Goal: Task Accomplishment & Management: Use online tool/utility

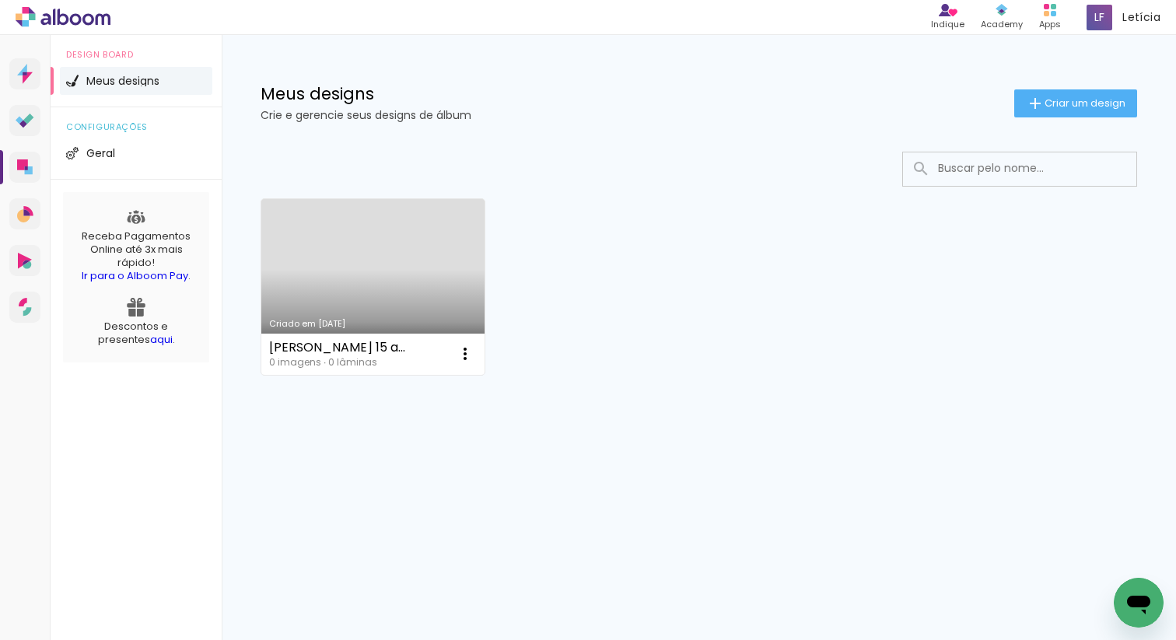
click at [386, 297] on link "Criado em [DATE]" at bounding box center [372, 287] width 223 height 176
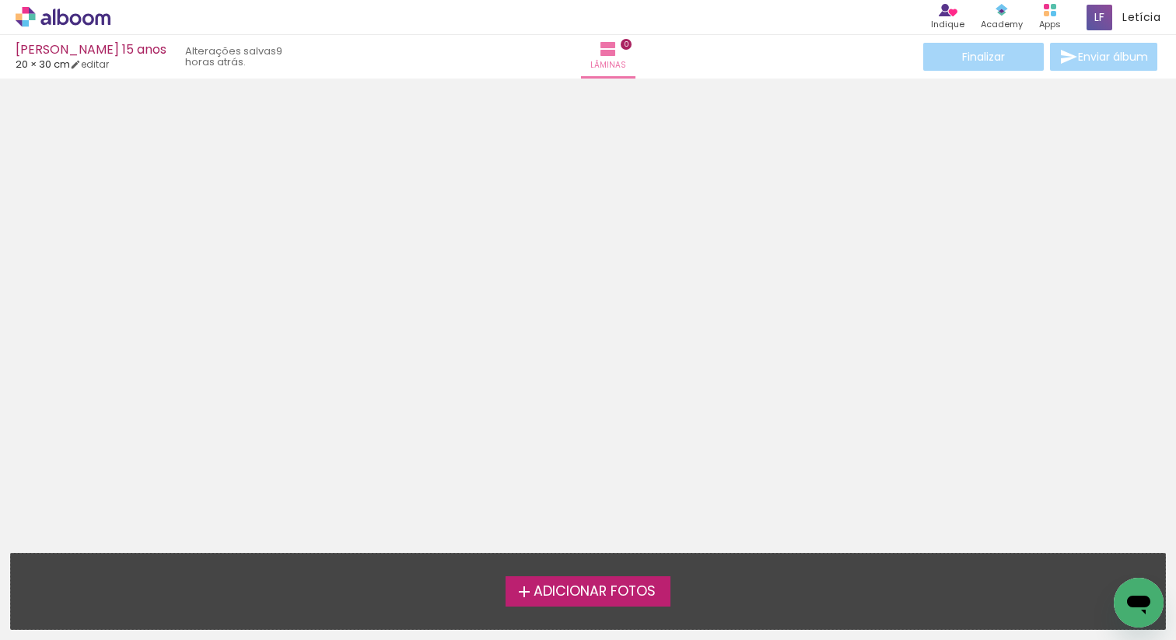
click at [535, 592] on span "Adicionar Fotos" at bounding box center [594, 592] width 122 height 14
click at [0, 0] on input "file" at bounding box center [0, 0] width 0 height 0
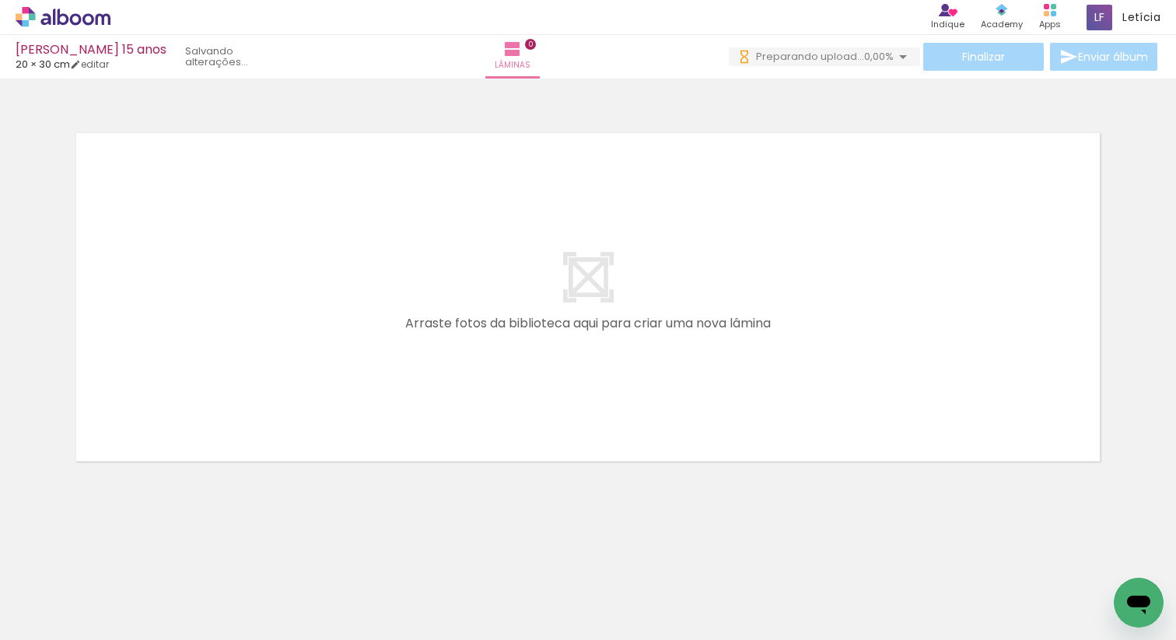
click at [165, 598] on div at bounding box center [155, 588] width 77 height 26
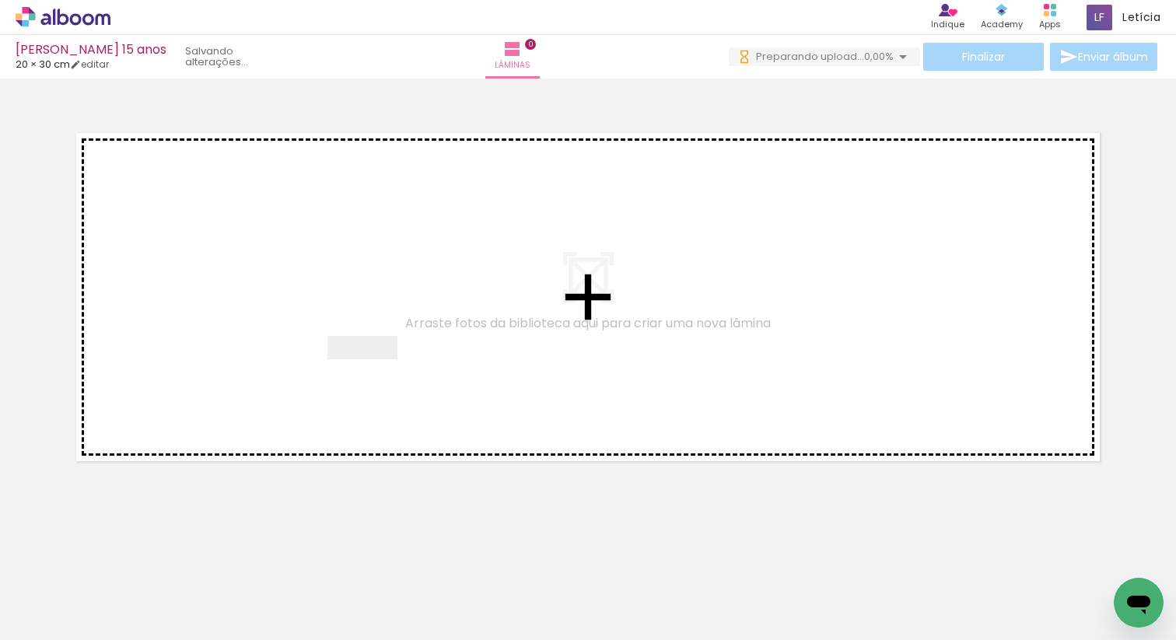
drag, startPoint x: 165, startPoint y: 598, endPoint x: 384, endPoint y: 373, distance: 313.9
click at [384, 373] on quentale-workspace at bounding box center [588, 320] width 1176 height 640
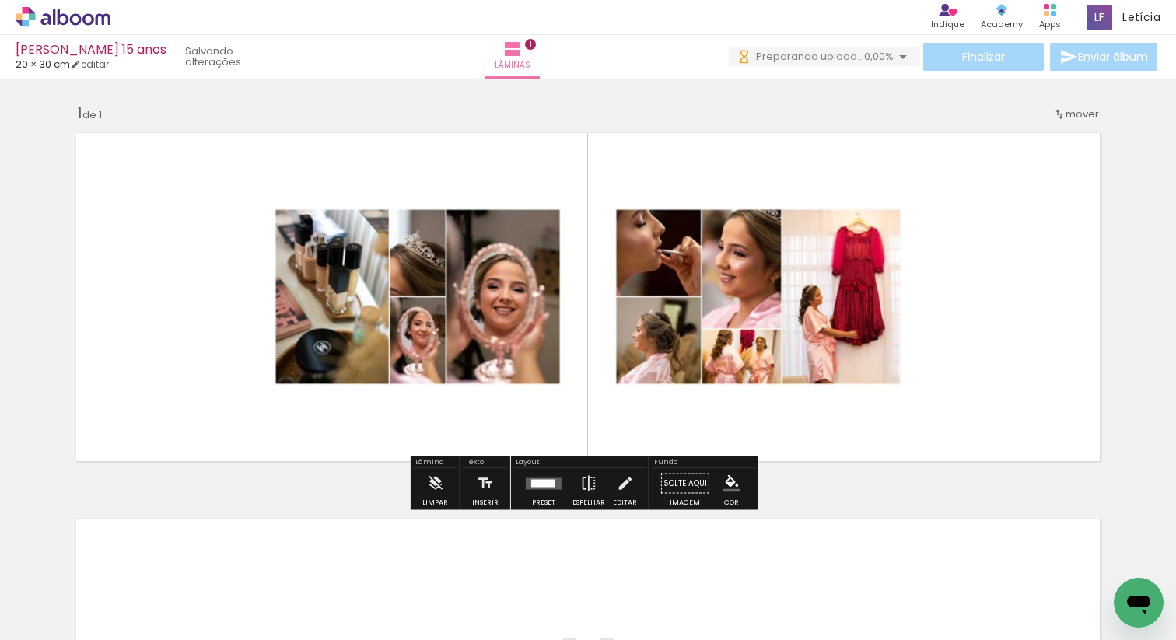
click at [654, 349] on quentale-photo at bounding box center [587, 296] width 681 height 227
click at [854, 211] on quentale-photo at bounding box center [587, 296] width 681 height 227
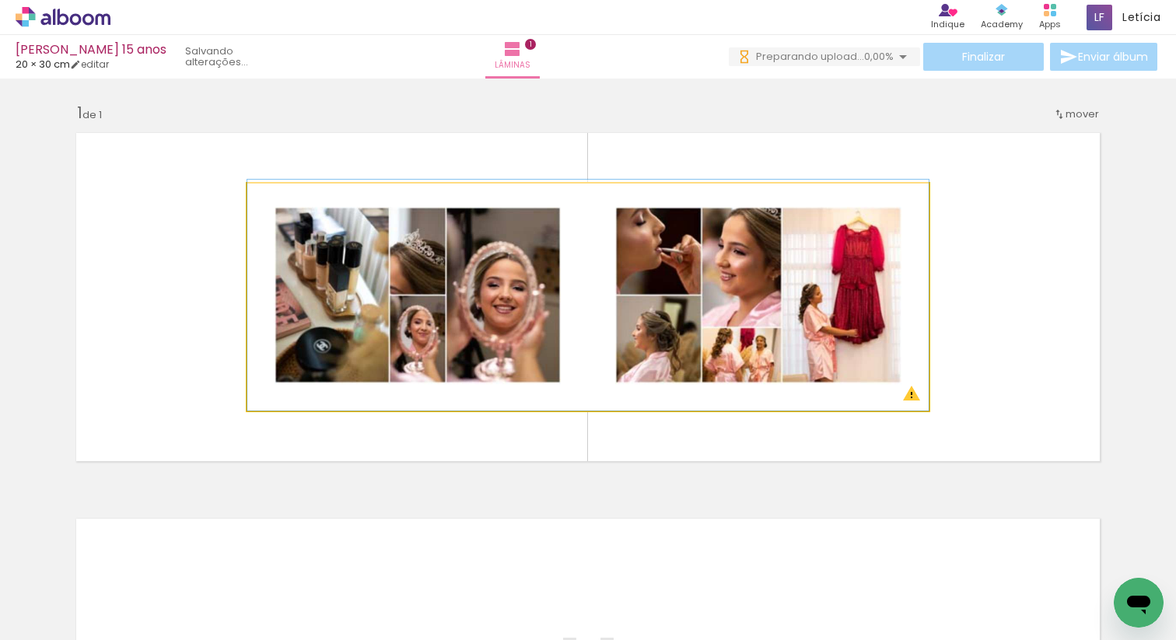
drag, startPoint x: 889, startPoint y: 229, endPoint x: 750, endPoint y: 210, distance: 139.7
drag, startPoint x: 666, startPoint y: 286, endPoint x: 538, endPoint y: 246, distance: 134.3
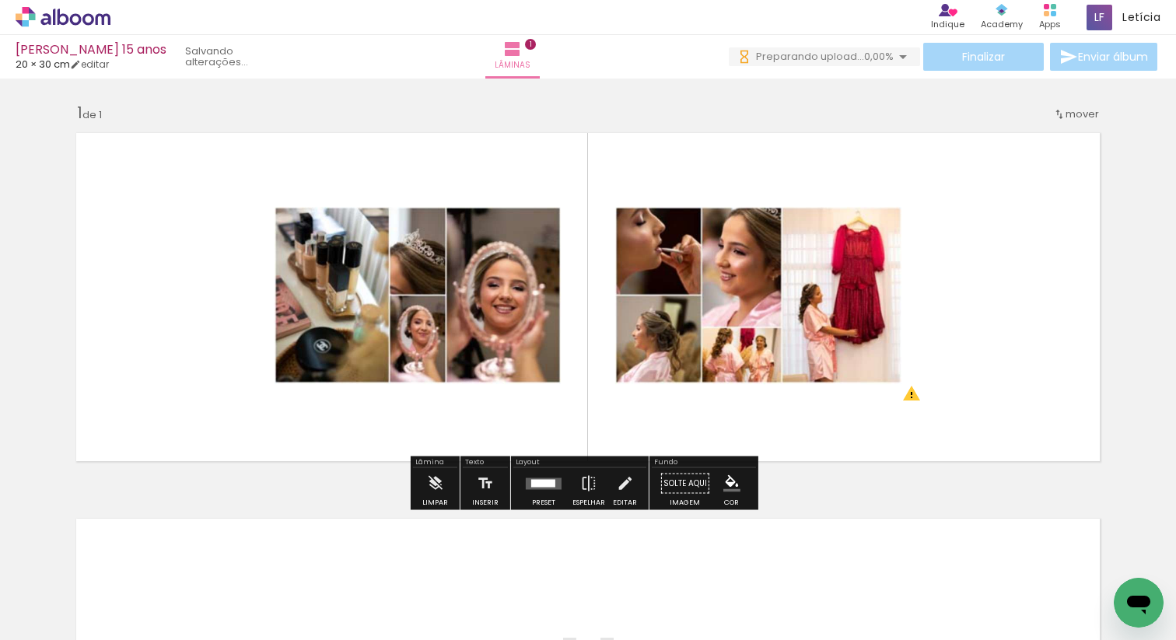
click at [870, 234] on quentale-photo at bounding box center [587, 296] width 681 height 227
click at [837, 280] on quentale-photo at bounding box center [587, 296] width 681 height 227
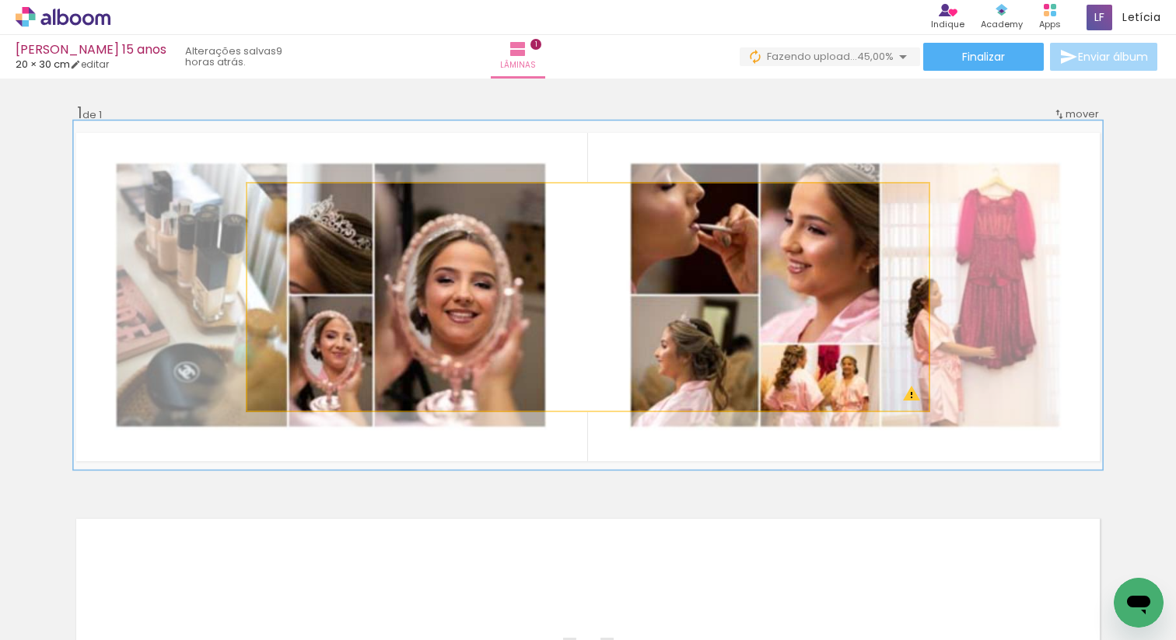
drag, startPoint x: 281, startPoint y: 201, endPoint x: 309, endPoint y: 201, distance: 28.0
type paper-slider "151"
click at [309, 201] on div at bounding box center [312, 200] width 14 height 14
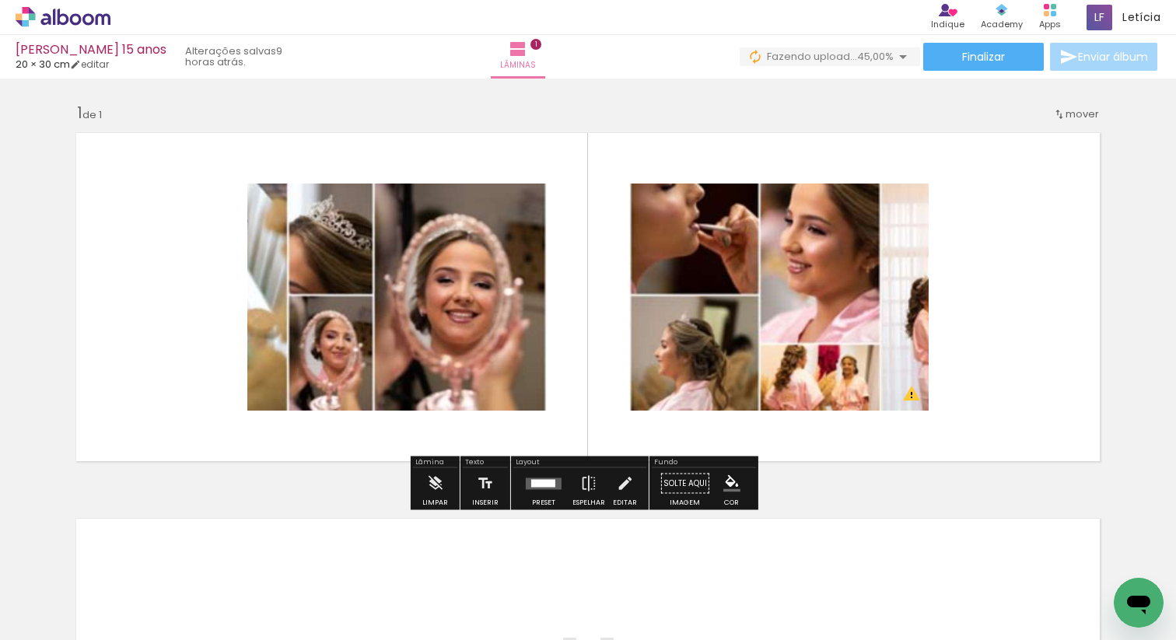
click at [246, 589] on div at bounding box center [242, 588] width 77 height 26
click at [264, 592] on div at bounding box center [242, 588] width 77 height 26
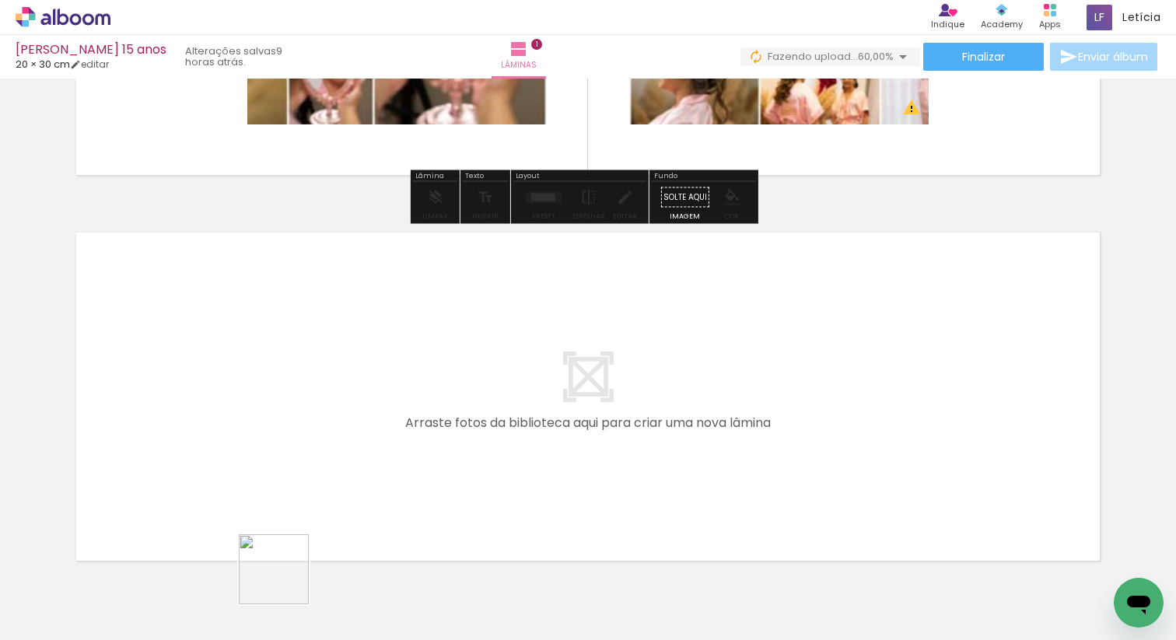
drag, startPoint x: 285, startPoint y: 581, endPoint x: 449, endPoint y: 431, distance: 221.7
click at [449, 431] on quentale-workspace at bounding box center [588, 320] width 1176 height 640
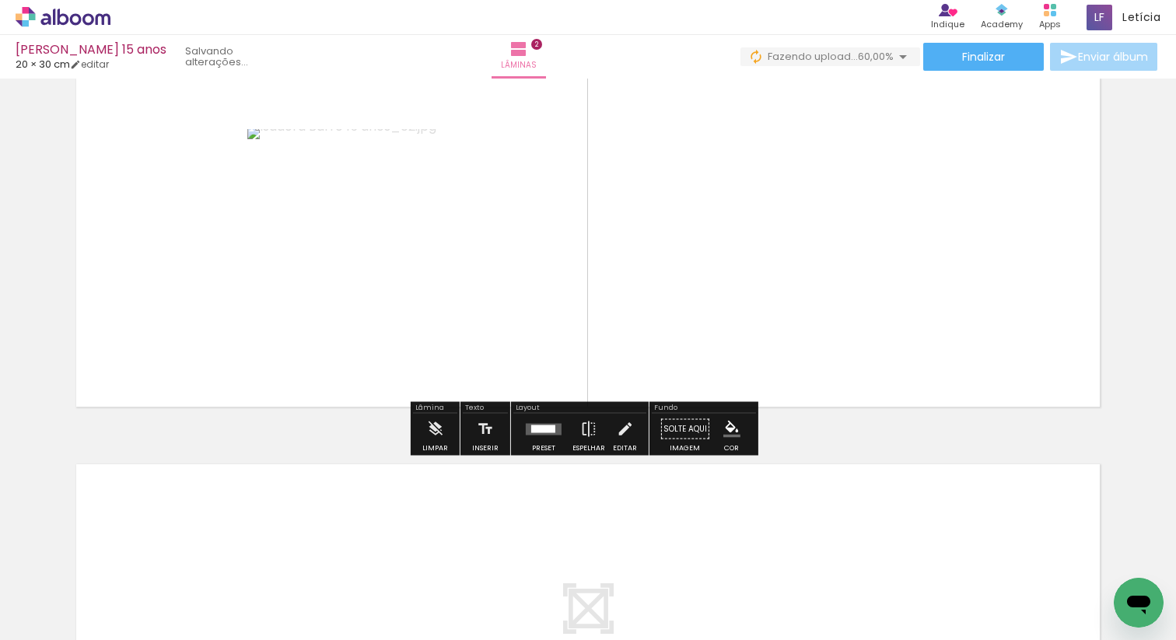
scroll to position [372, 0]
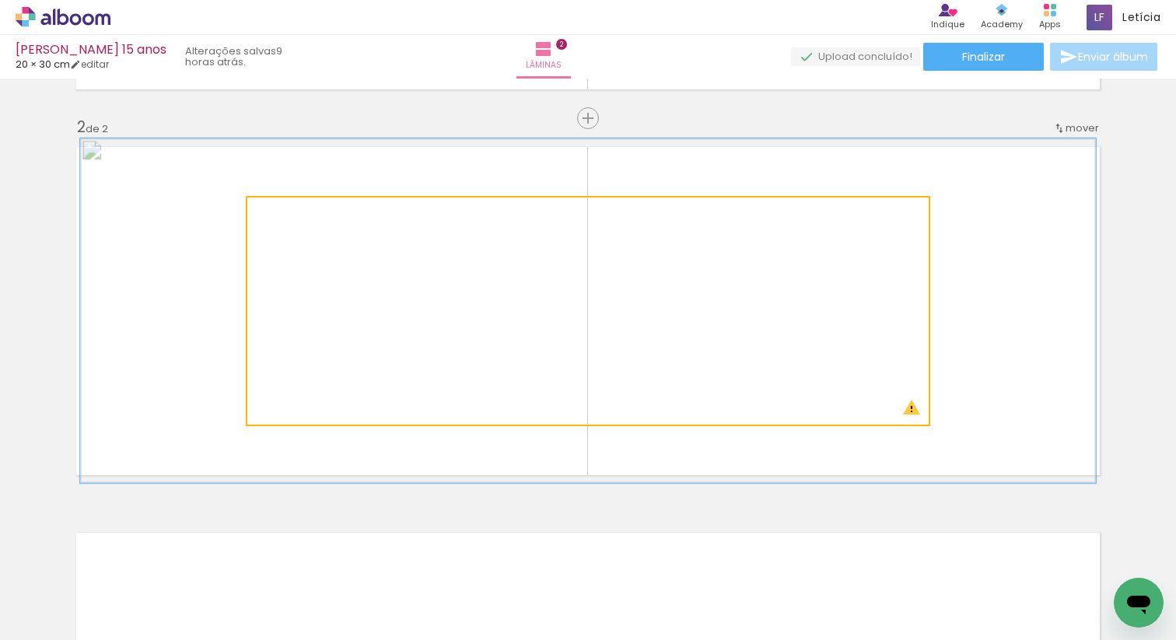
drag, startPoint x: 302, startPoint y: 215, endPoint x: 311, endPoint y: 216, distance: 9.4
click at [311, 216] on div at bounding box center [314, 213] width 61 height 25
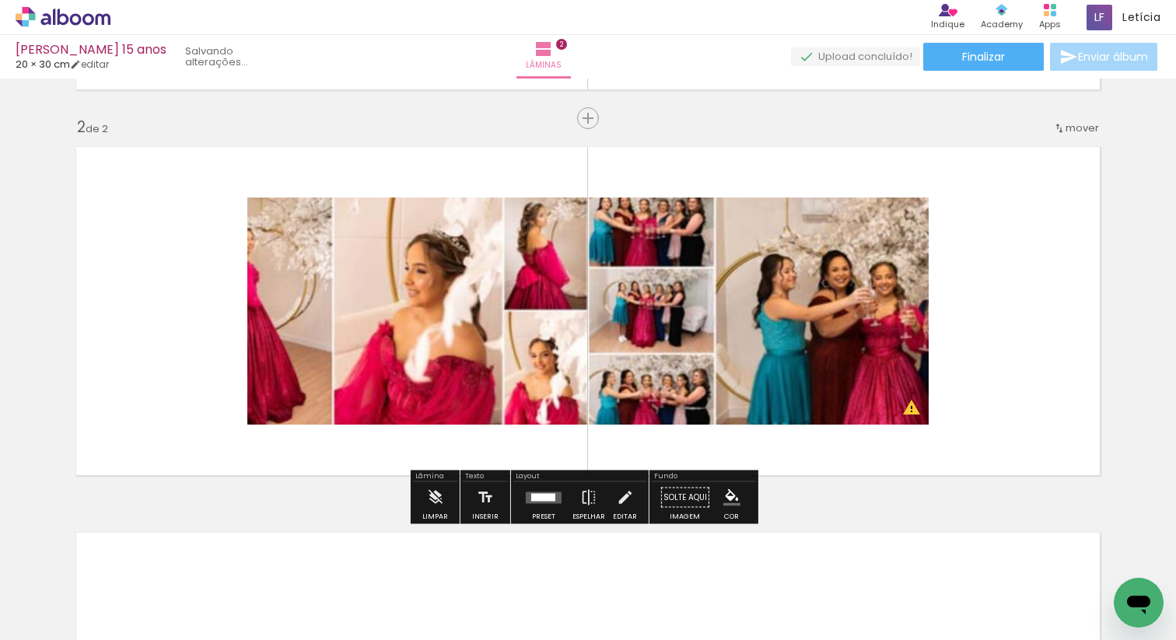
click at [54, 257] on div "Inserir lâmina 1 de 2 Inserir lâmina 2 de 2 O Designbox precisará aumentar a su…" at bounding box center [588, 291] width 1176 height 1158
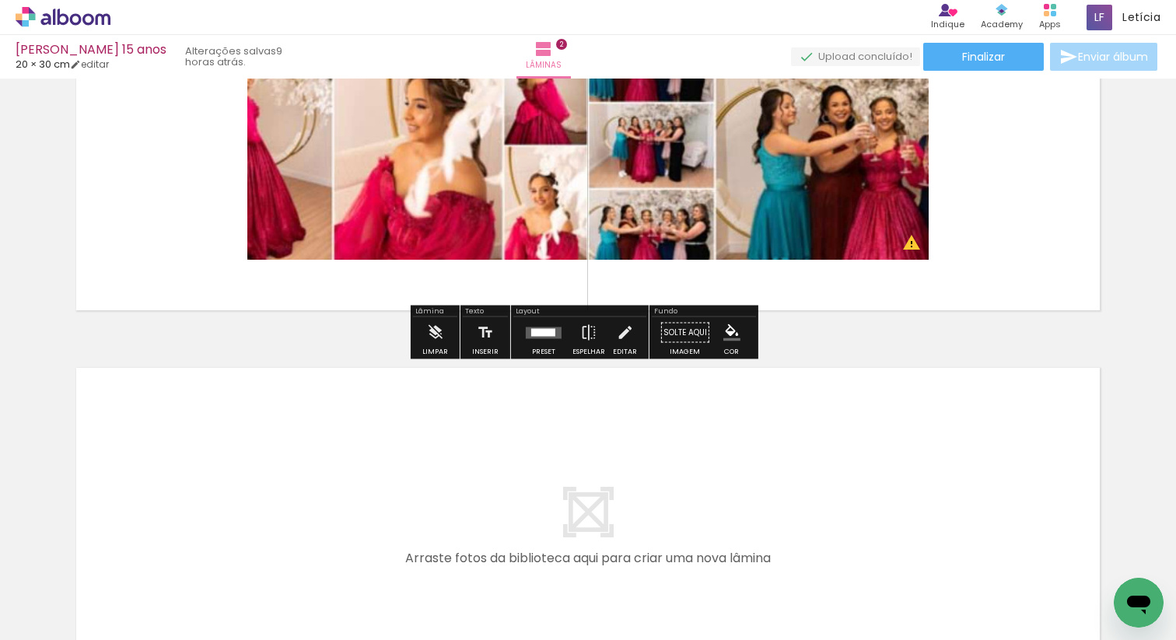
scroll to position [442, 0]
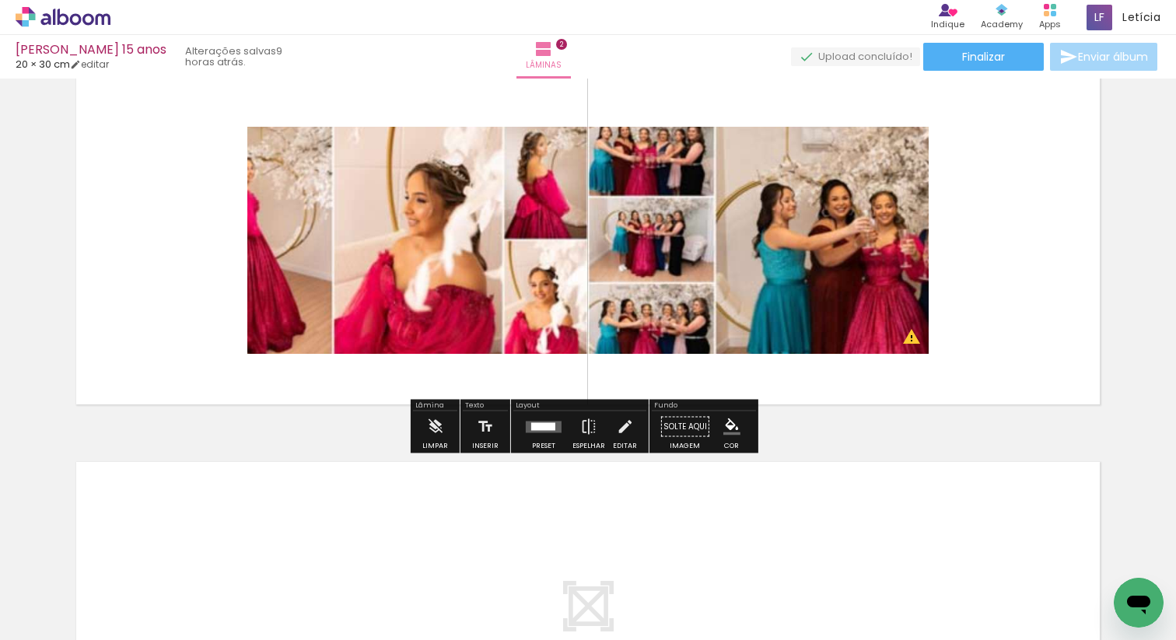
click at [436, 288] on quentale-photo at bounding box center [587, 240] width 681 height 227
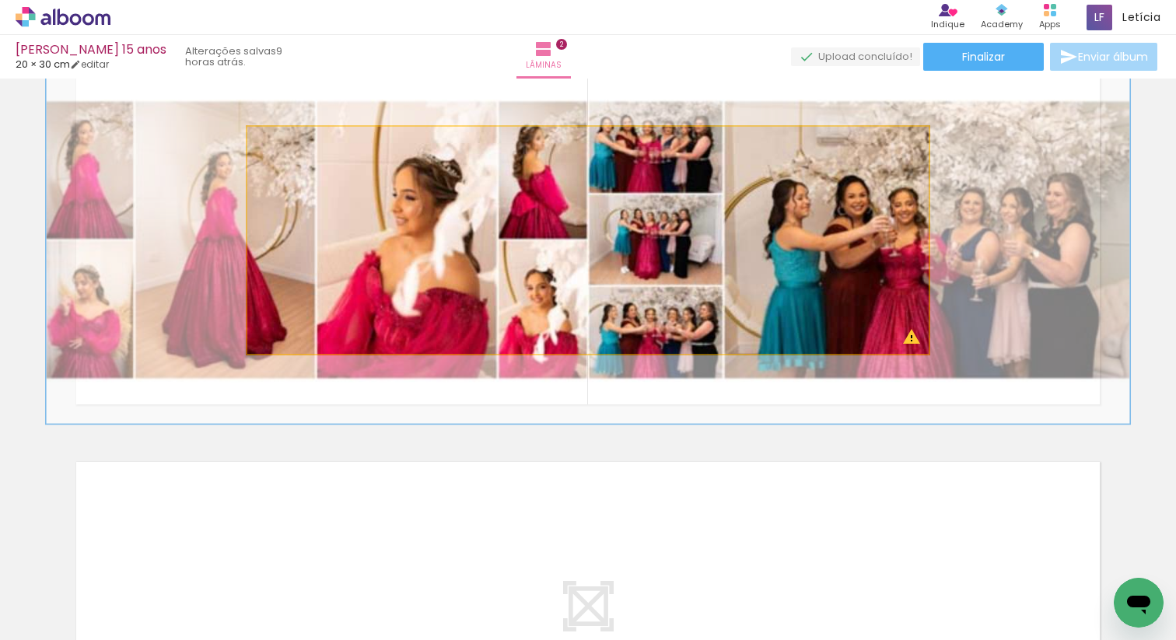
type paper-slider "159"
click at [313, 146] on div at bounding box center [320, 143] width 14 height 14
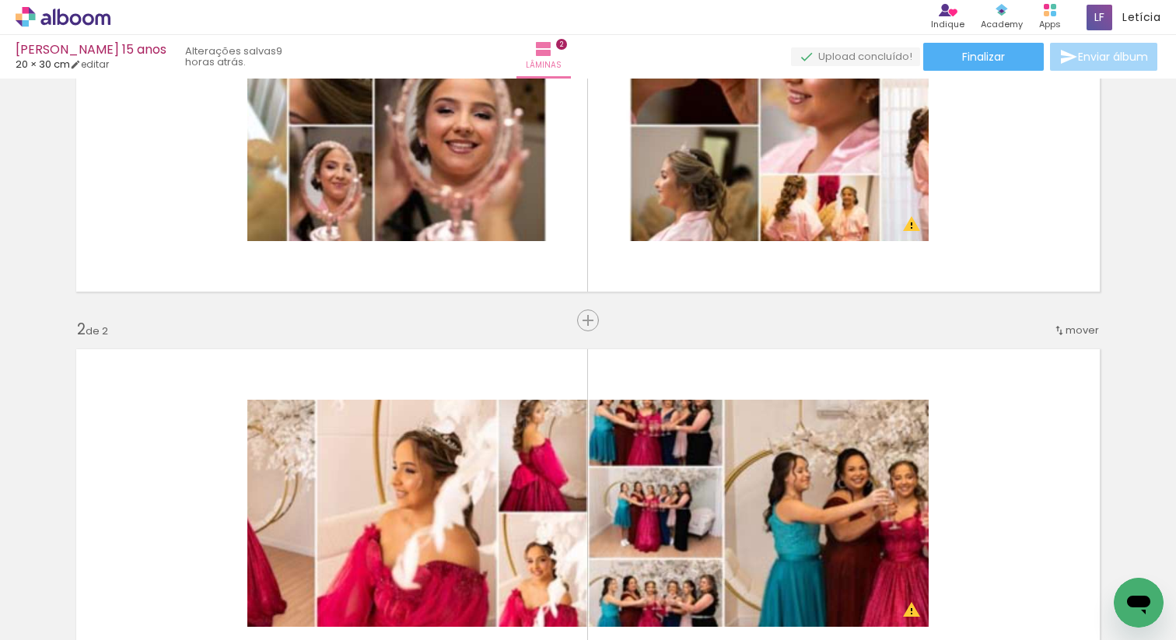
click at [1039, 389] on quentale-layouter at bounding box center [588, 513] width 1042 height 347
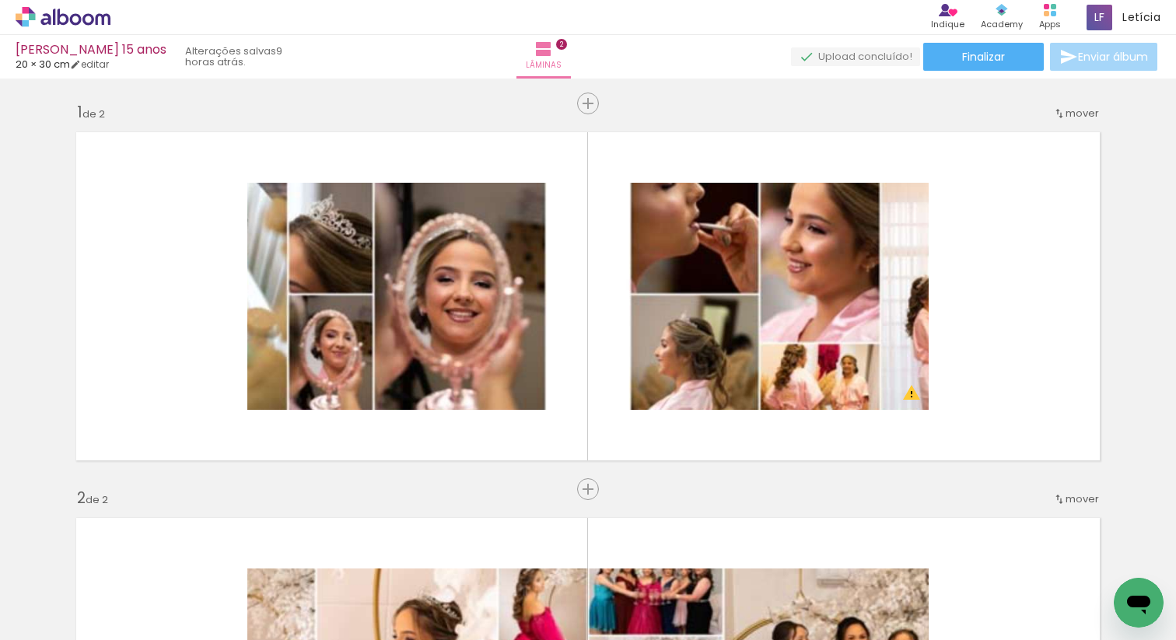
scroll to position [0, 0]
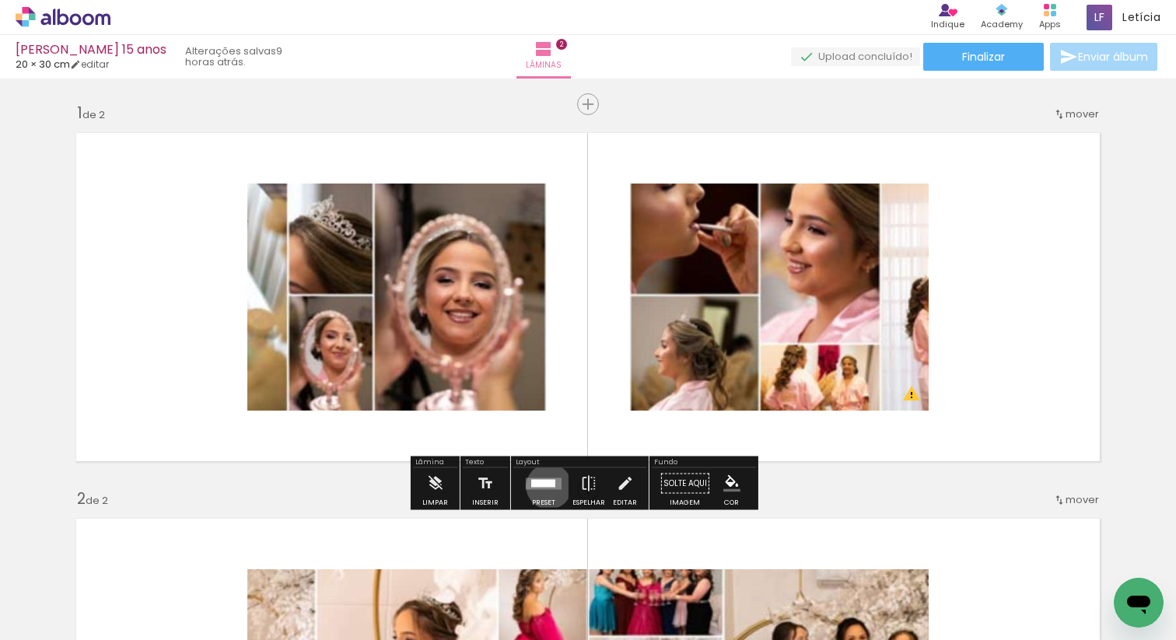
click at [545, 486] on div at bounding box center [543, 483] width 24 height 8
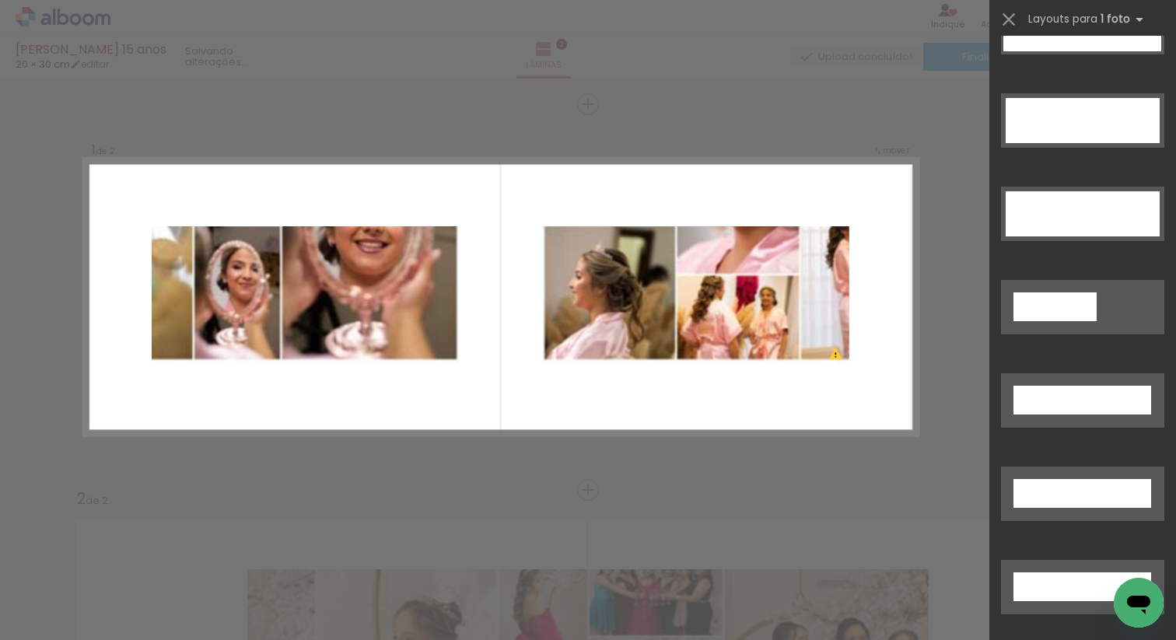
scroll to position [4900, 0]
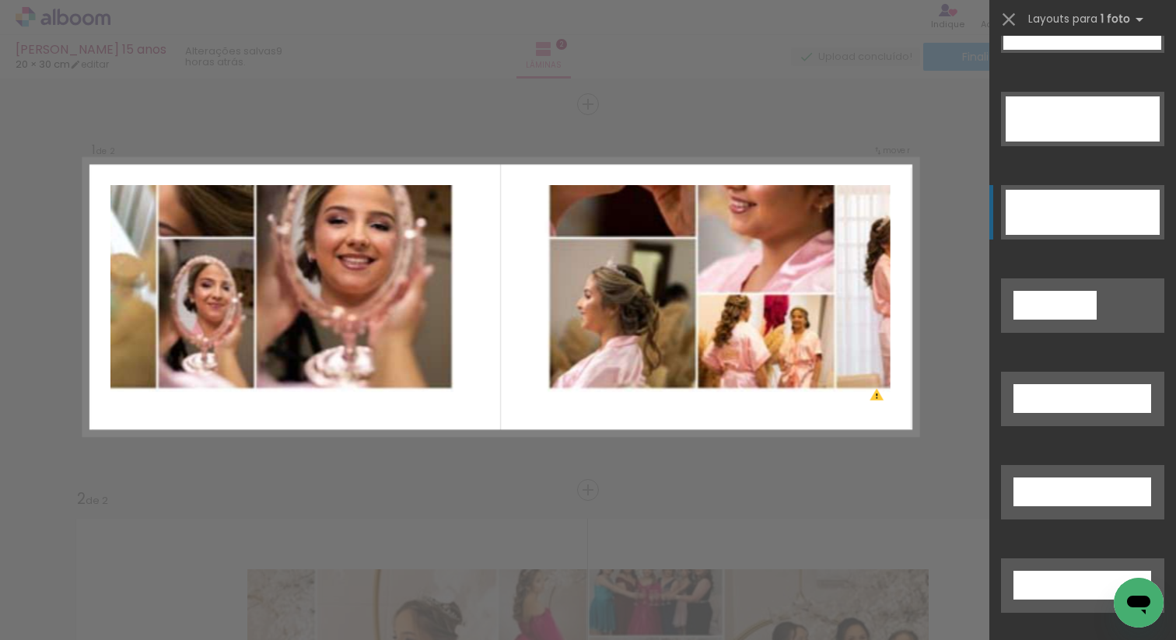
click at [1091, 218] on div at bounding box center [1082, 212] width 154 height 45
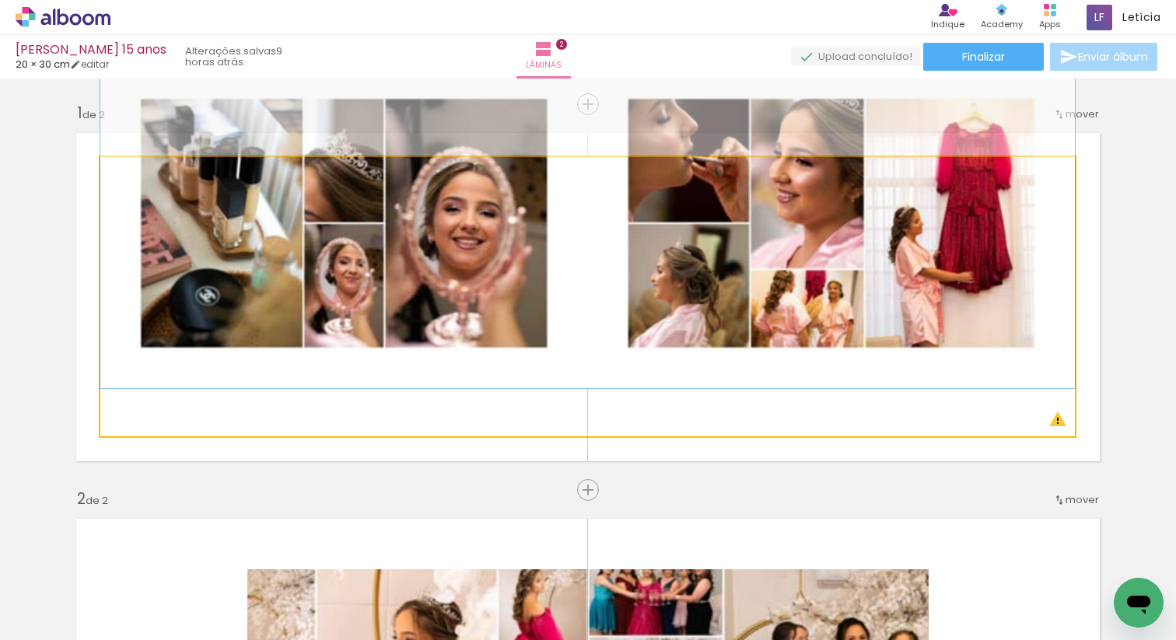
drag, startPoint x: 159, startPoint y: 176, endPoint x: 103, endPoint y: 183, distance: 56.5
click at [105, 183] on div at bounding box center [159, 173] width 108 height 23
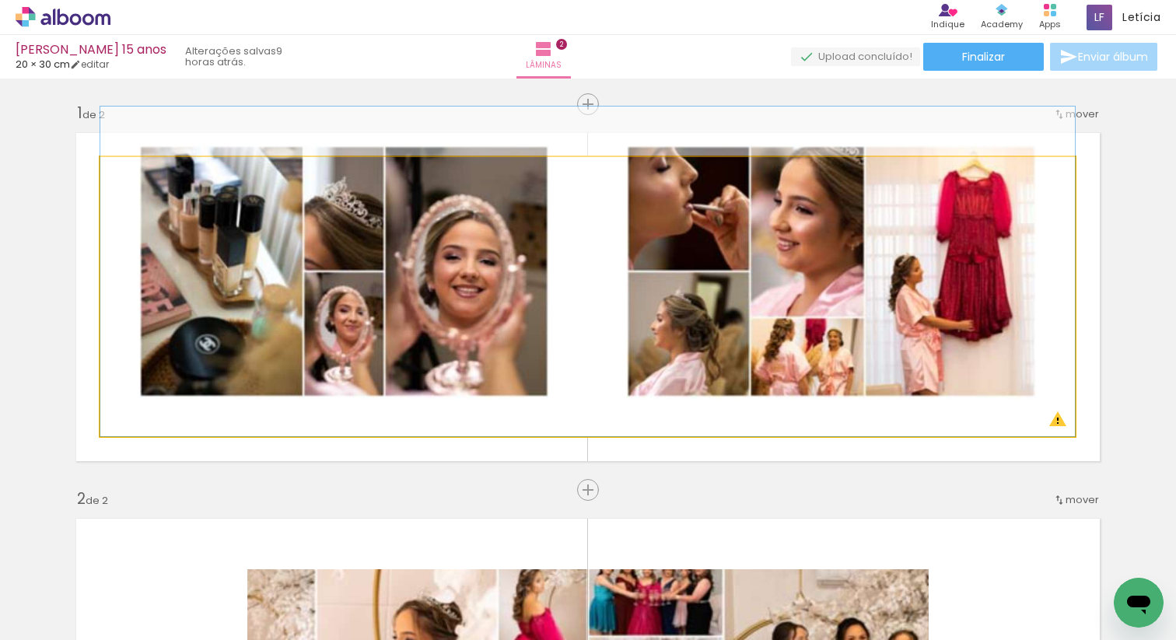
drag, startPoint x: 411, startPoint y: 281, endPoint x: 410, endPoint y: 324, distance: 43.6
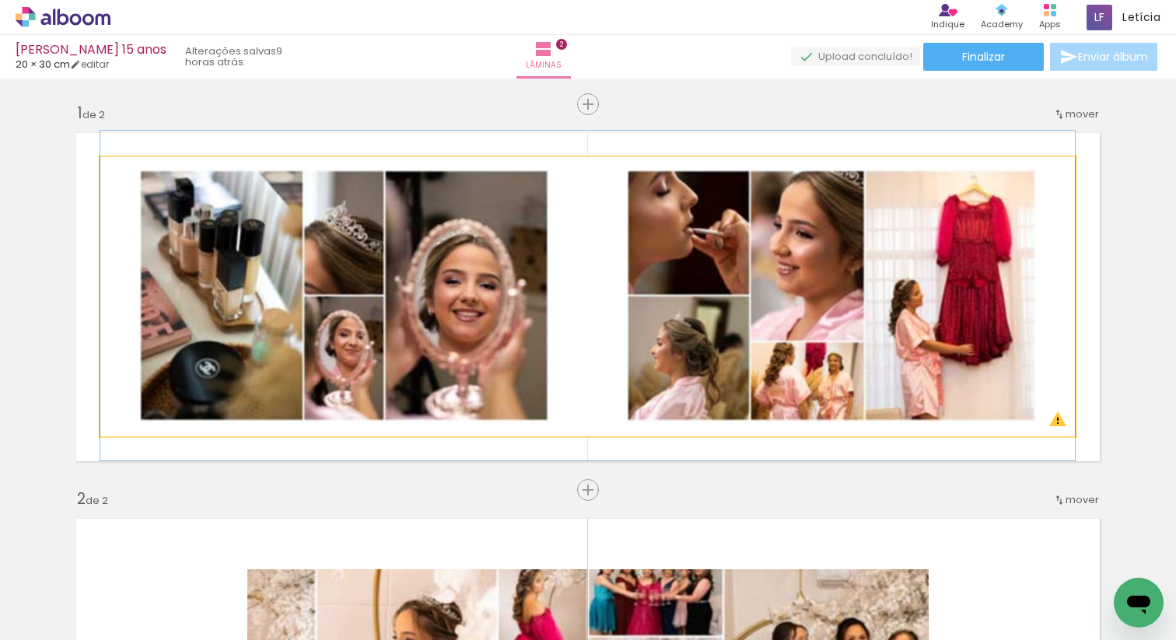
drag, startPoint x: 435, startPoint y: 296, endPoint x: 418, endPoint y: 315, distance: 25.8
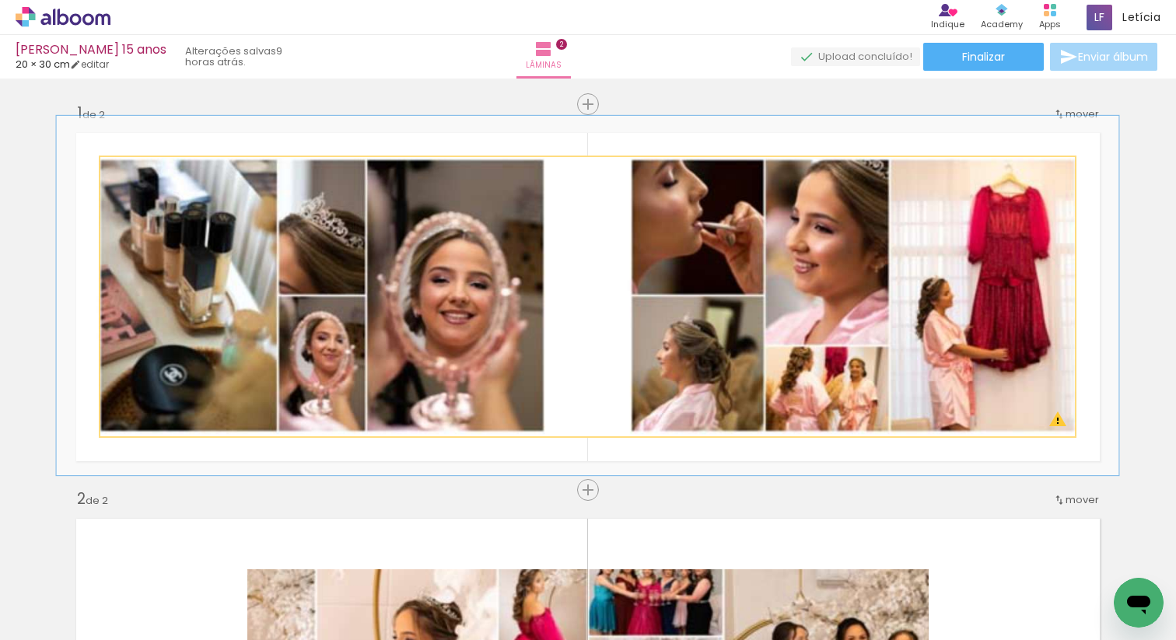
type paper-slider "109"
click at [145, 173] on div at bounding box center [141, 173] width 25 height 25
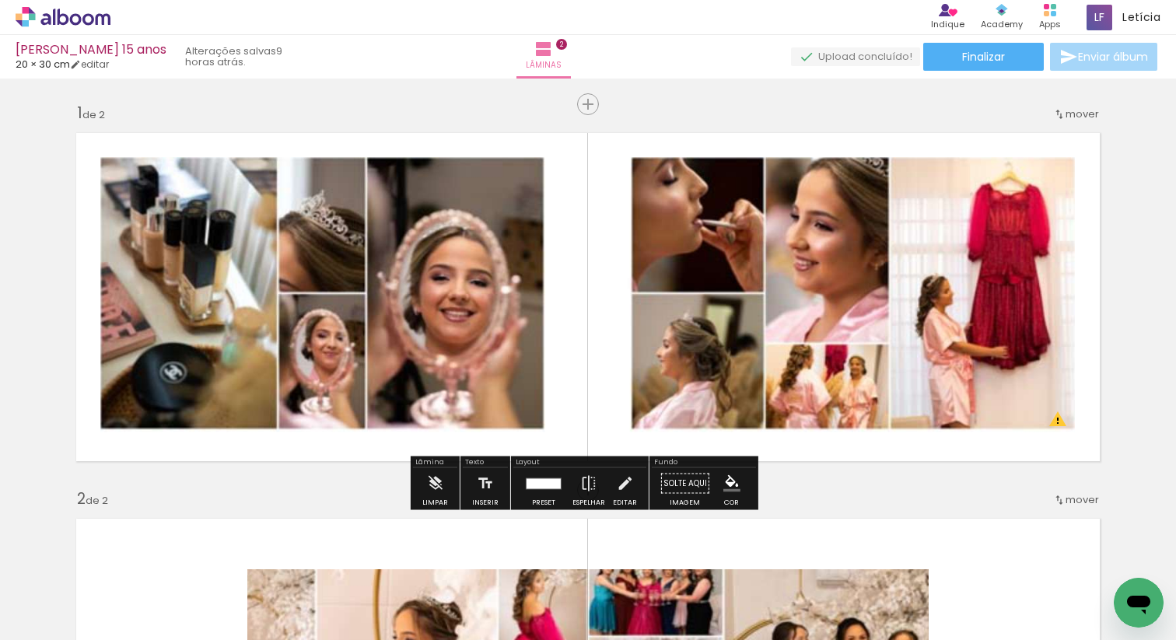
click at [308, 77] on div "Isadora Barro 15 anos 20 × 30 cm editar 9 horas atrás. Lâminas 2 Finalizar Envi…" at bounding box center [588, 39] width 1176 height 79
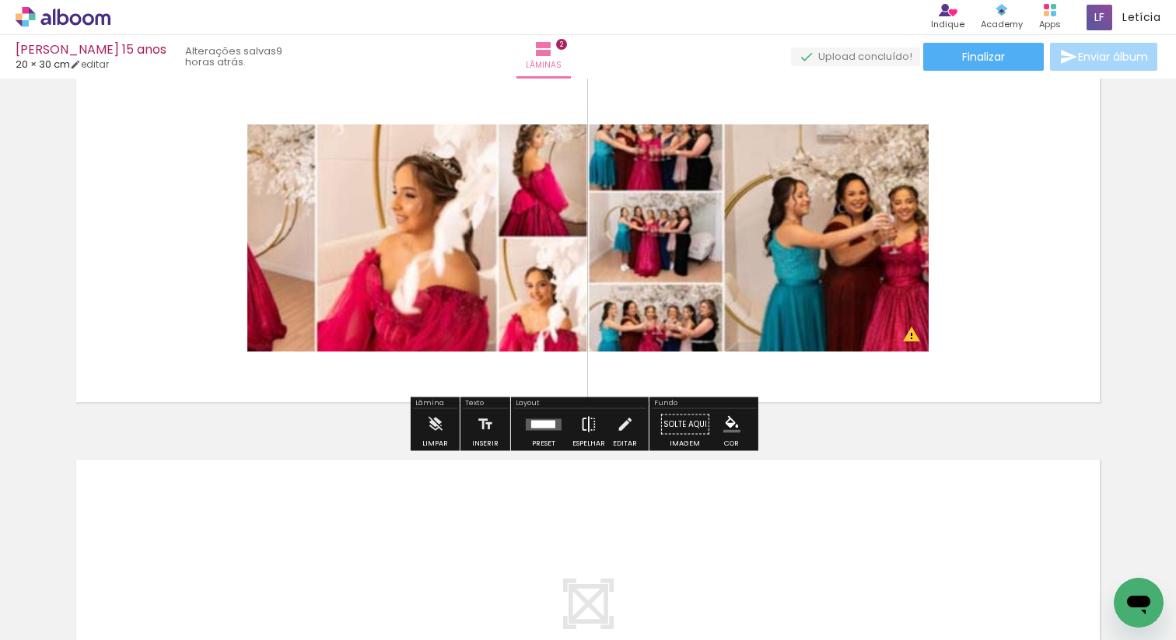
scroll to position [445, 0]
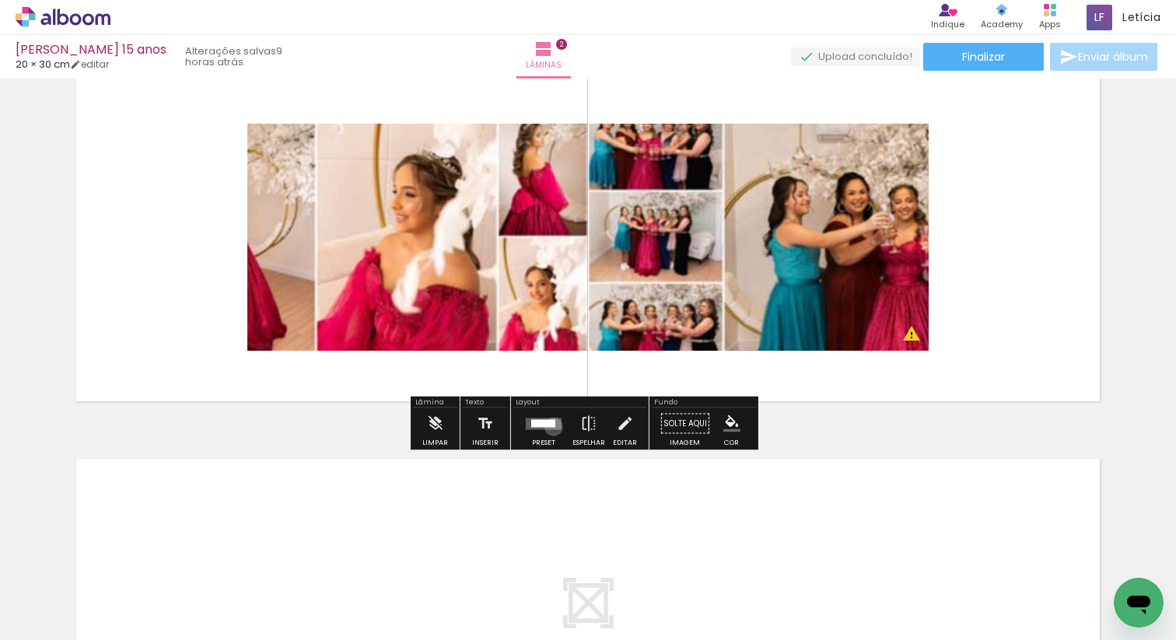
click at [550, 426] on div at bounding box center [543, 423] width 24 height 8
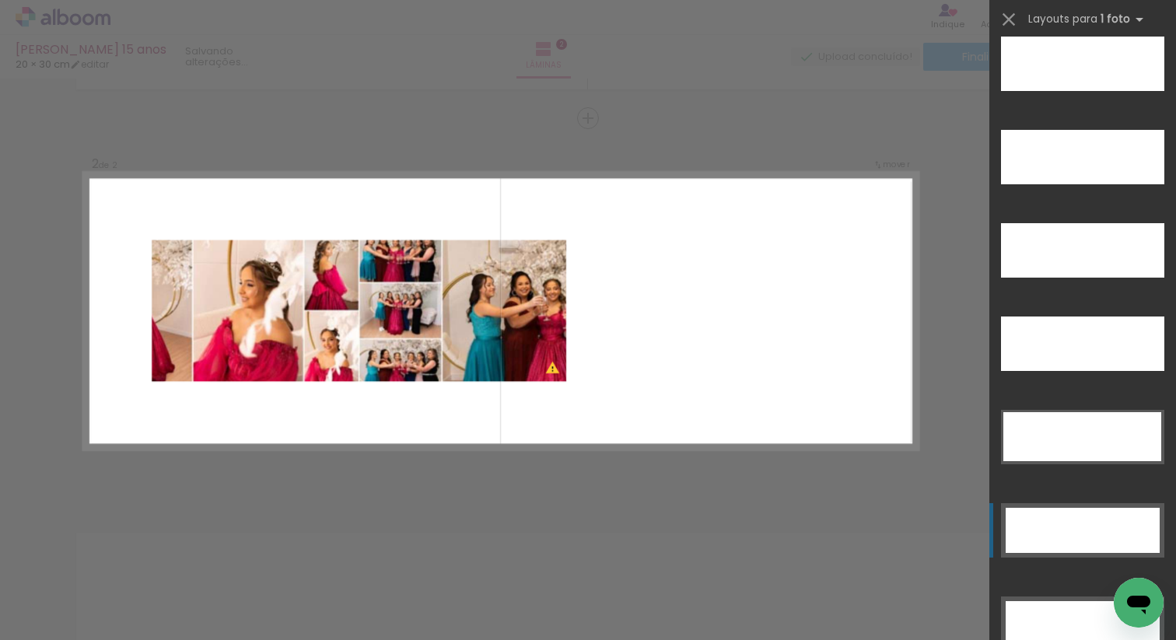
scroll to position [4900, 0]
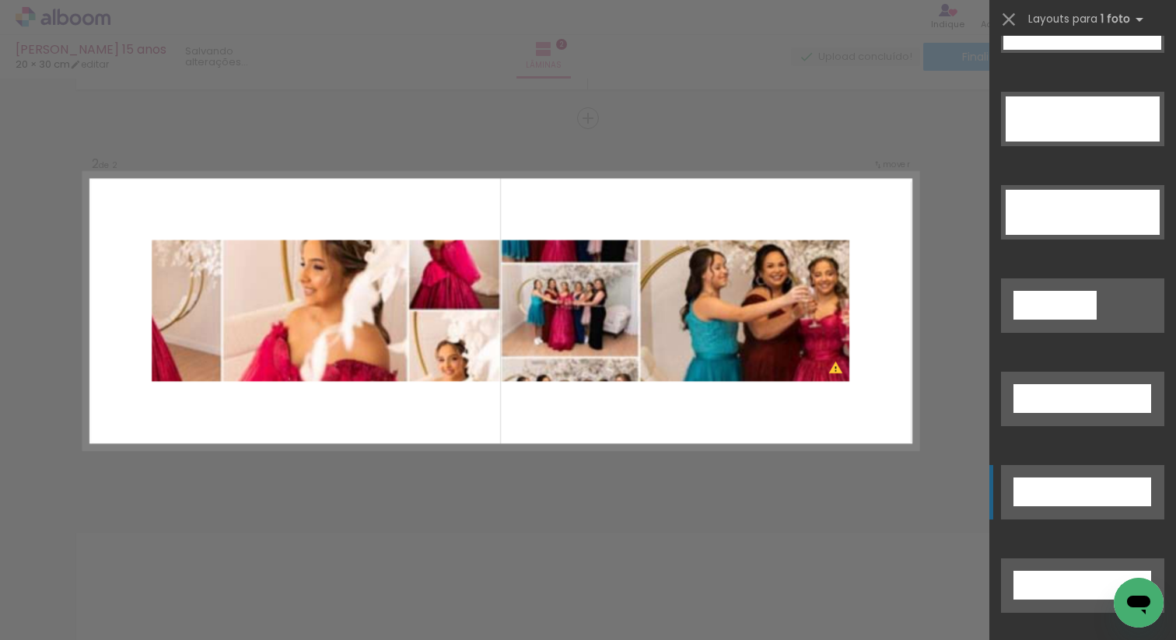
click at [1073, 499] on div at bounding box center [1082, 491] width 138 height 29
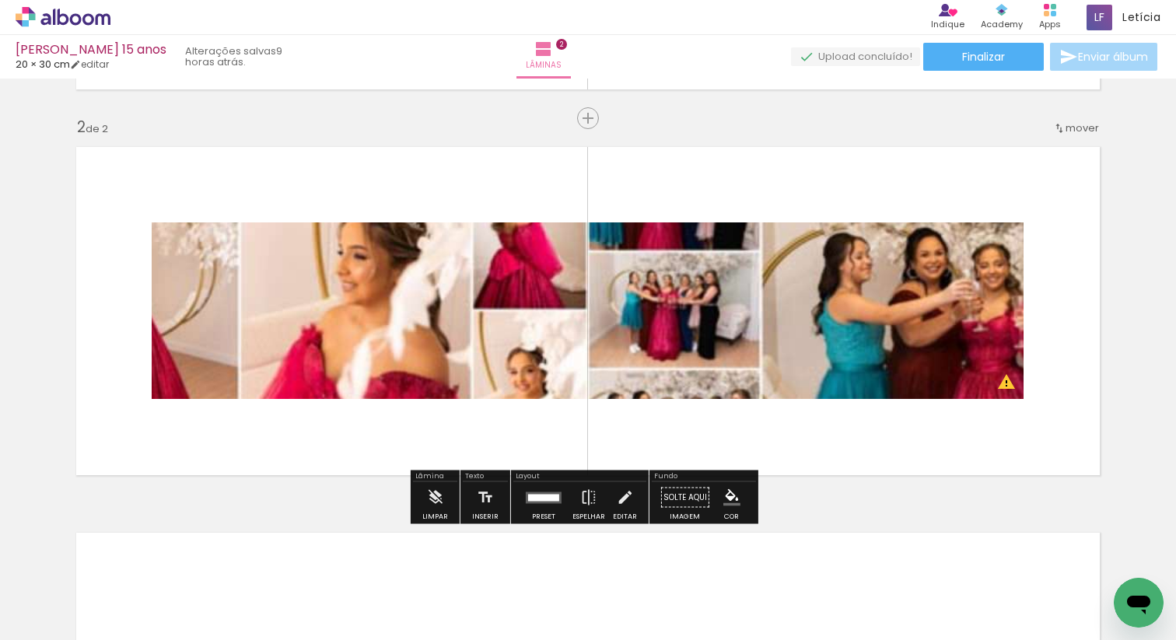
click at [597, 283] on quentale-photo at bounding box center [588, 310] width 872 height 176
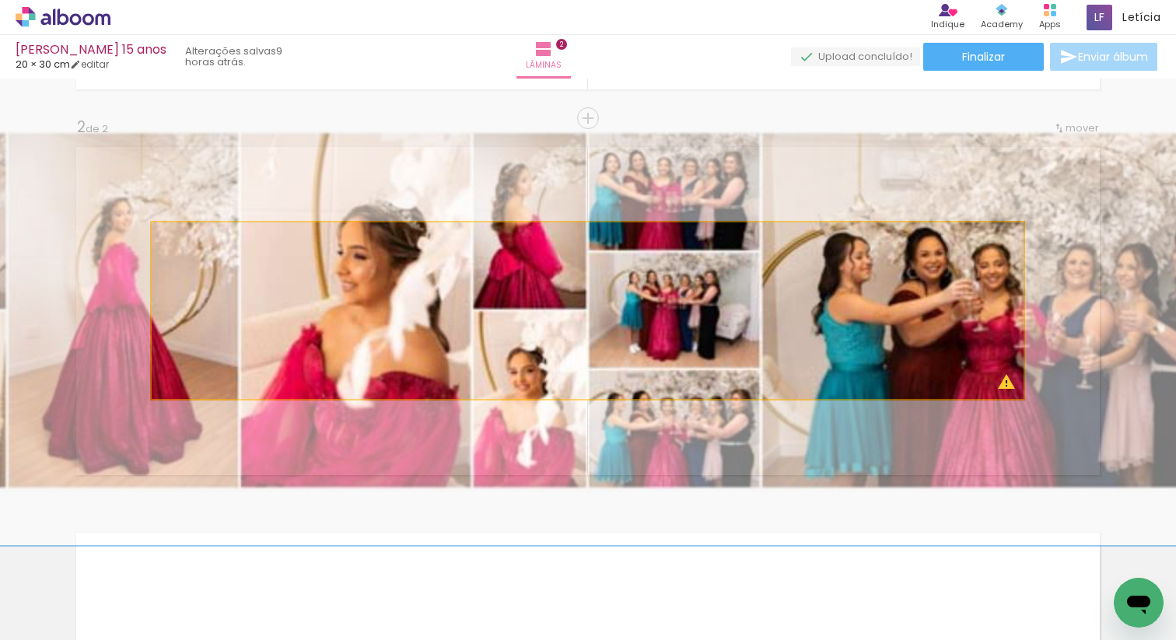
drag, startPoint x: 574, startPoint y: 292, endPoint x: 253, endPoint y: 225, distance: 328.0
click at [575, 295] on quentale-photo at bounding box center [588, 310] width 872 height 176
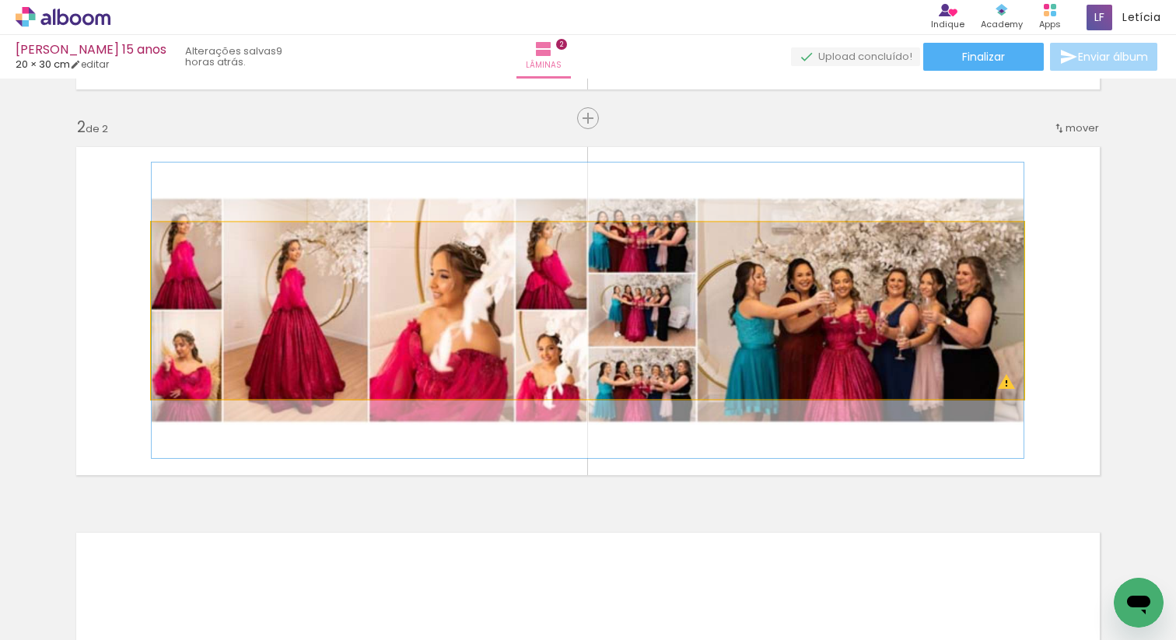
drag, startPoint x: 204, startPoint y: 243, endPoint x: 247, endPoint y: 236, distance: 43.3
type paper-slider "100"
click at [152, 250] on quentale-photo at bounding box center [588, 310] width 872 height 176
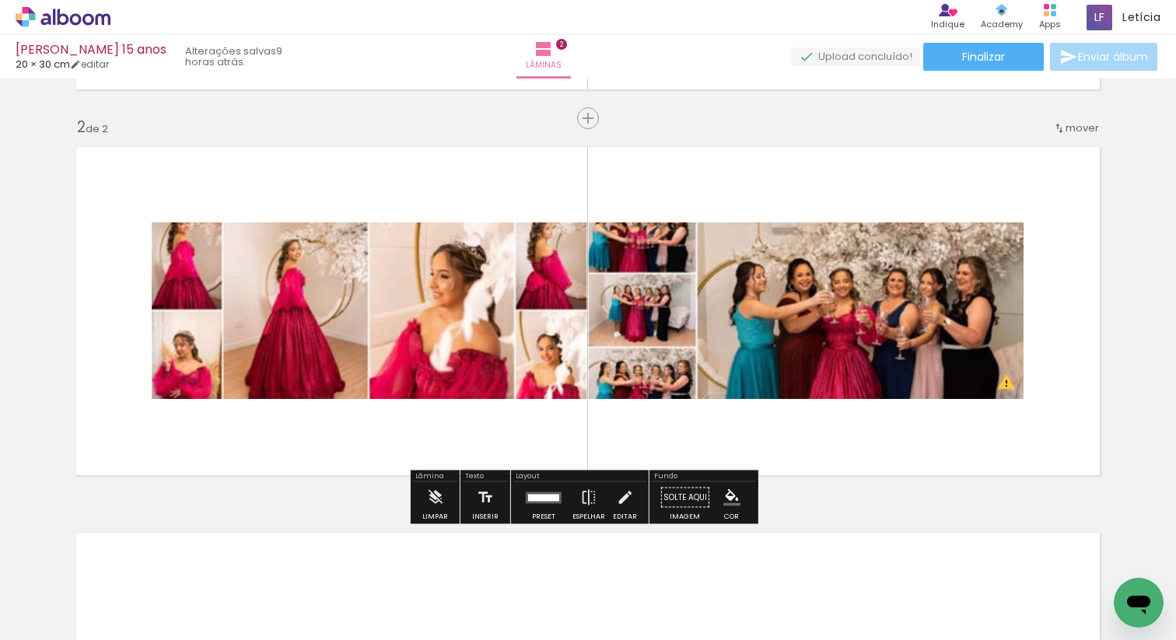
click at [538, 501] on quentale-layouter at bounding box center [544, 497] width 36 height 12
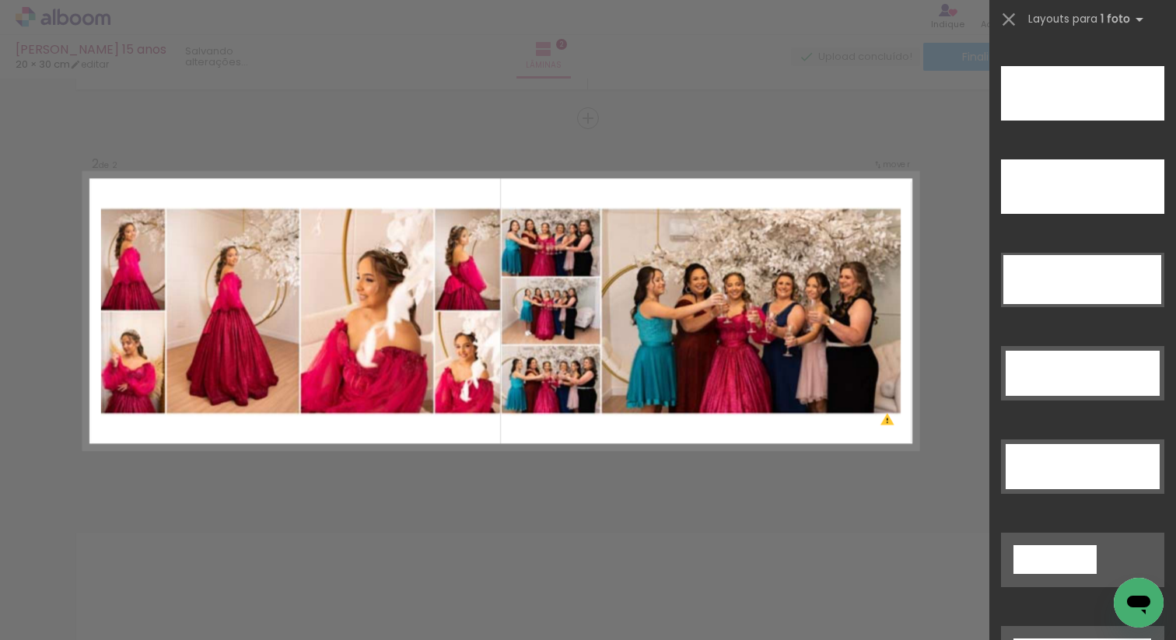
scroll to position [4406, 0]
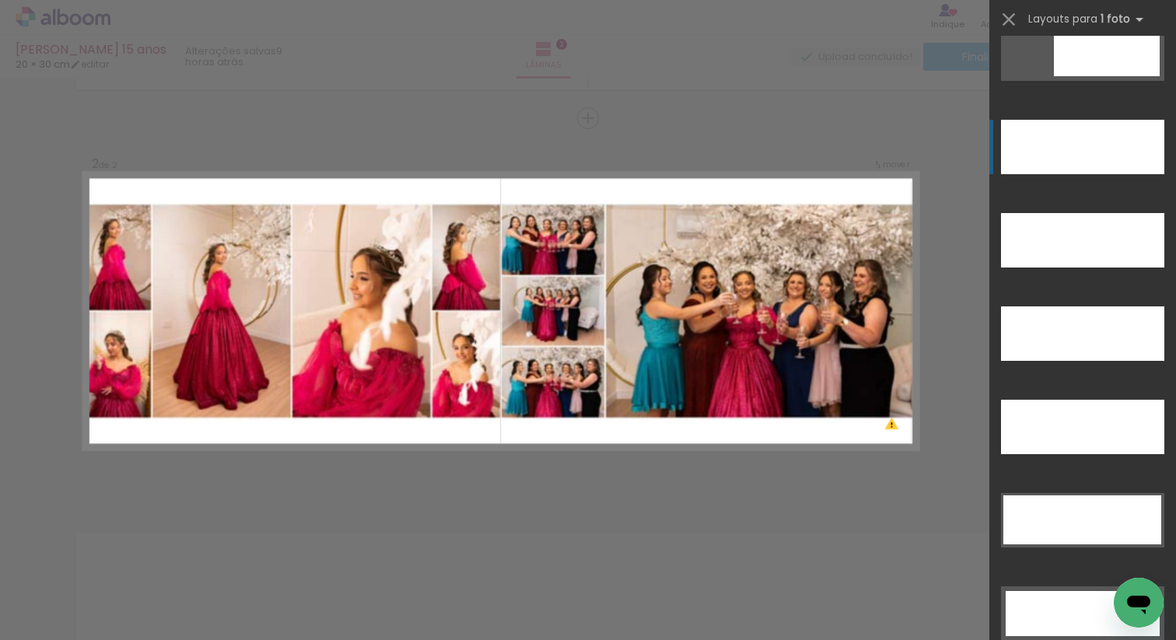
click at [1097, 152] on div at bounding box center [1082, 147] width 163 height 54
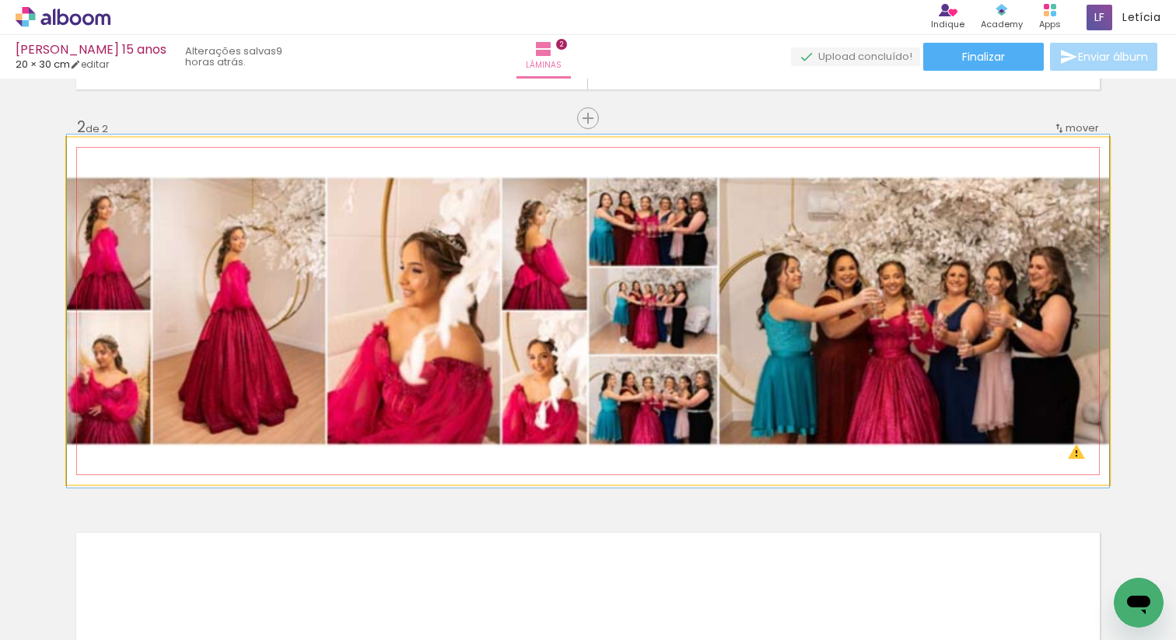
drag, startPoint x: 102, startPoint y: 152, endPoint x: 79, endPoint y: 153, distance: 23.3
click at [51, 150] on div "Inserir lâmina 1 de 2 Inserir lâmina 2 de 2 O Designbox precisará aumentar a su…" at bounding box center [588, 291] width 1176 height 1158
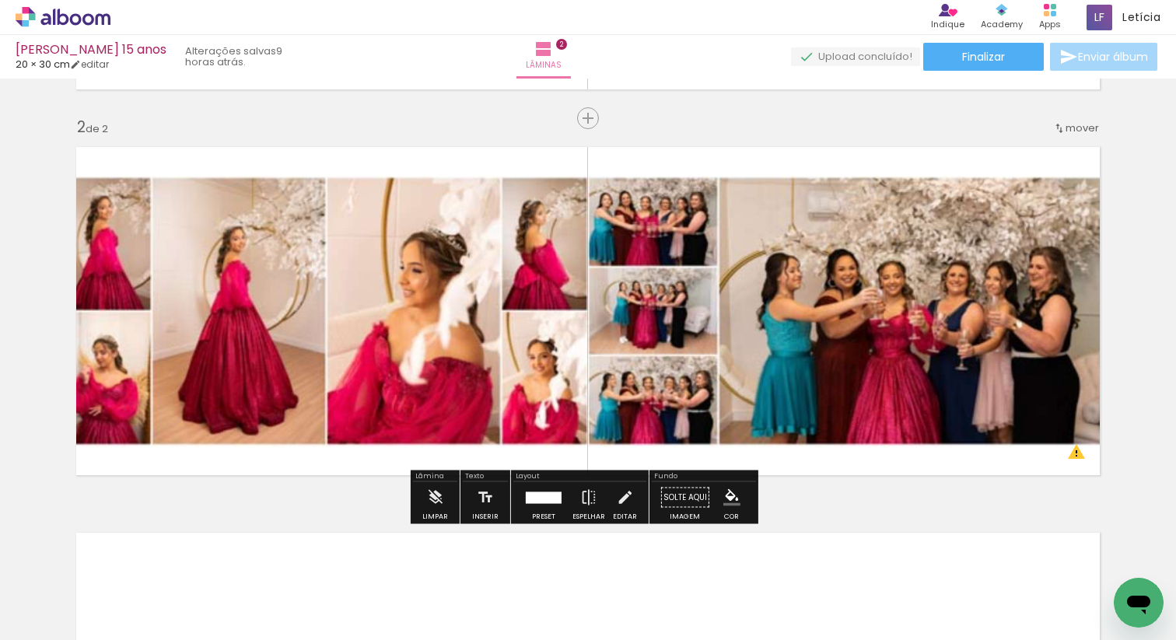
click at [1130, 281] on div "Inserir lâmina 1 de 2 Inserir lâmina 2 de 2 O Designbox precisará aumentar a su…" at bounding box center [588, 291] width 1176 height 1158
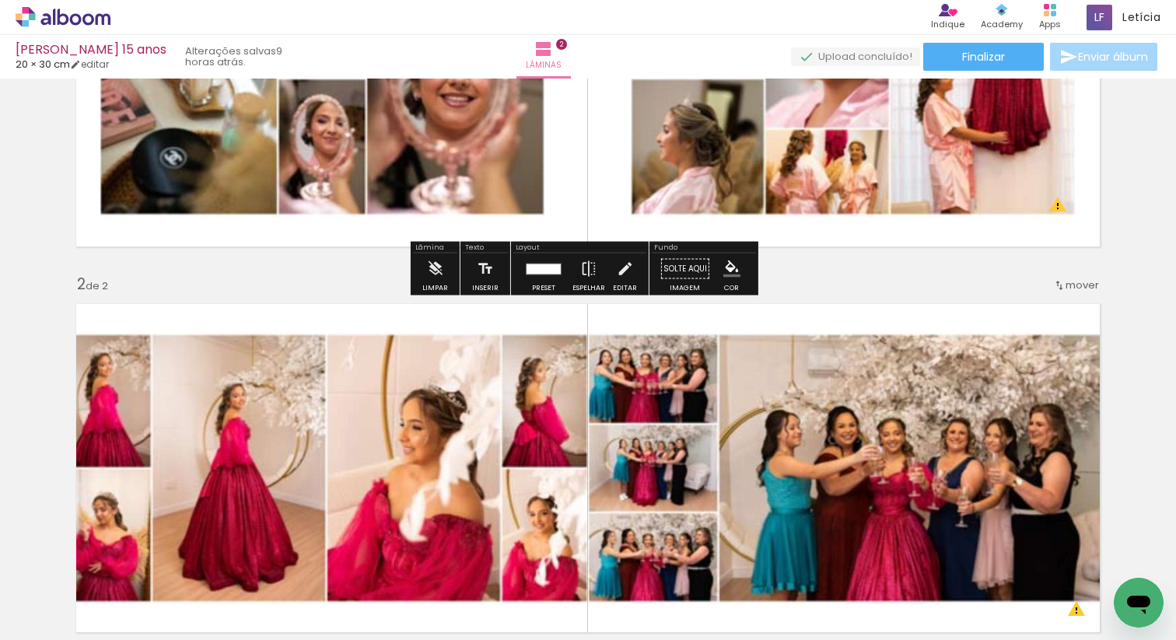
scroll to position [211, 0]
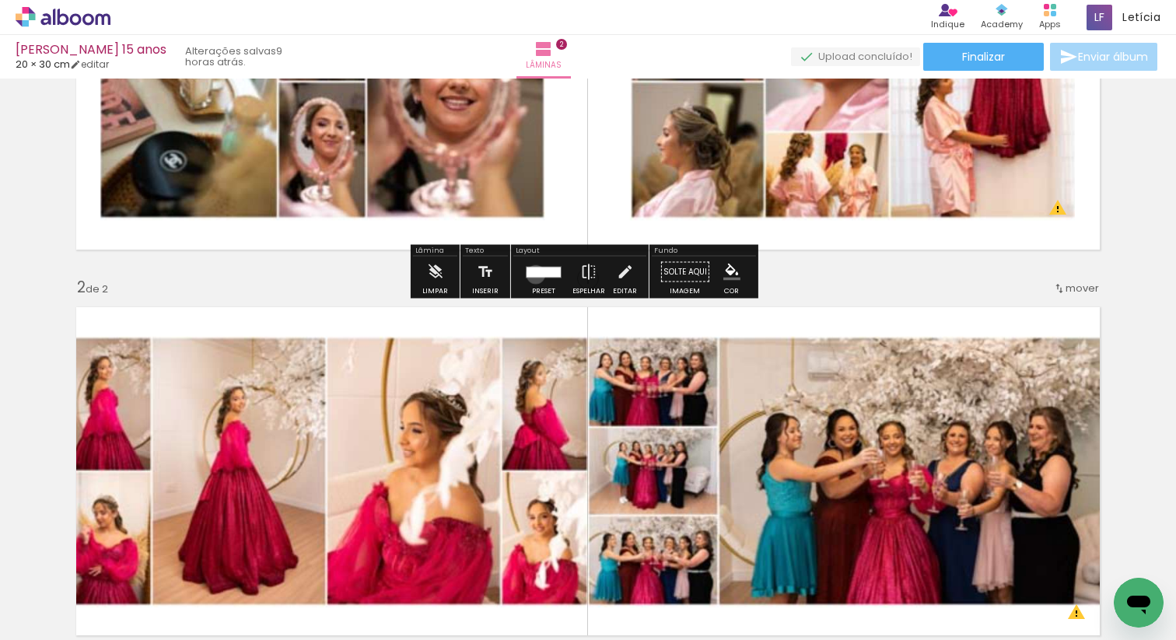
click at [532, 274] on div at bounding box center [543, 272] width 34 height 10
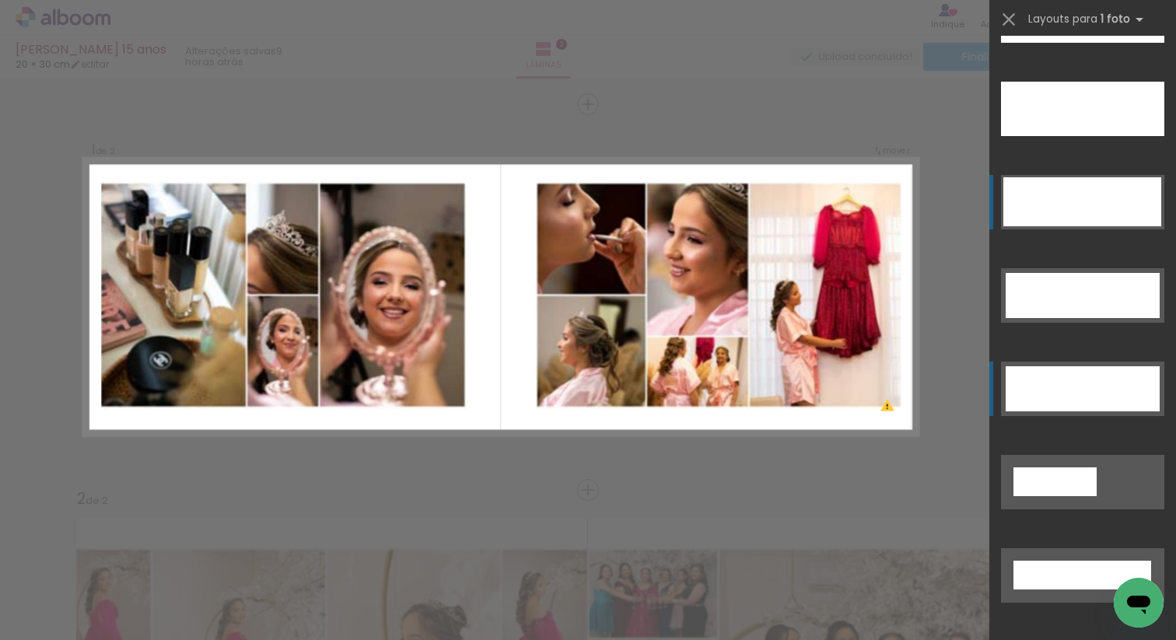
scroll to position [4645, 0]
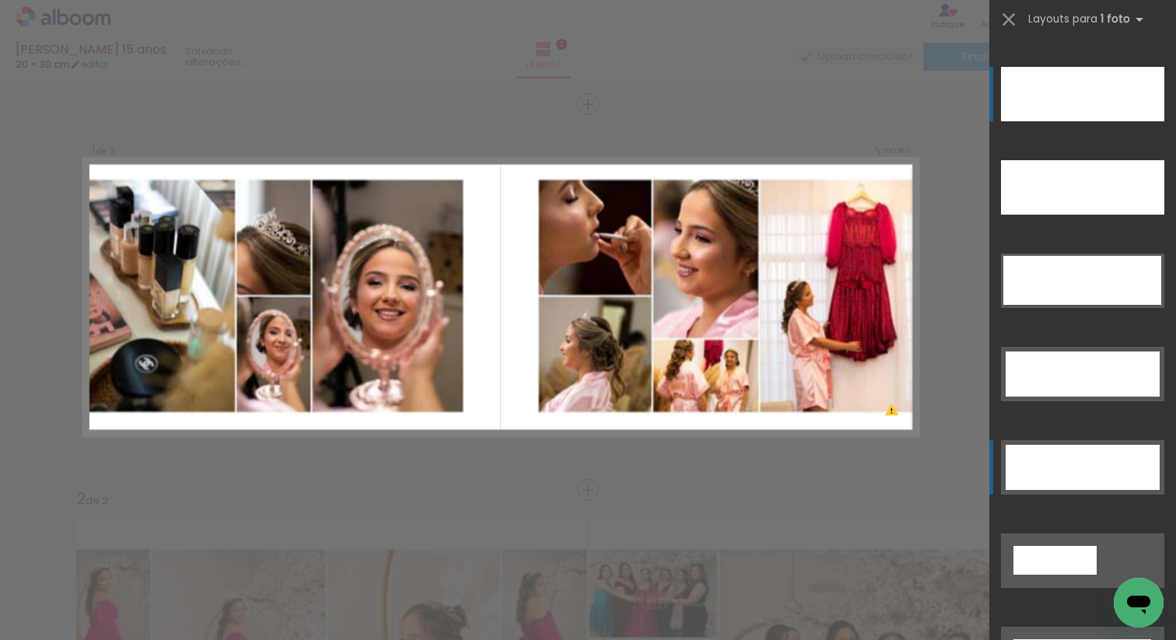
click at [1085, 90] on div at bounding box center [1082, 94] width 163 height 54
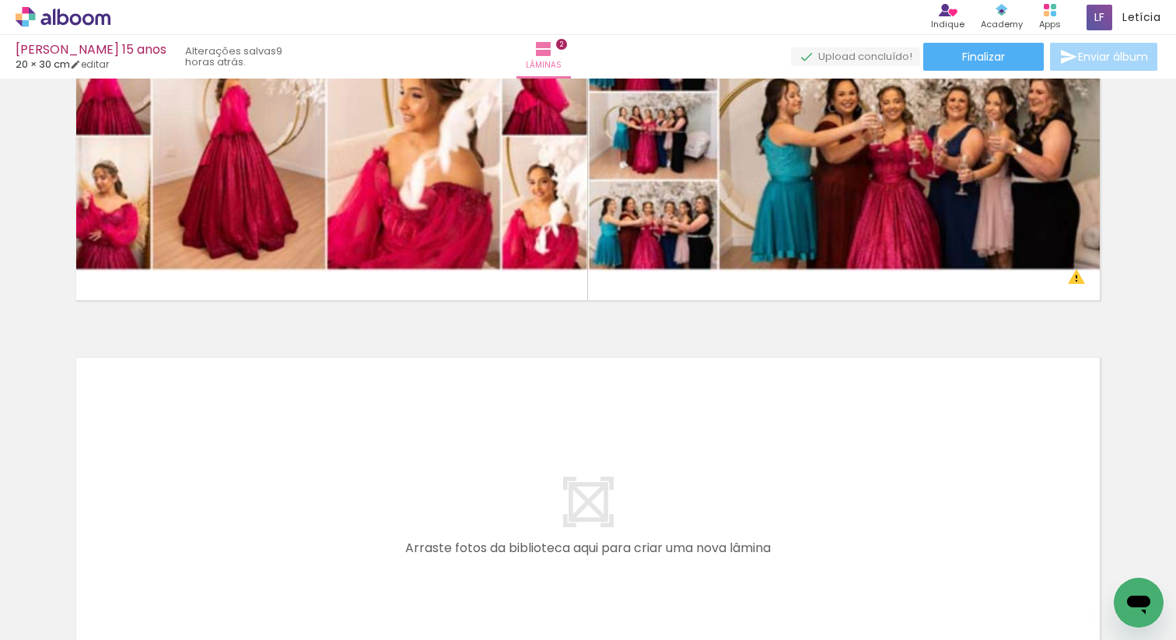
scroll to position [753, 0]
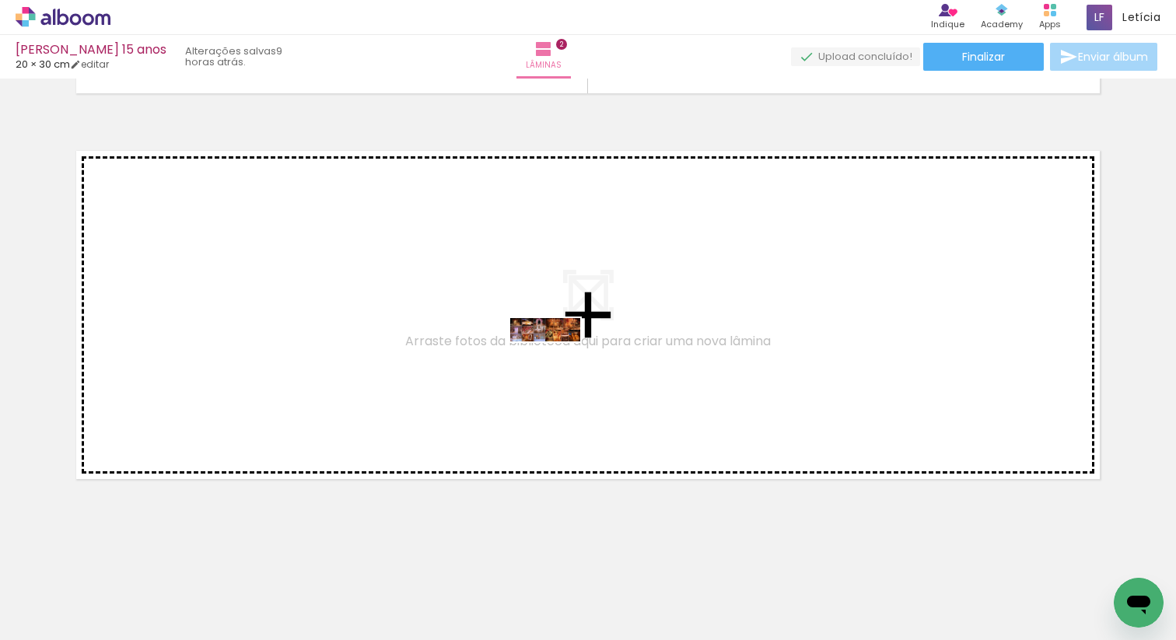
drag, startPoint x: 342, startPoint y: 584, endPoint x: 557, endPoint y: 365, distance: 306.8
click at [557, 365] on quentale-workspace at bounding box center [588, 320] width 1176 height 640
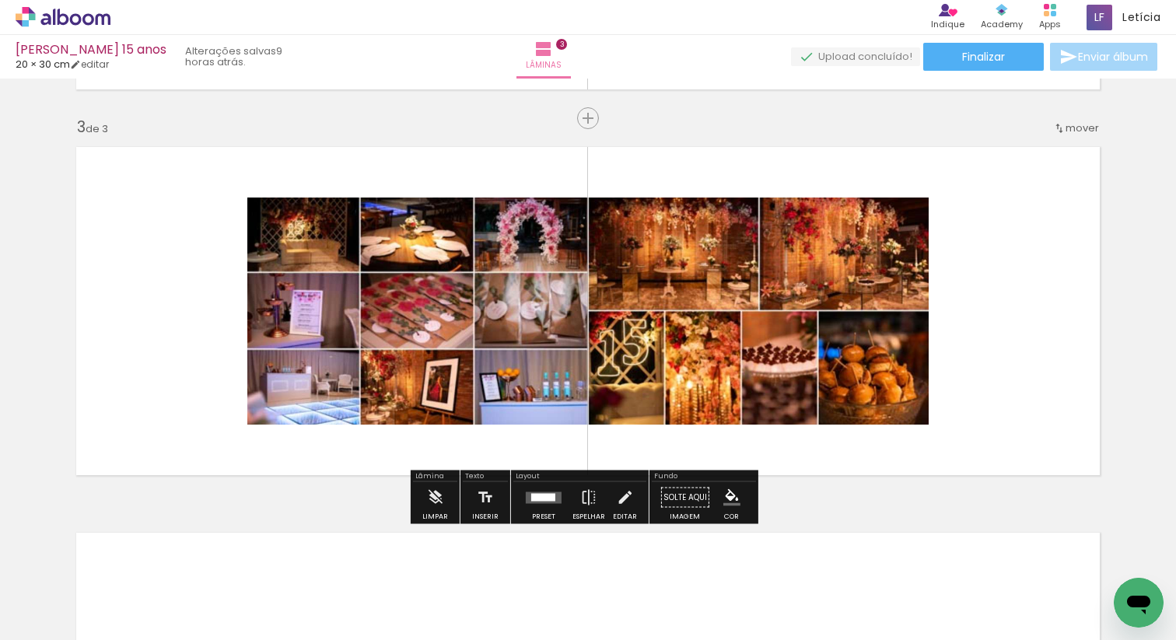
scroll to position [757, 0]
click at [540, 501] on quentale-layouter at bounding box center [544, 497] width 36 height 12
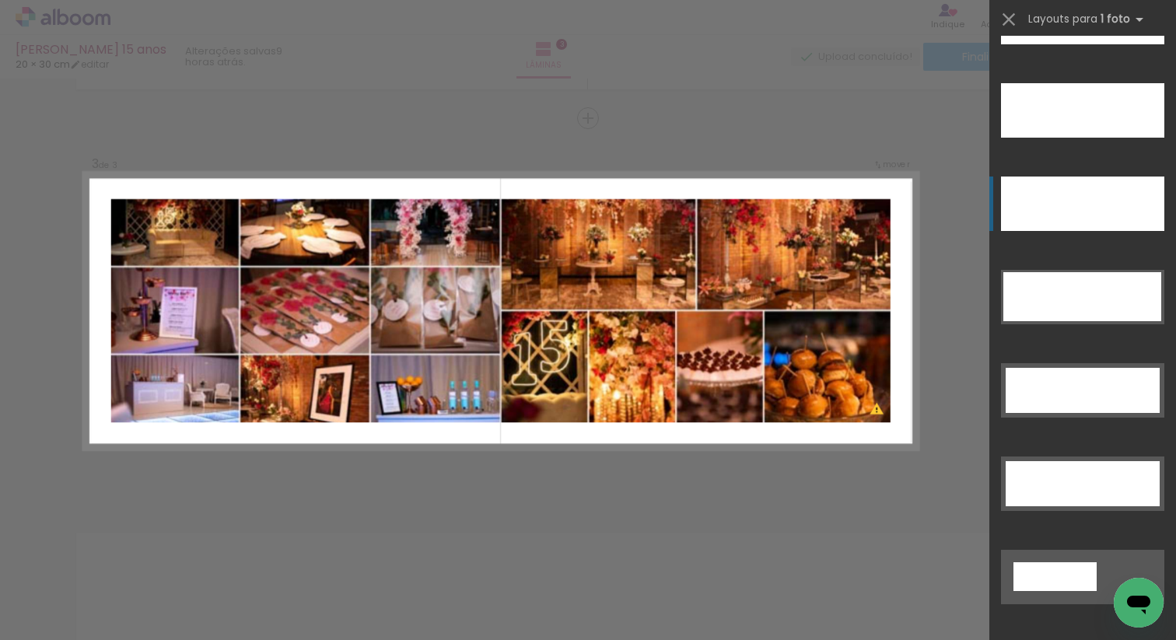
scroll to position [4565, 0]
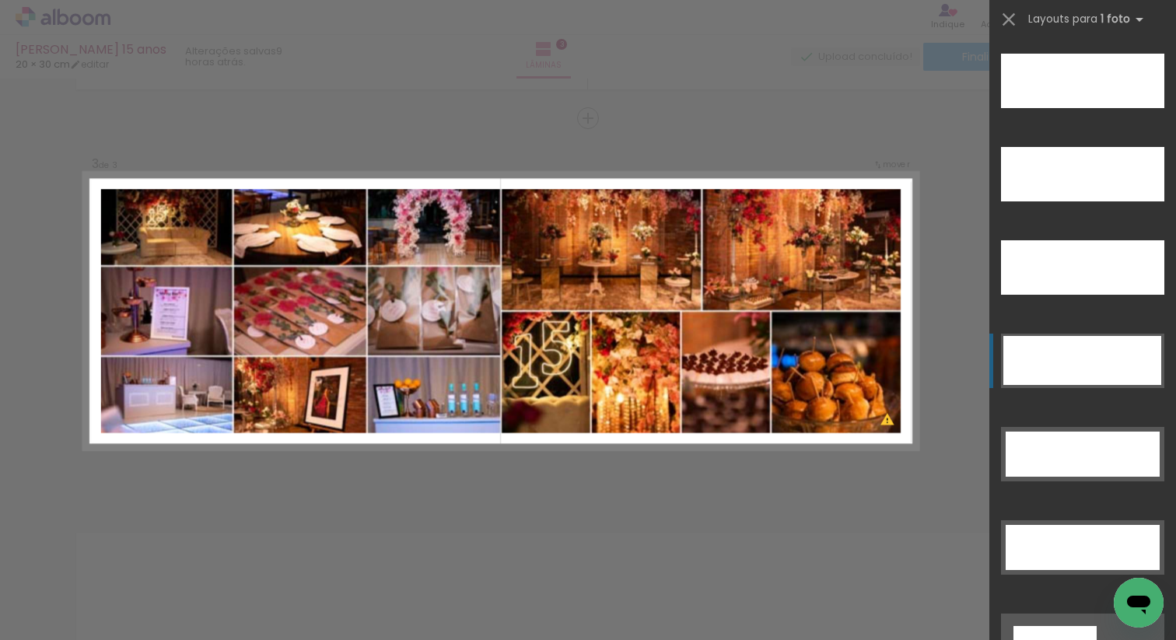
click at [1114, 359] on div at bounding box center [1082, 360] width 158 height 49
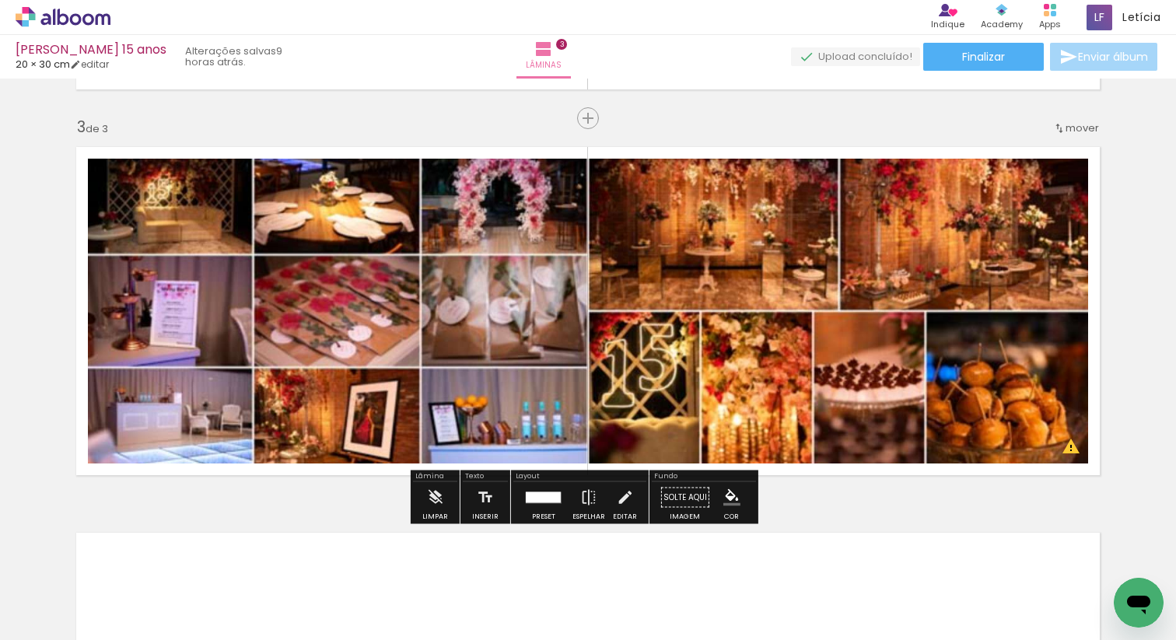
click at [1106, 323] on div "Inserir lâmina 1 de 3 Inserir lâmina 2 de 3 Inserir lâmina 3 de 3 O Designbox p…" at bounding box center [588, 98] width 1176 height 1543
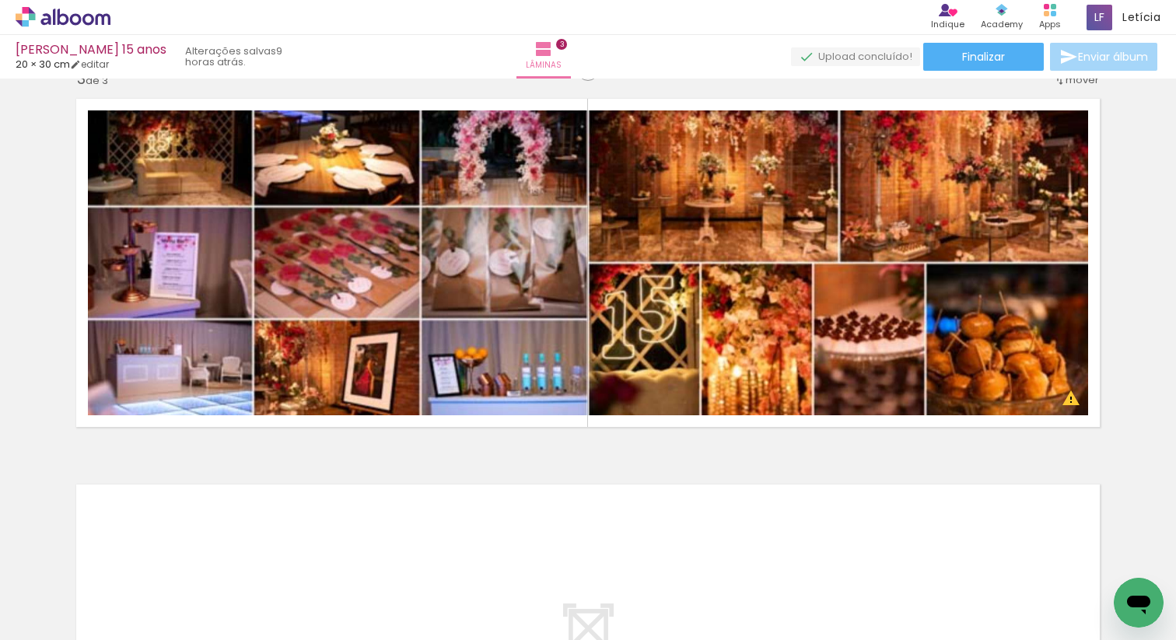
scroll to position [1139, 0]
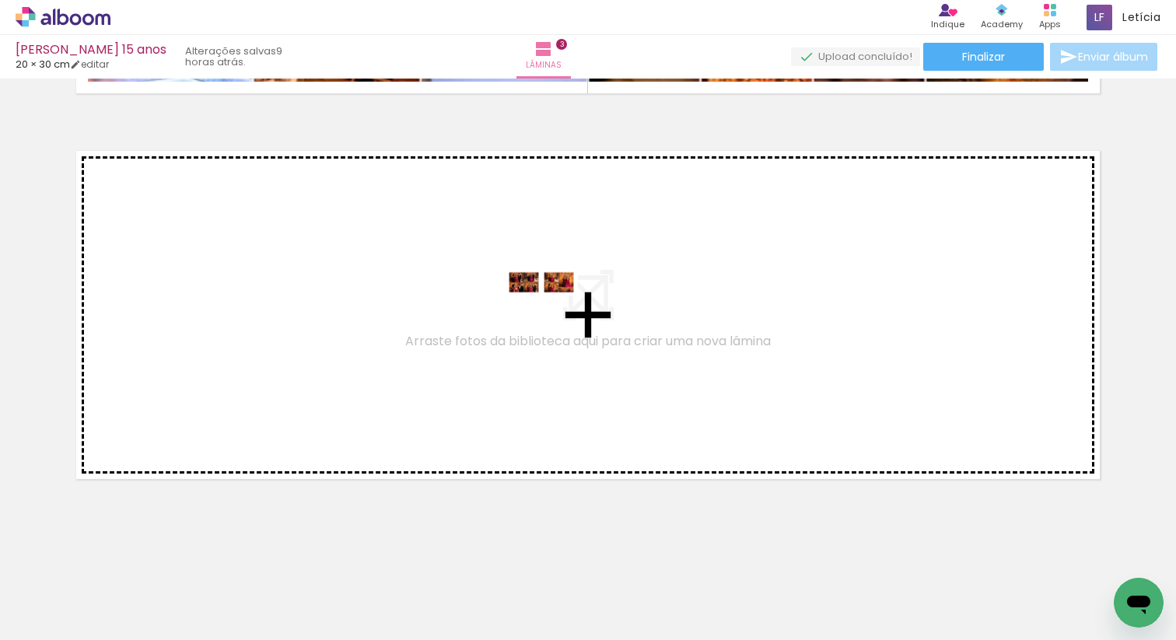
drag, startPoint x: 420, startPoint y: 592, endPoint x: 553, endPoint y: 317, distance: 305.0
click at [553, 317] on quentale-workspace at bounding box center [588, 320] width 1176 height 640
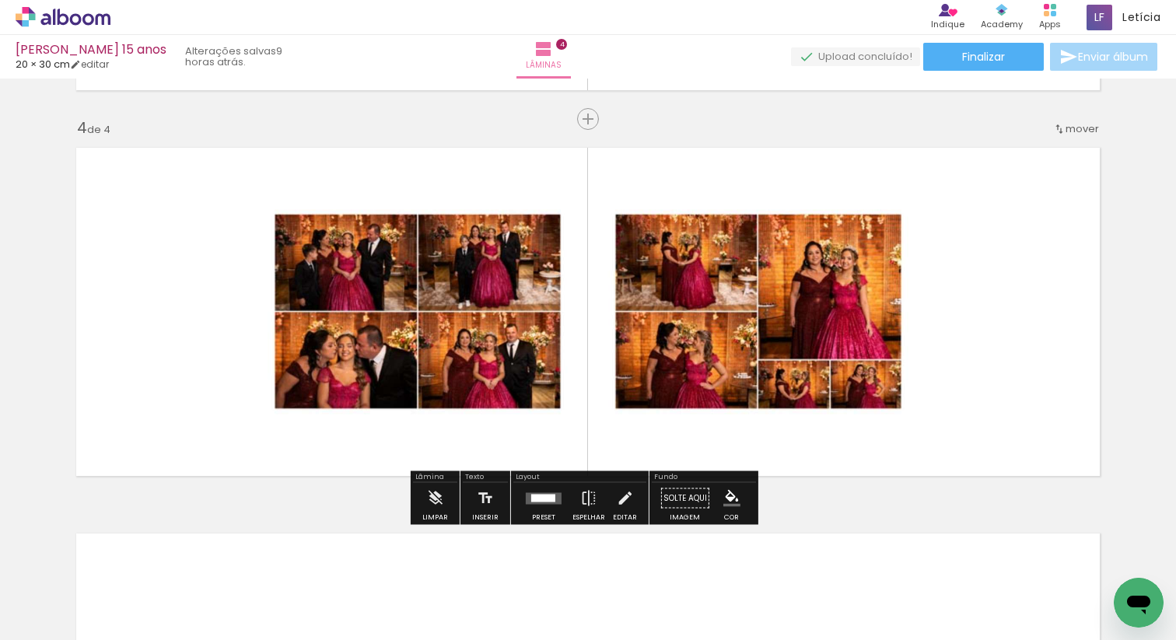
scroll to position [1143, 0]
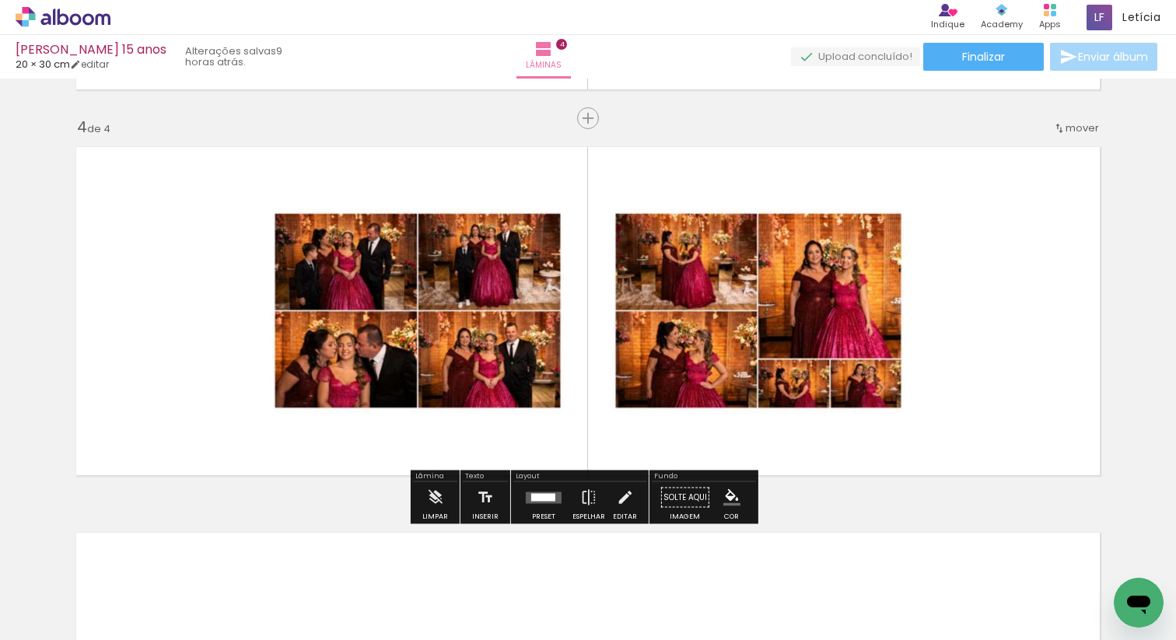
click at [527, 506] on div at bounding box center [543, 497] width 42 height 31
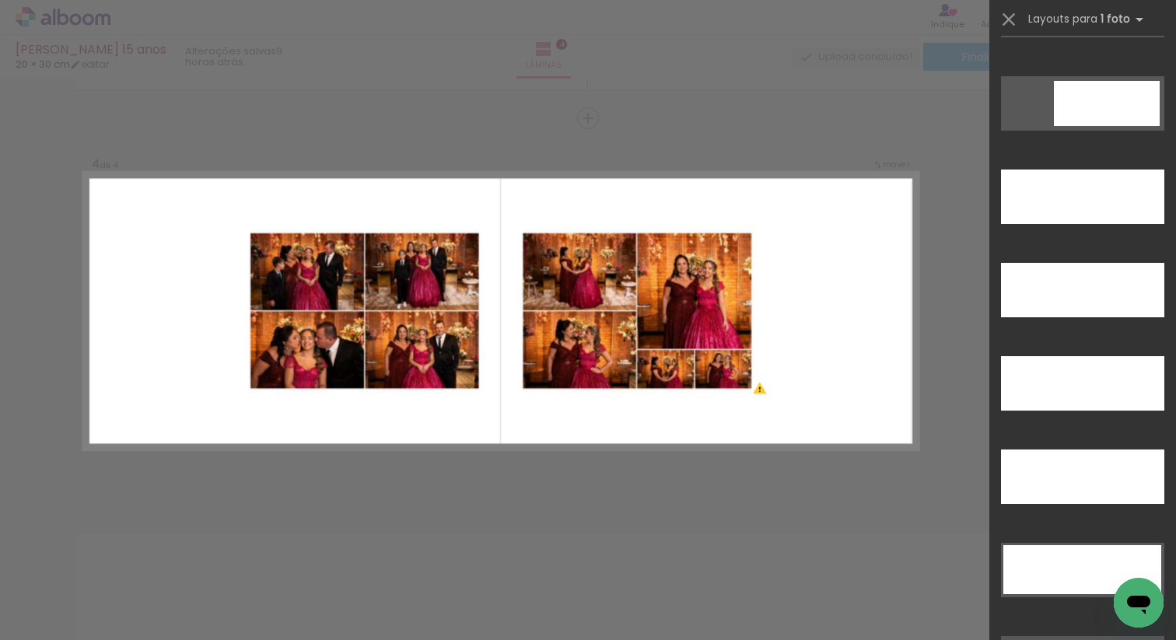
scroll to position [4371, 0]
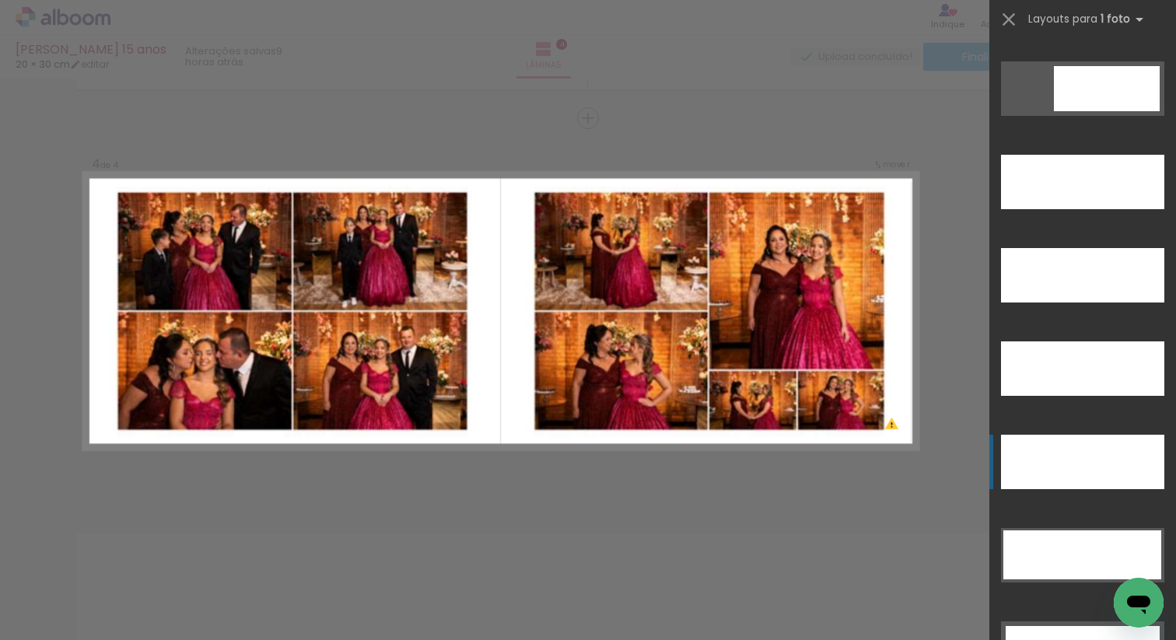
click at [1075, 463] on div at bounding box center [1082, 462] width 163 height 54
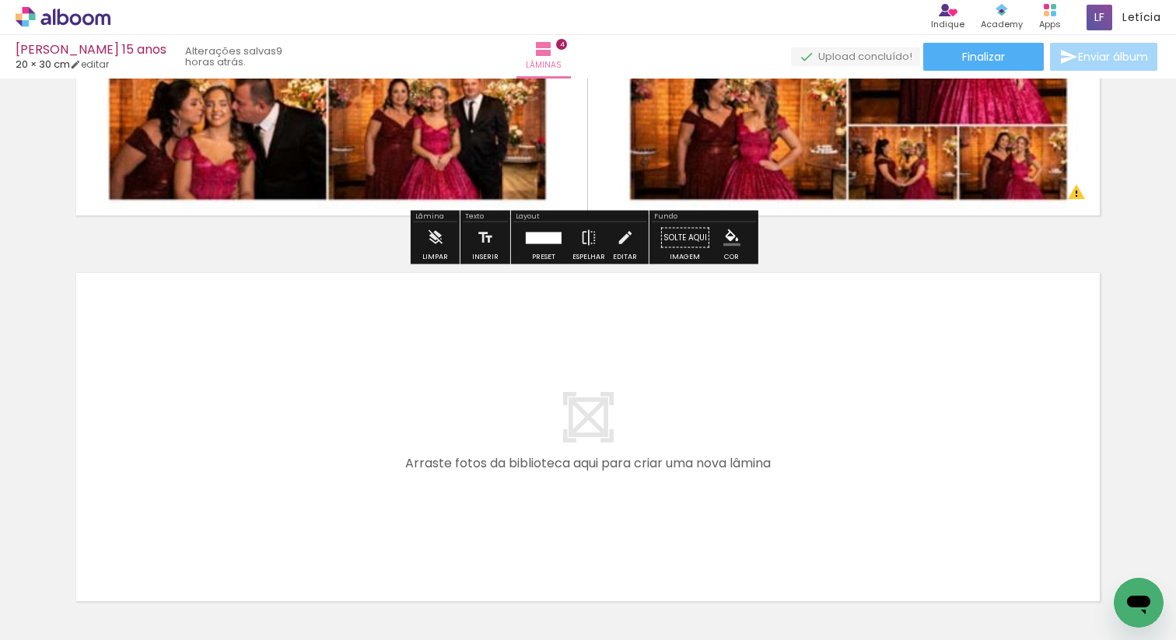
scroll to position [1525, 0]
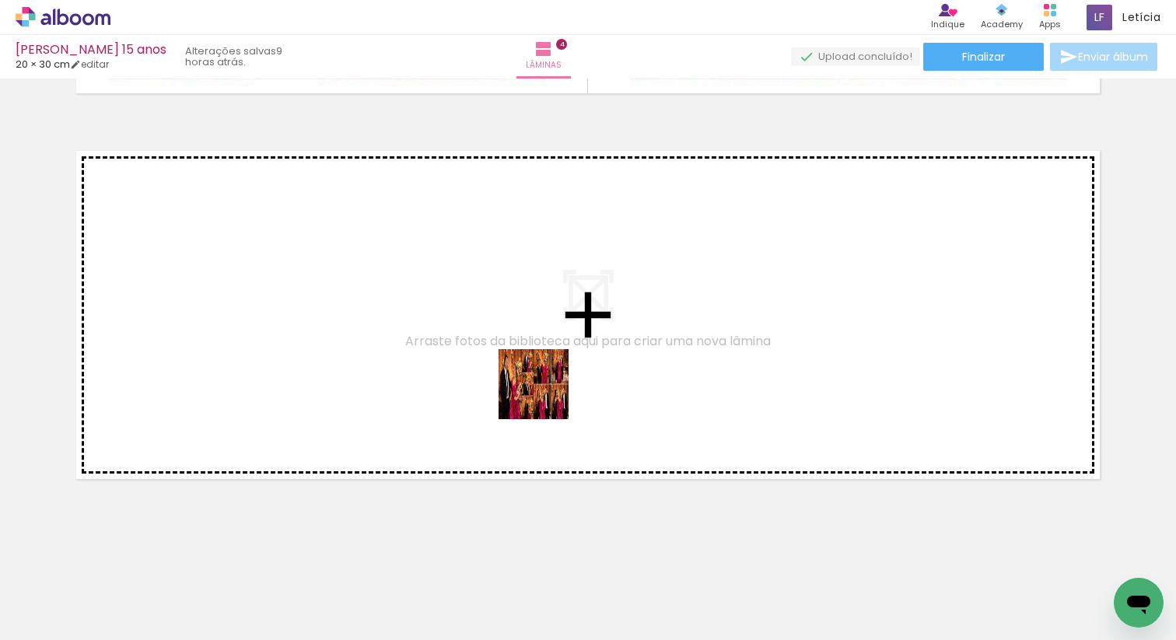
drag, startPoint x: 520, startPoint y: 595, endPoint x: 545, endPoint y: 396, distance: 200.6
click at [545, 396] on quentale-workspace at bounding box center [588, 320] width 1176 height 640
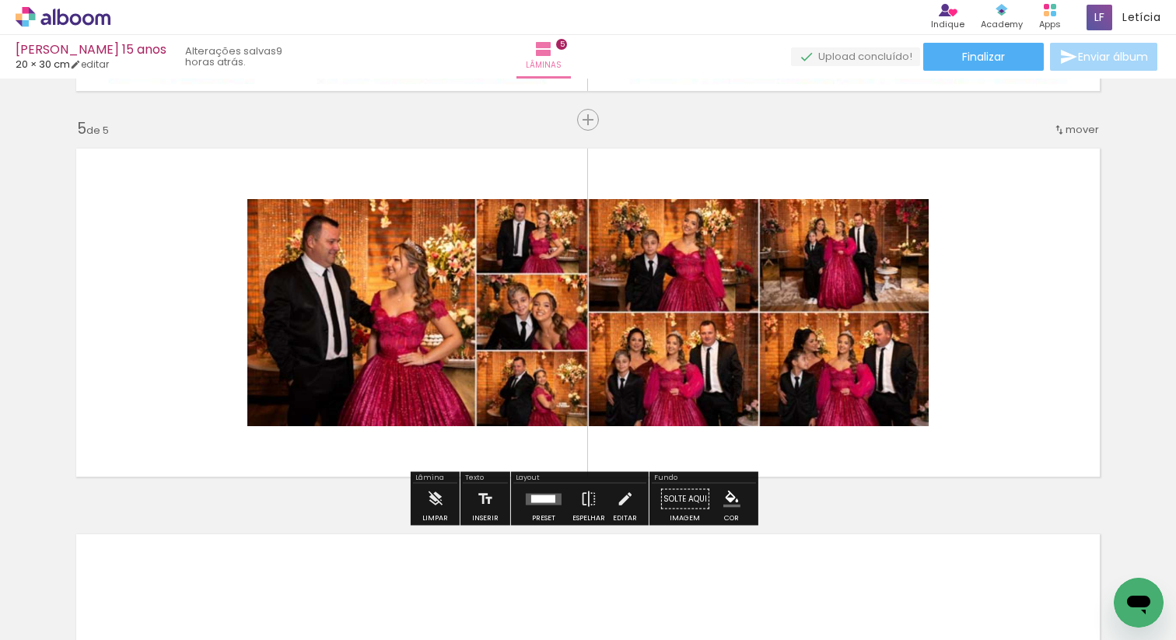
scroll to position [1529, 0]
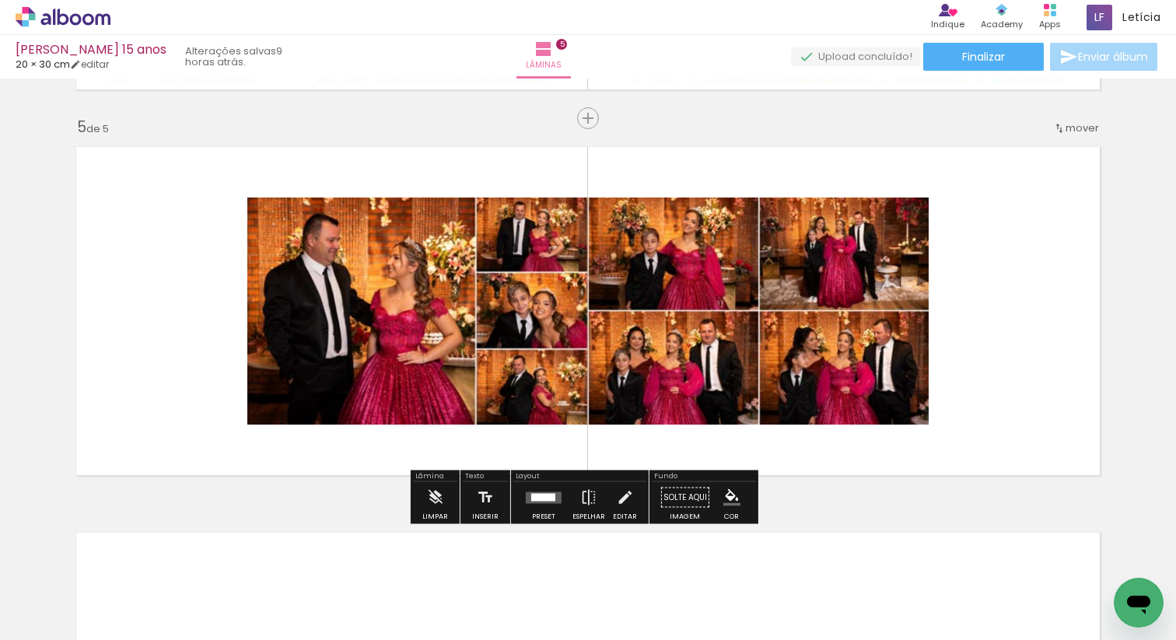
click at [523, 508] on div at bounding box center [543, 497] width 42 height 31
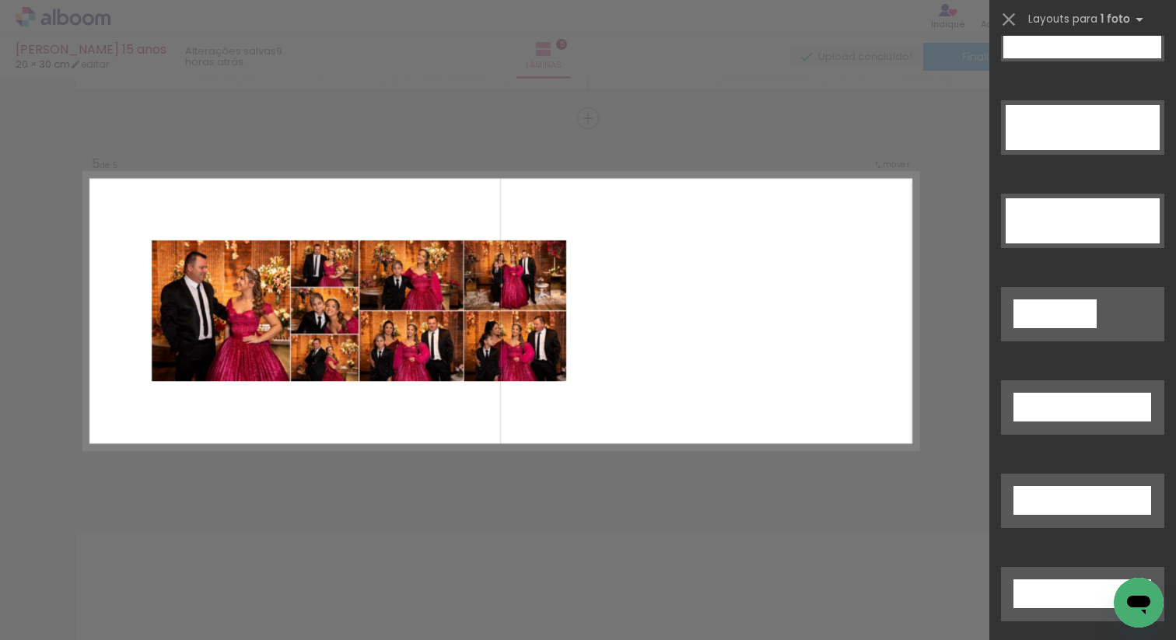
scroll to position [4887, 0]
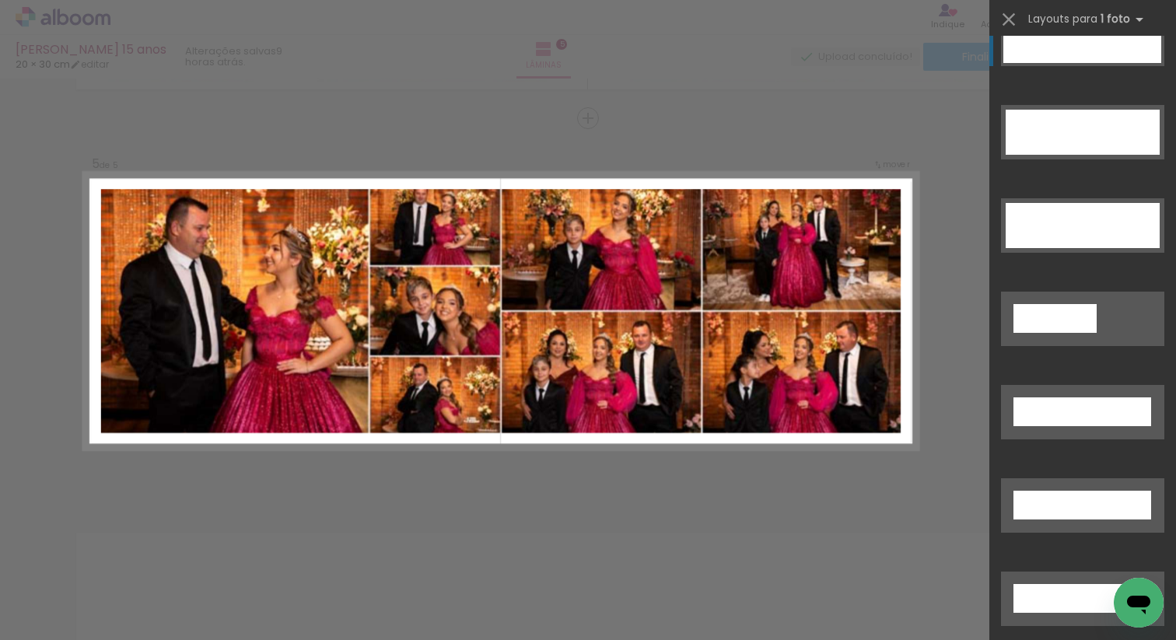
click at [1078, 50] on div at bounding box center [1082, 38] width 158 height 49
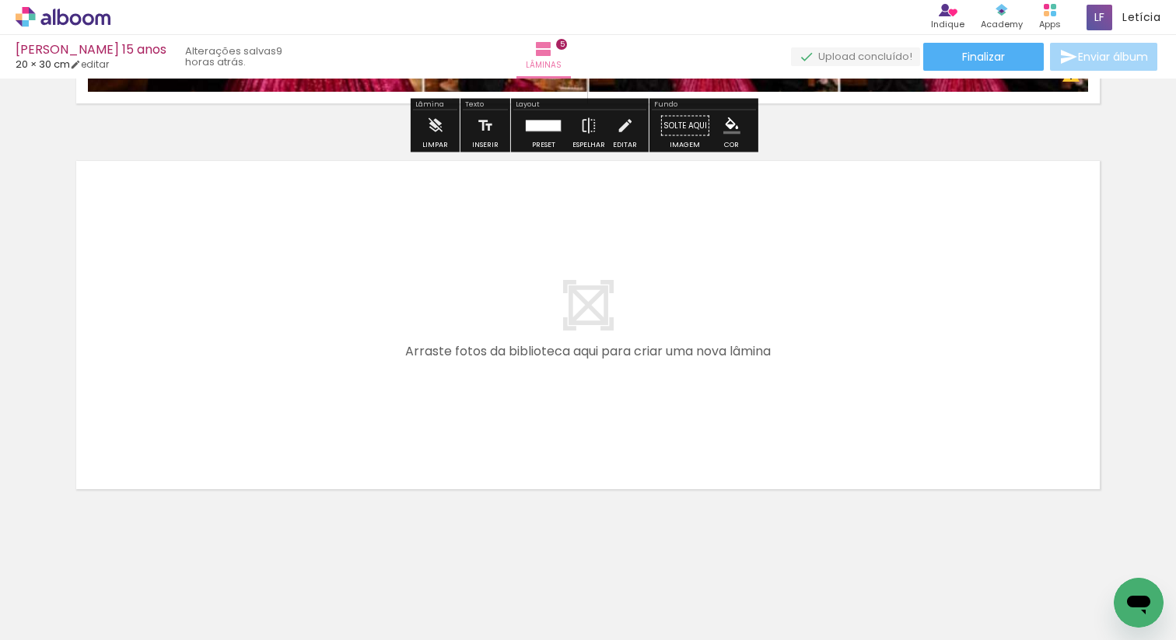
scroll to position [1910, 0]
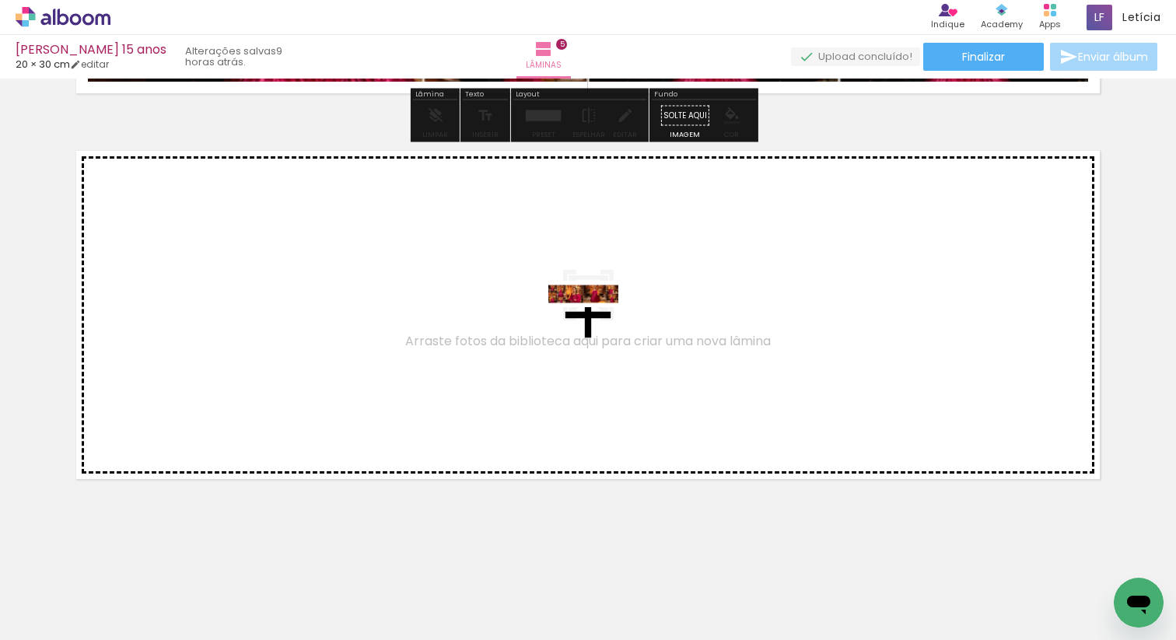
drag, startPoint x: 607, startPoint y: 596, endPoint x: 595, endPoint y: 329, distance: 267.0
click at [595, 329] on quentale-workspace at bounding box center [588, 320] width 1176 height 640
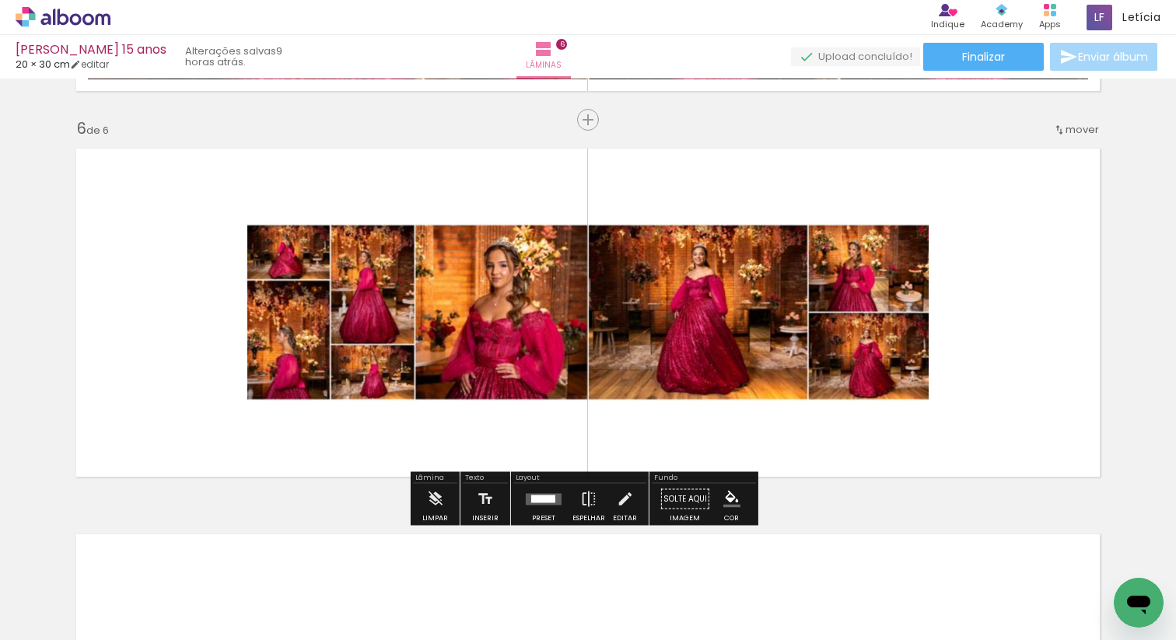
scroll to position [1914, 0]
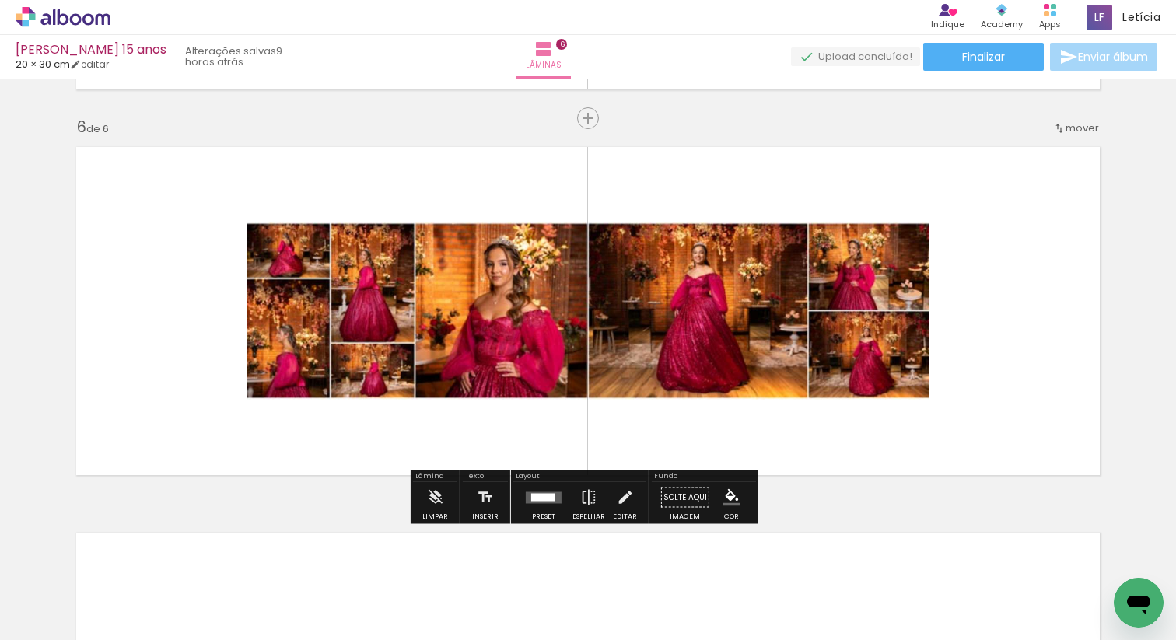
click at [534, 509] on div at bounding box center [543, 497] width 42 height 31
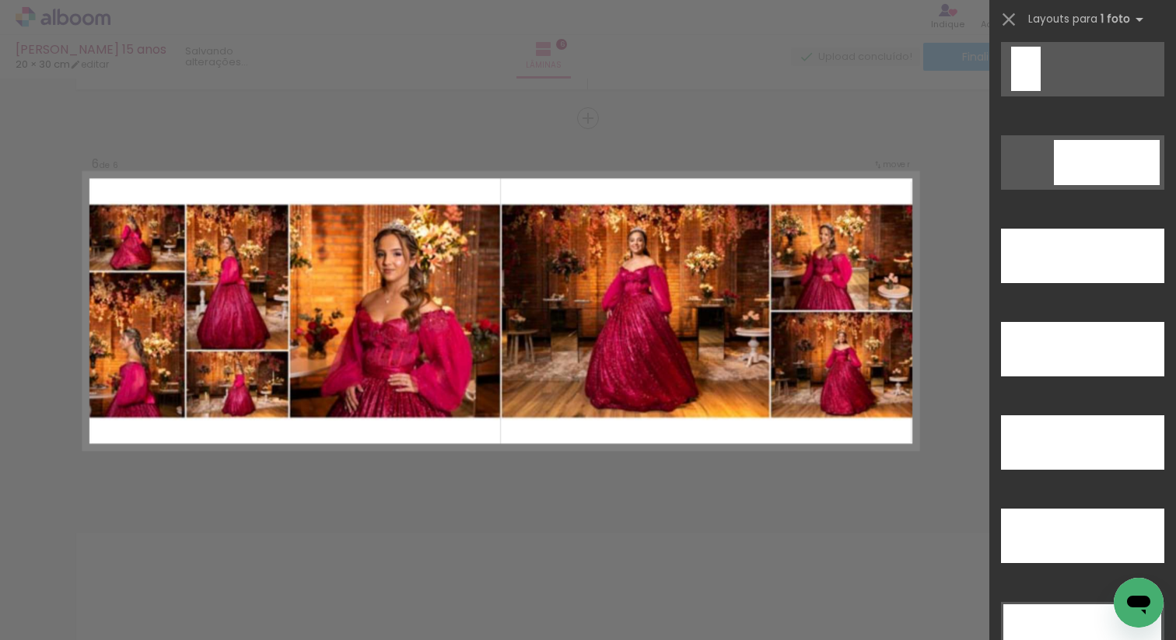
scroll to position [4300, 0]
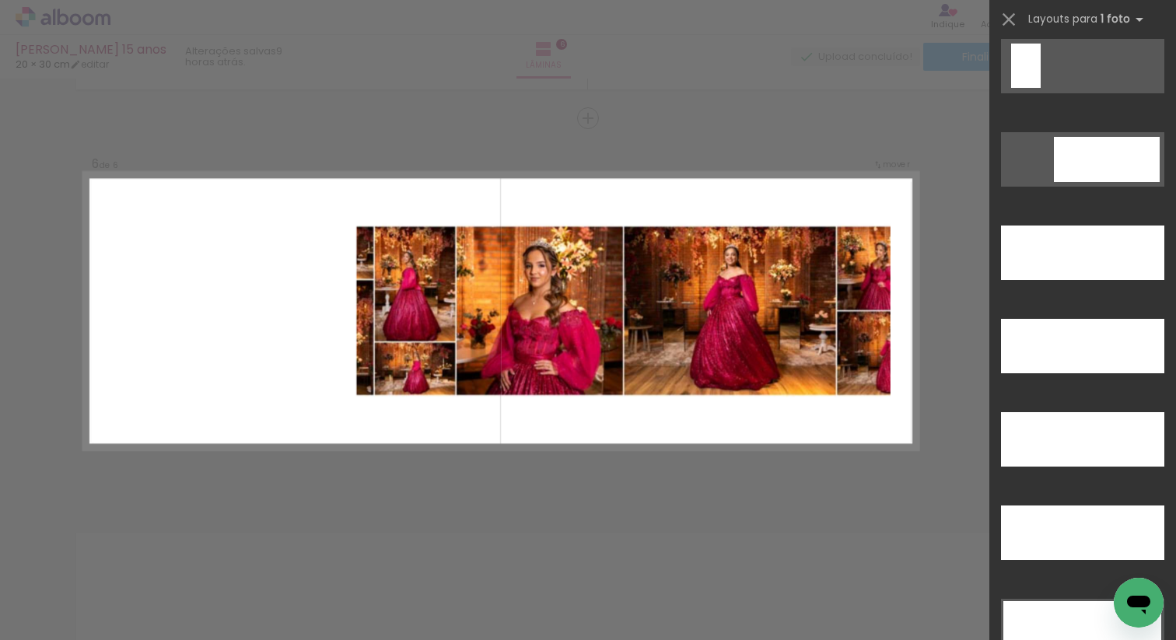
click at [1060, 224] on div at bounding box center [1082, 260] width 187 height 93
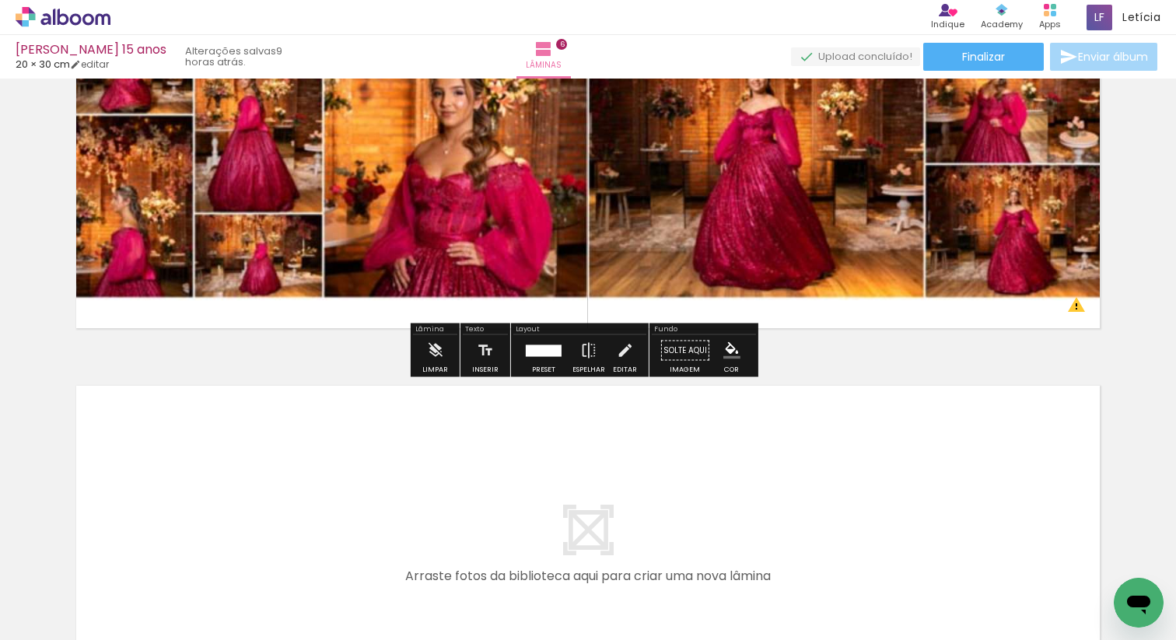
scroll to position [2296, 0]
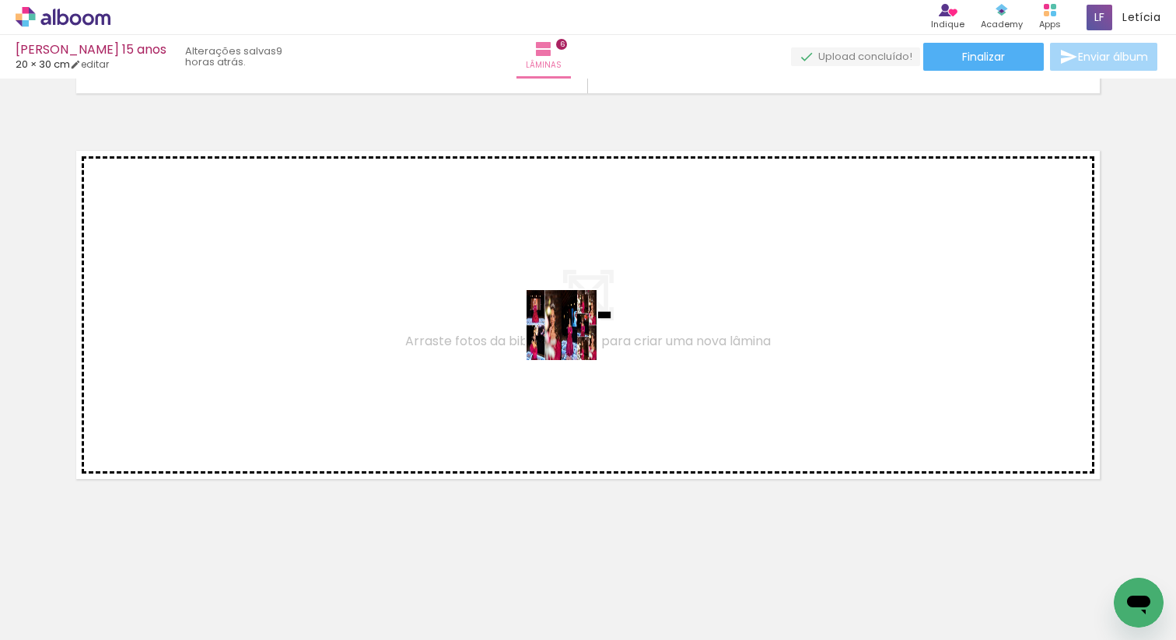
drag, startPoint x: 658, startPoint y: 474, endPoint x: 571, endPoint y: 334, distance: 164.4
click at [571, 334] on quentale-workspace at bounding box center [588, 320] width 1176 height 640
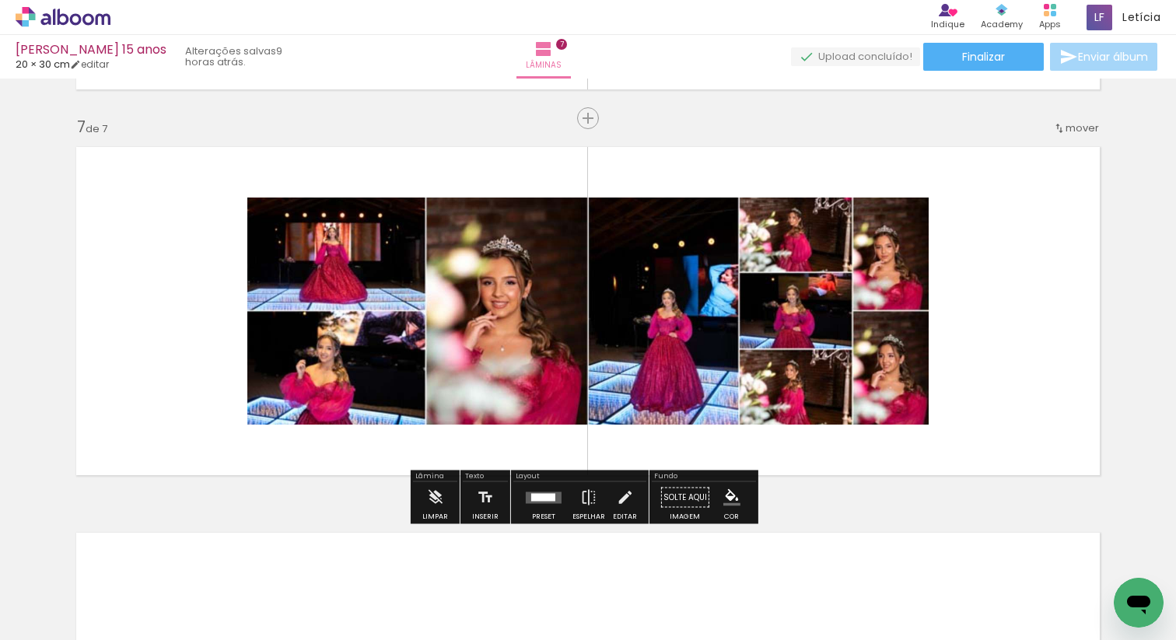
scroll to position [2300, 0]
click at [543, 497] on div at bounding box center [543, 497] width 24 height 8
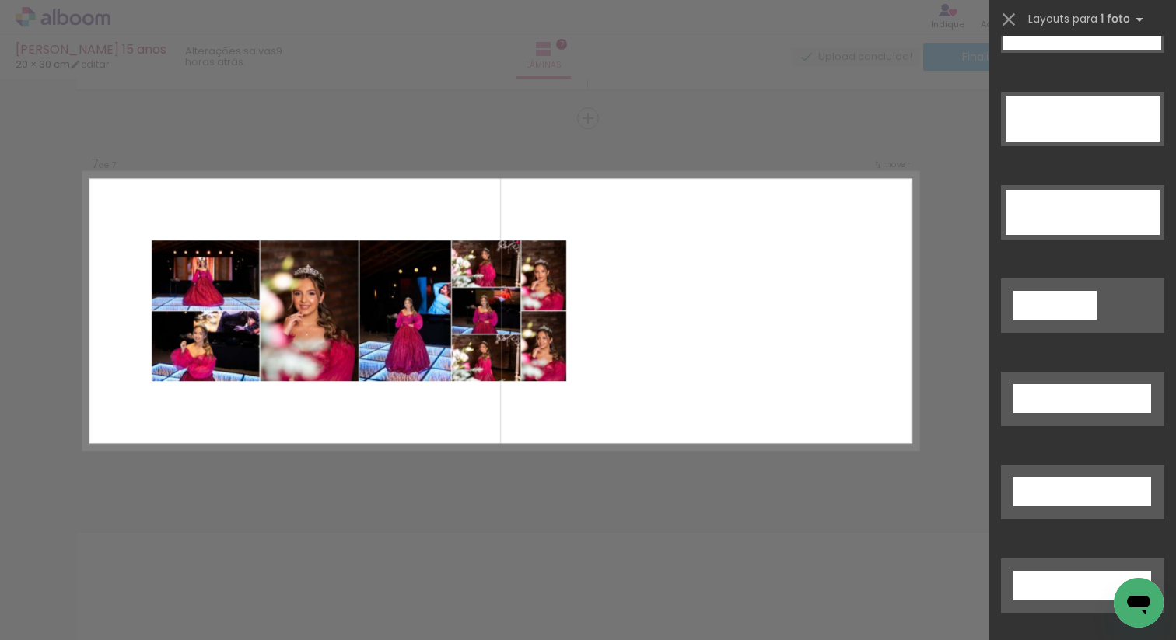
scroll to position [4380, 0]
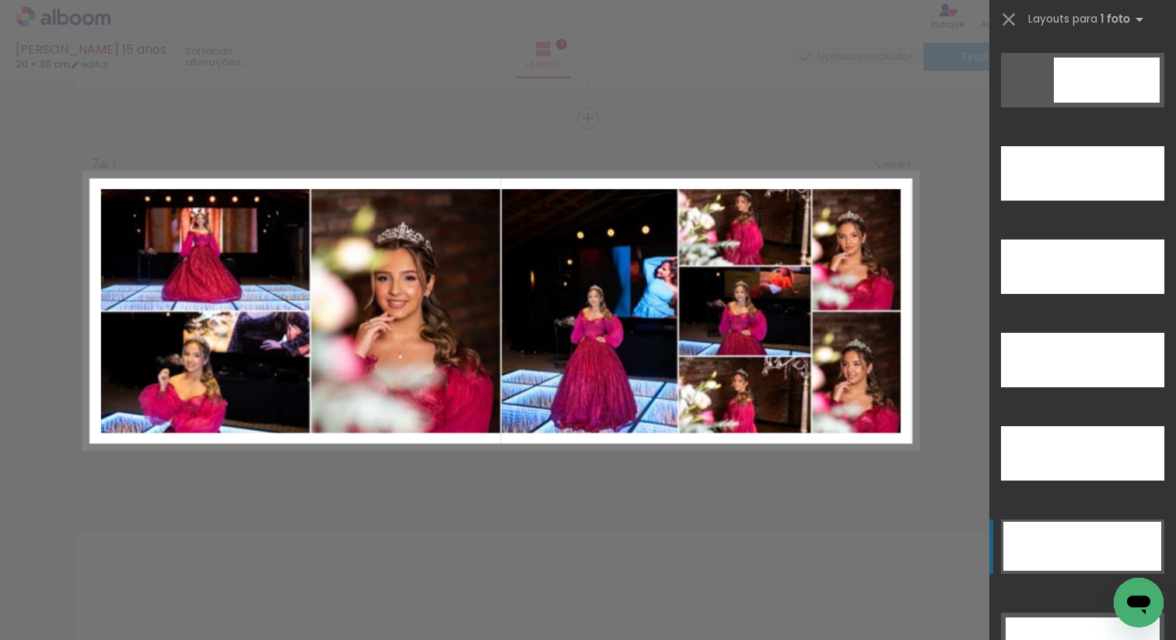
click at [1085, 519] on quentale-layouter at bounding box center [1082, 546] width 163 height 54
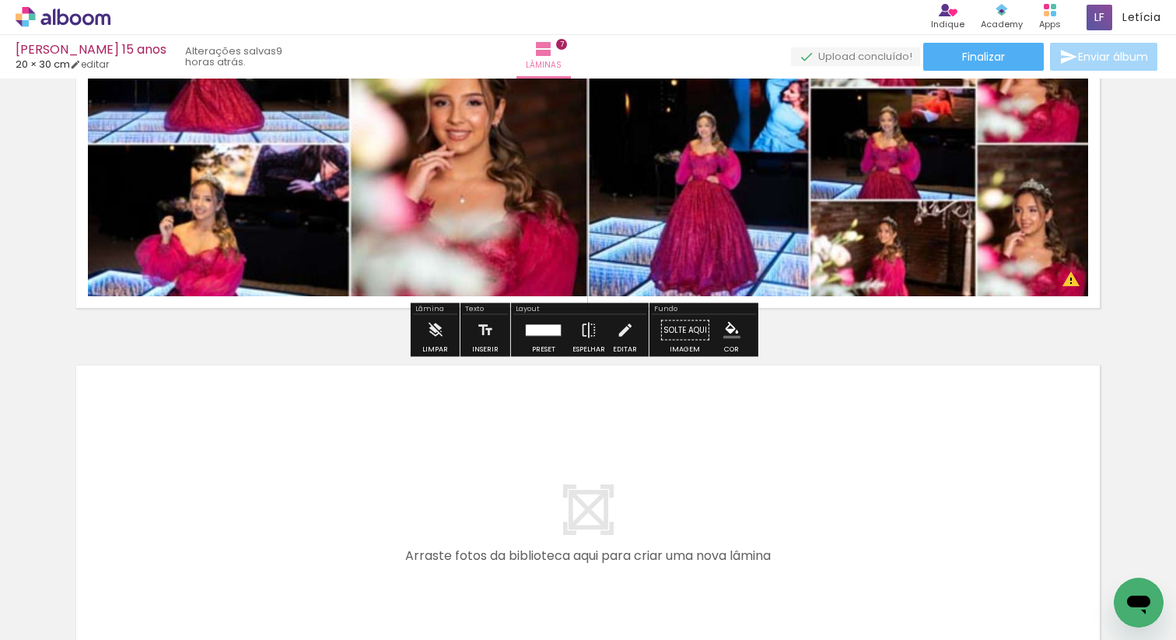
scroll to position [2682, 0]
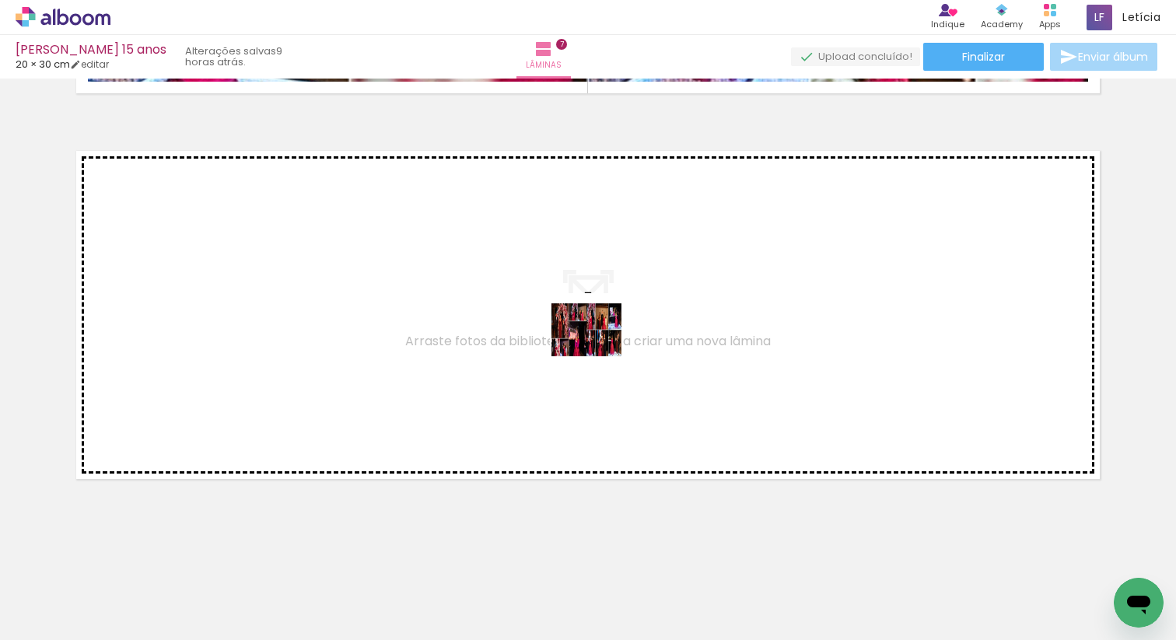
drag, startPoint x: 791, startPoint y: 588, endPoint x: 598, endPoint y: 341, distance: 312.9
click at [598, 341] on quentale-workspace at bounding box center [588, 320] width 1176 height 640
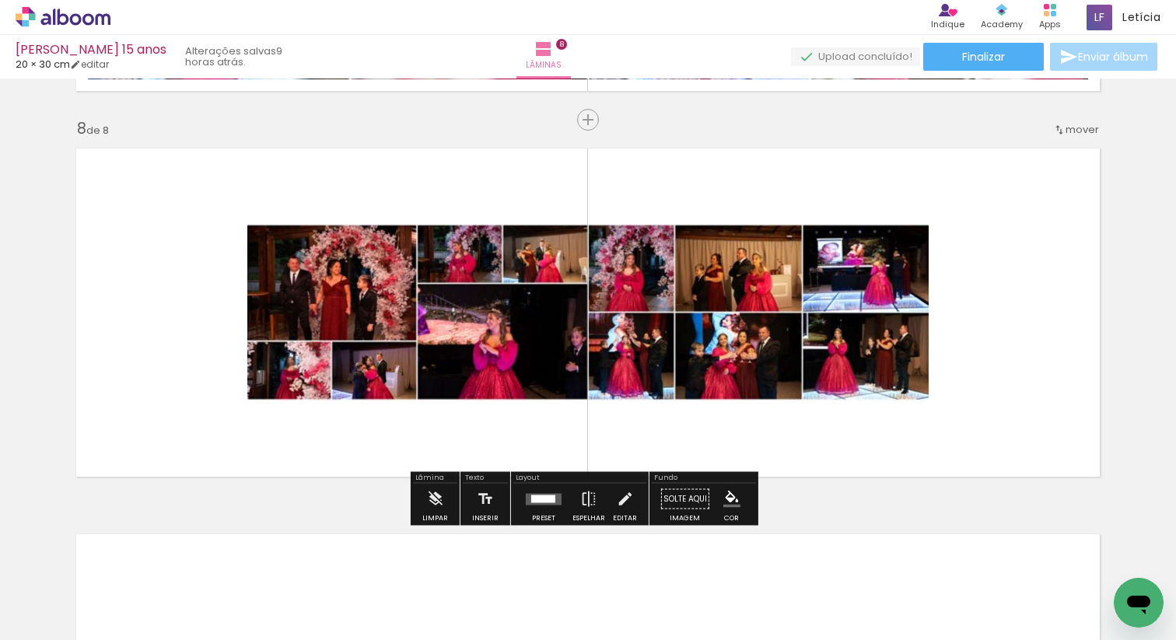
scroll to position [2685, 0]
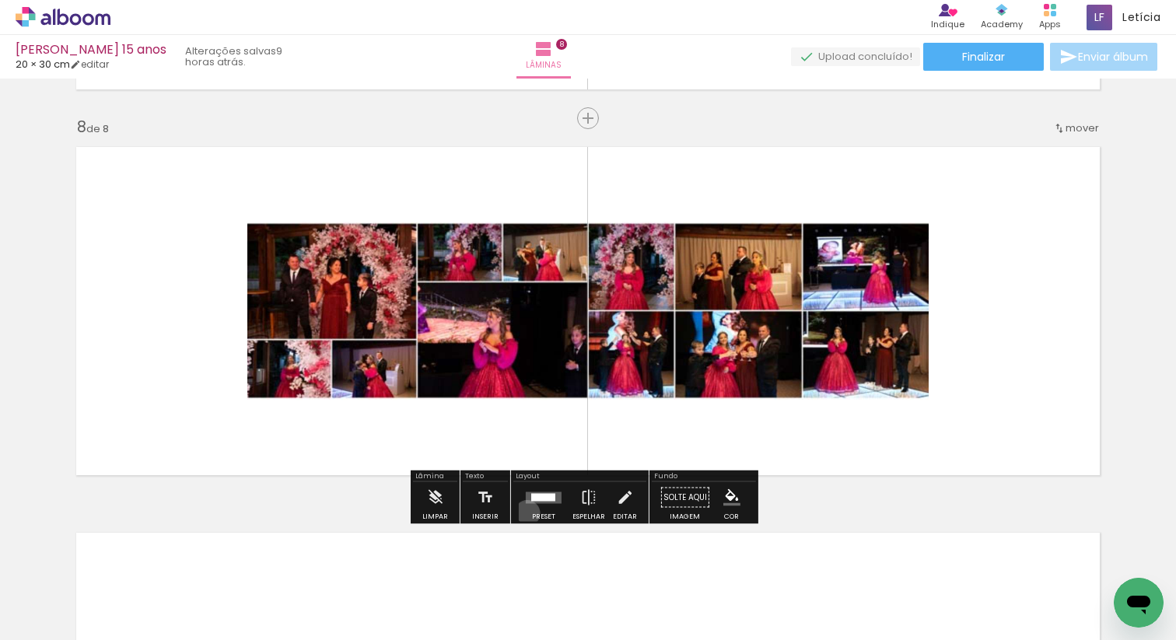
click at [523, 512] on paper-button "Preset" at bounding box center [544, 502] width 50 height 40
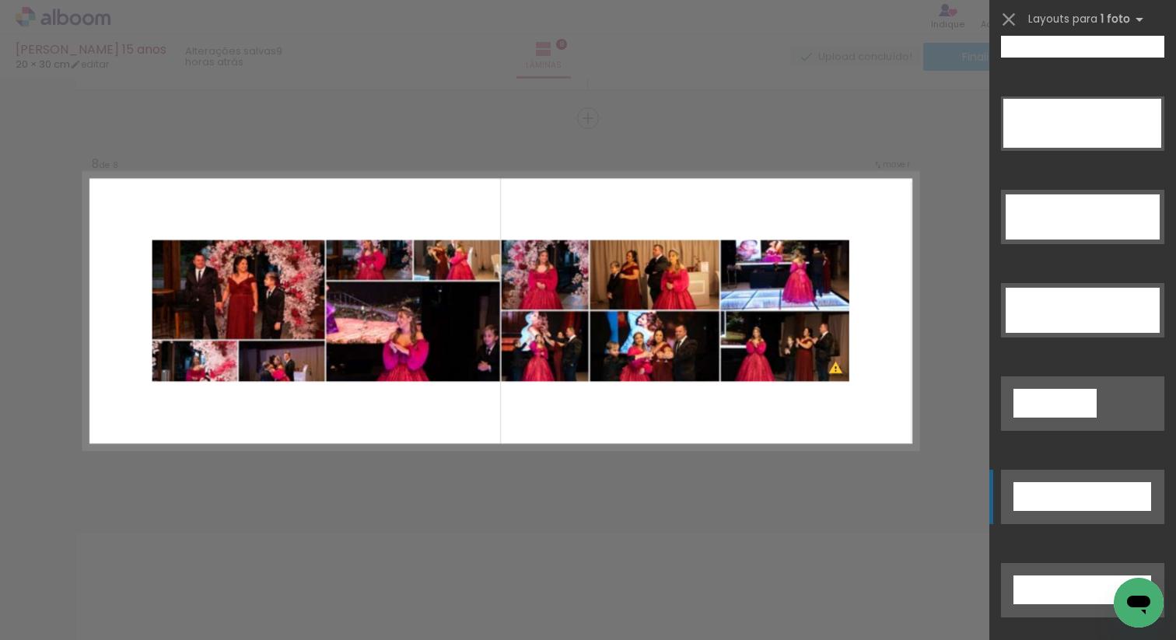
scroll to position [4701, 0]
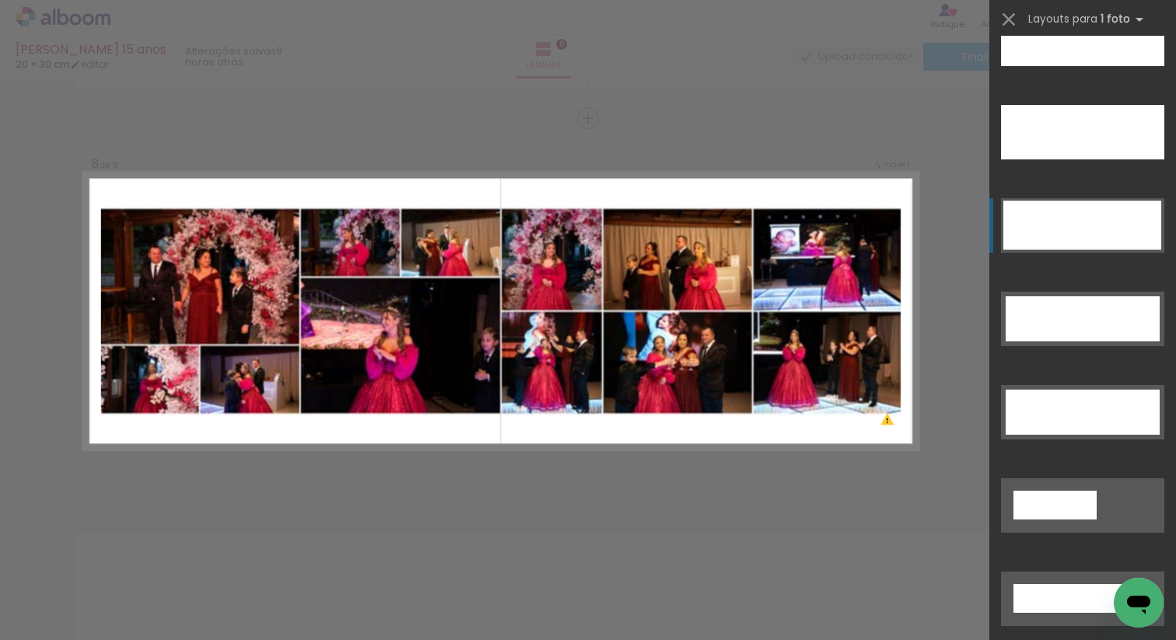
click at [1090, 211] on div at bounding box center [1082, 225] width 158 height 49
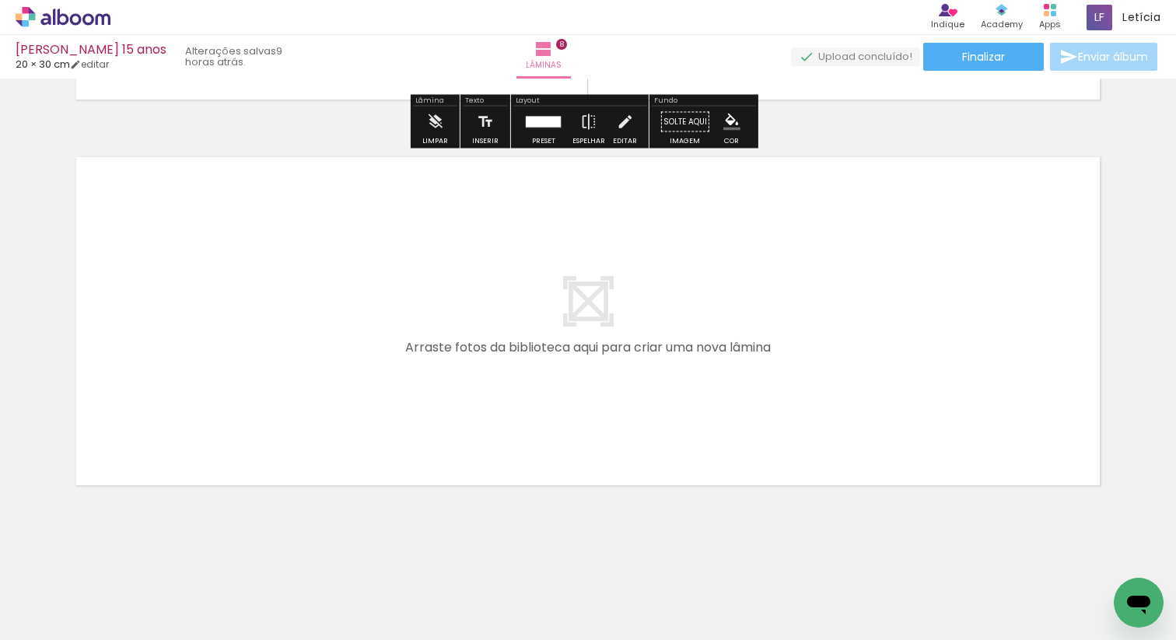
scroll to position [3067, 0]
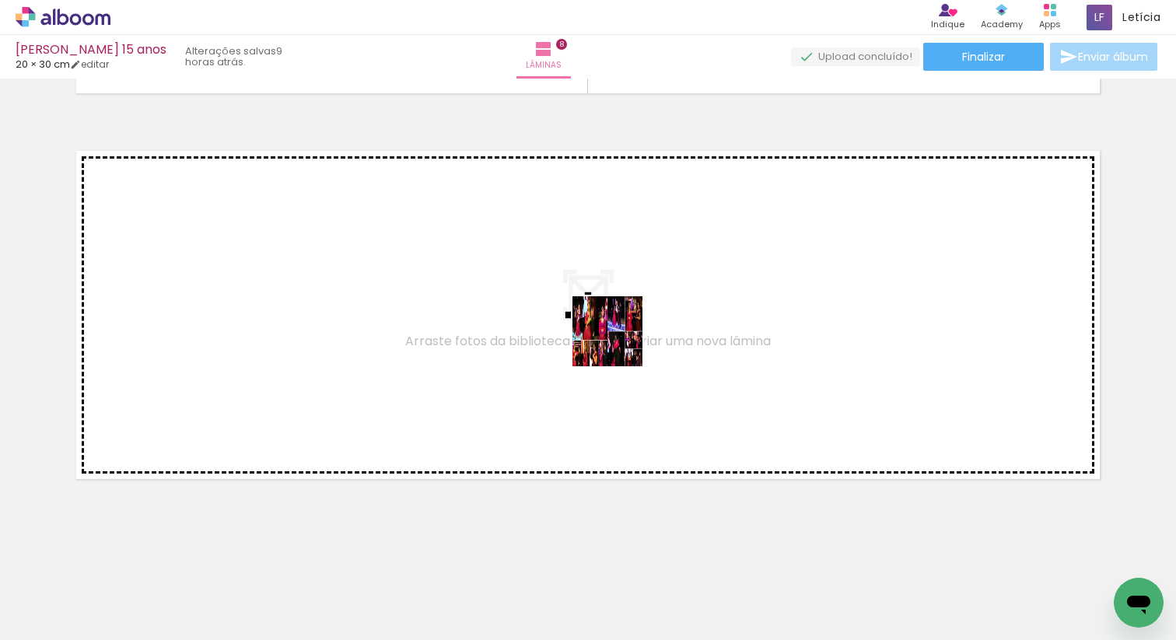
drag, startPoint x: 700, startPoint y: 425, endPoint x: 616, endPoint y: 336, distance: 122.7
click at [616, 336] on quentale-workspace at bounding box center [588, 320] width 1176 height 640
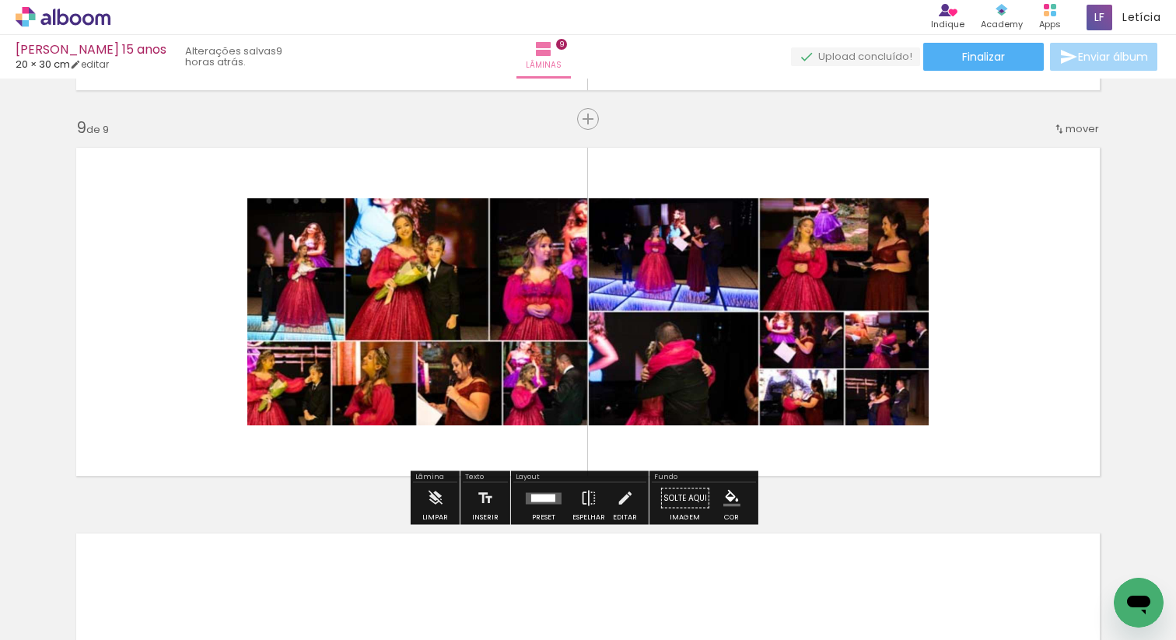
scroll to position [3071, 0]
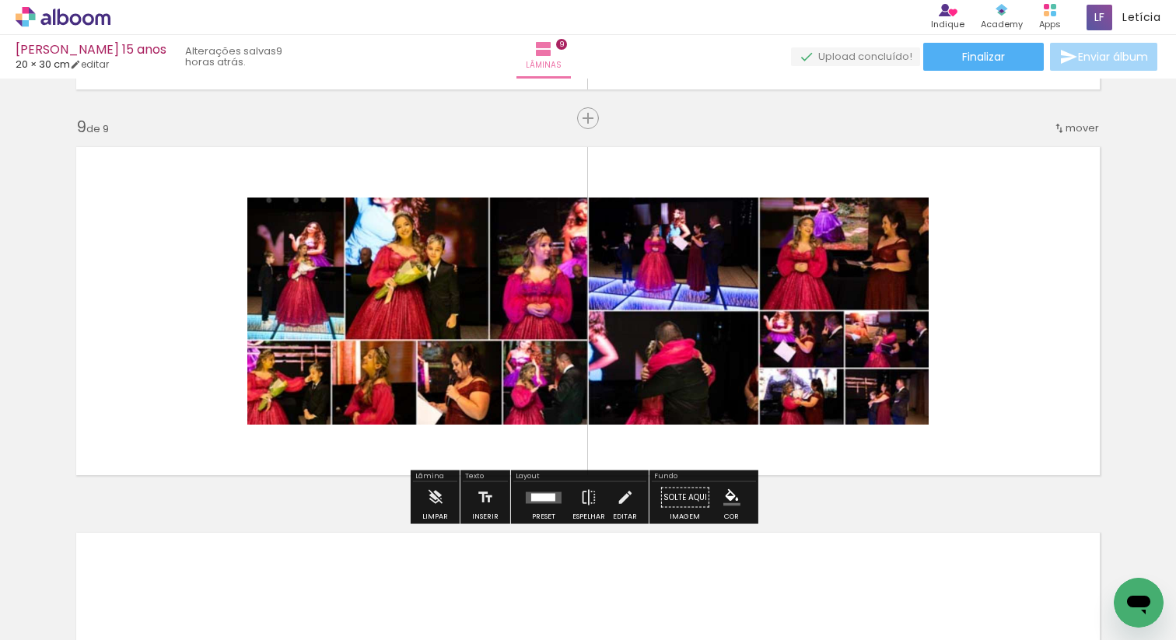
click at [535, 508] on div at bounding box center [543, 497] width 42 height 31
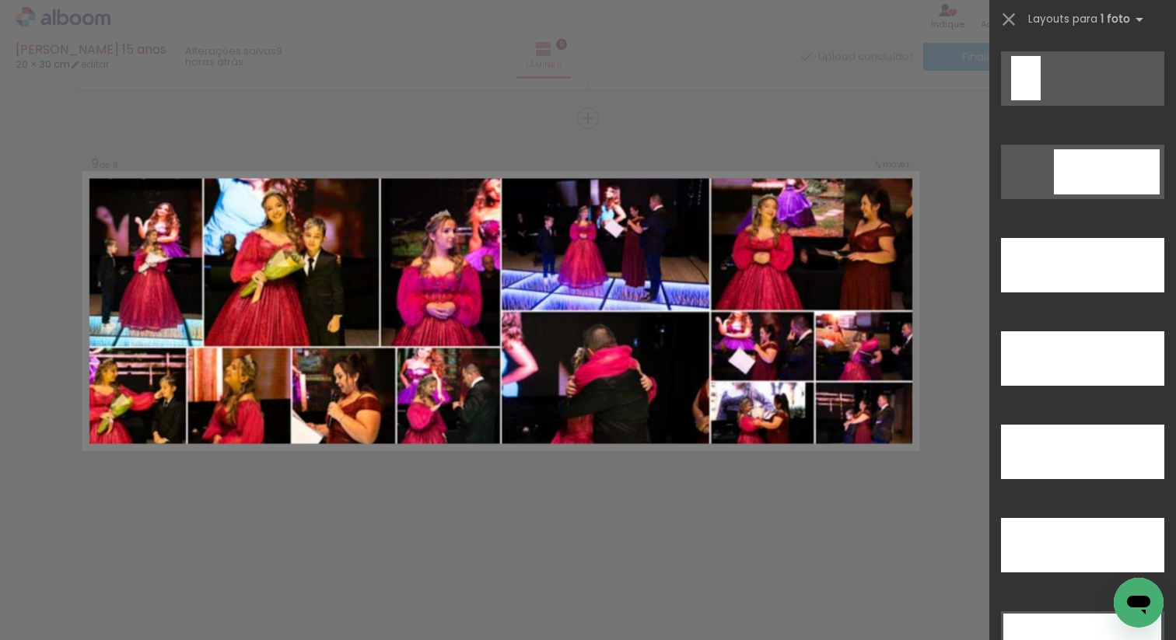
scroll to position [4599, 0]
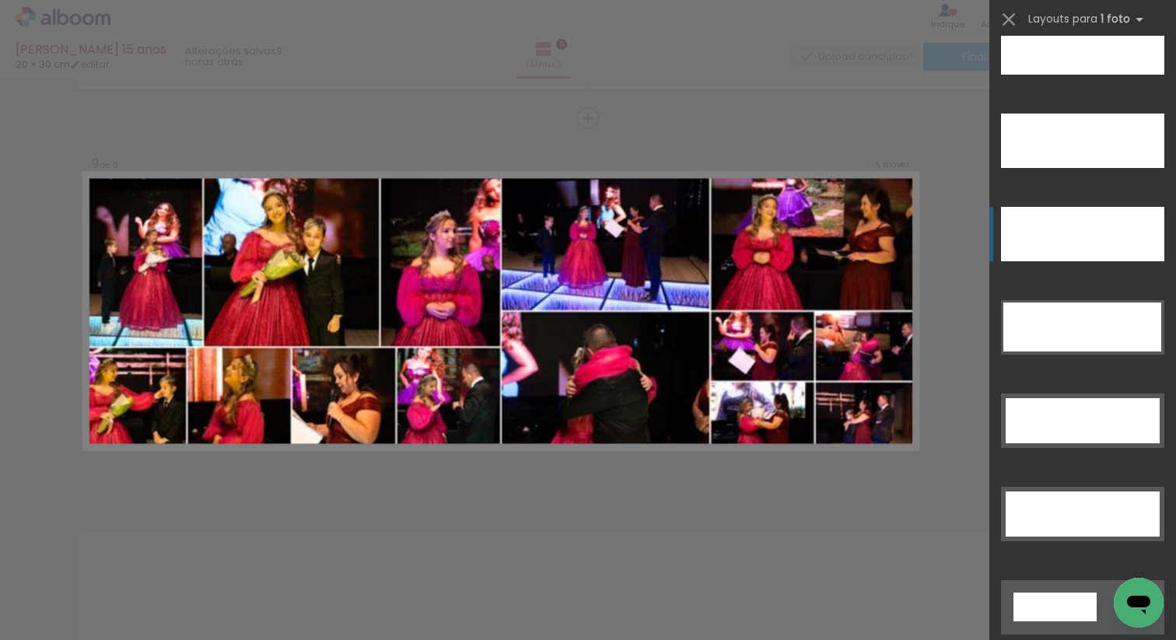
click at [1081, 211] on div at bounding box center [1082, 234] width 163 height 54
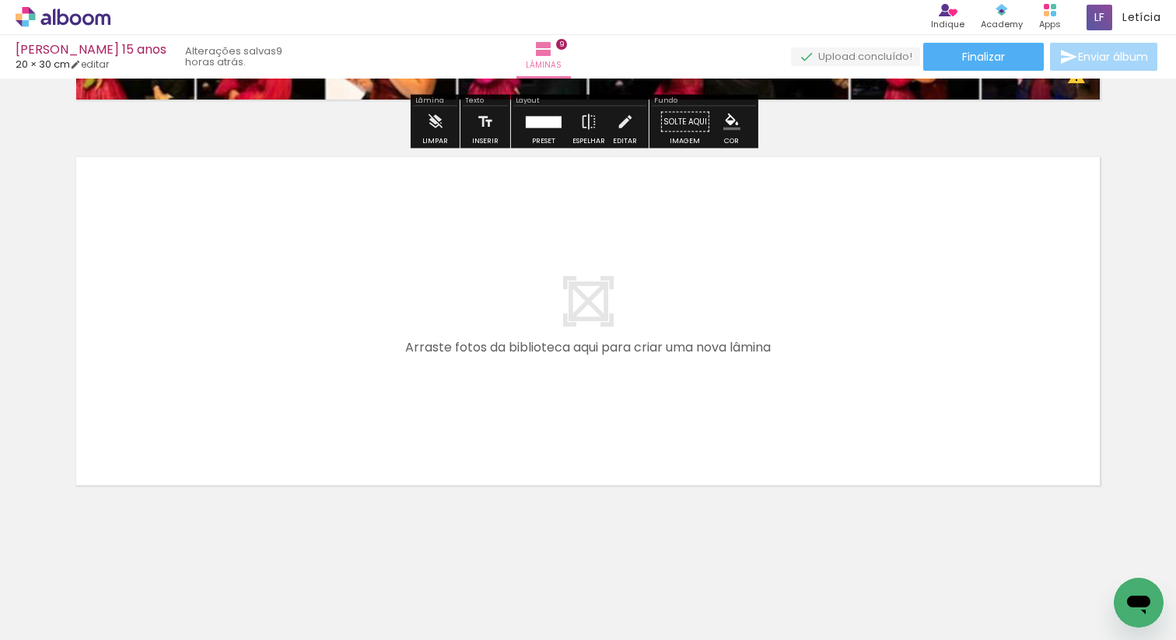
scroll to position [3453, 0]
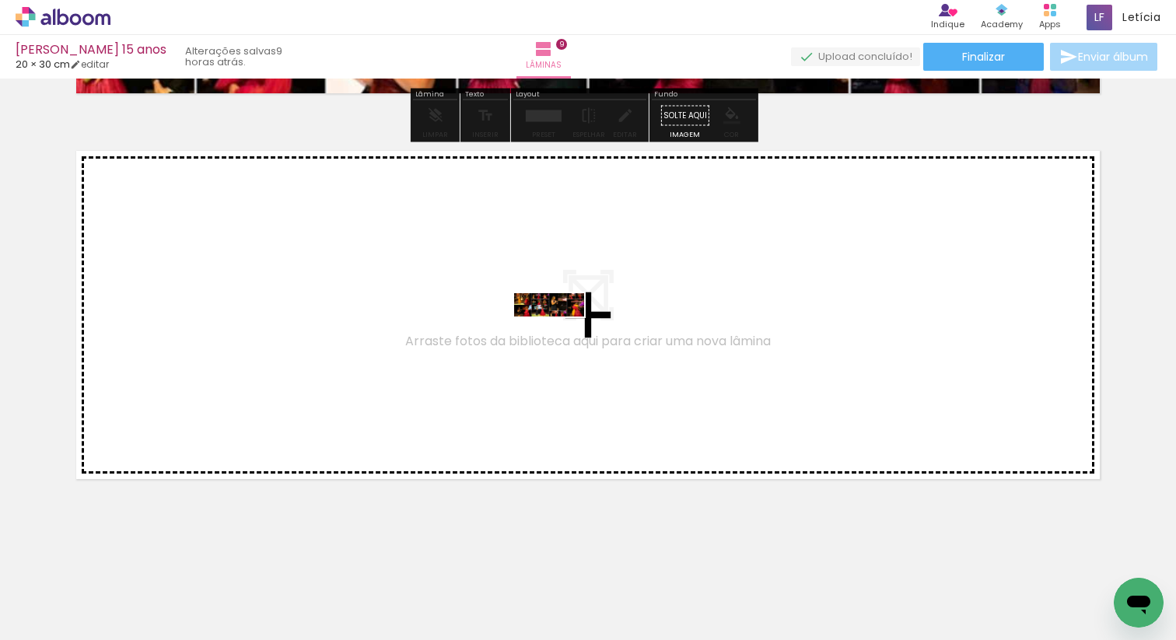
drag, startPoint x: 947, startPoint y: 589, endPoint x: 561, endPoint y: 340, distance: 459.6
click at [561, 340] on quentale-workspace at bounding box center [588, 320] width 1176 height 640
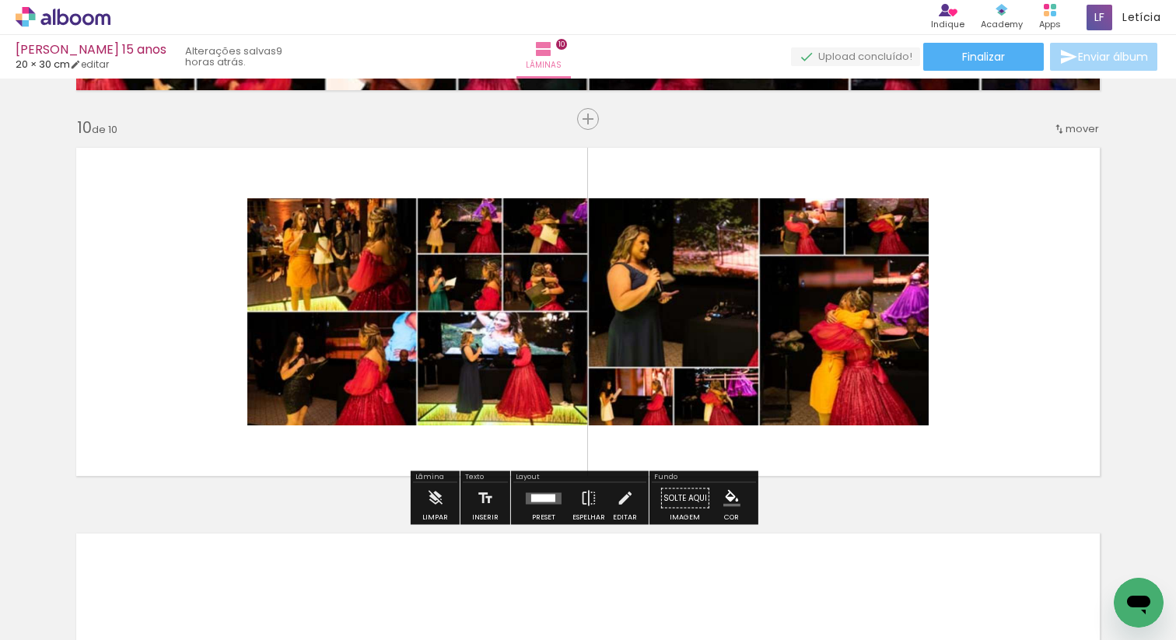
scroll to position [3457, 0]
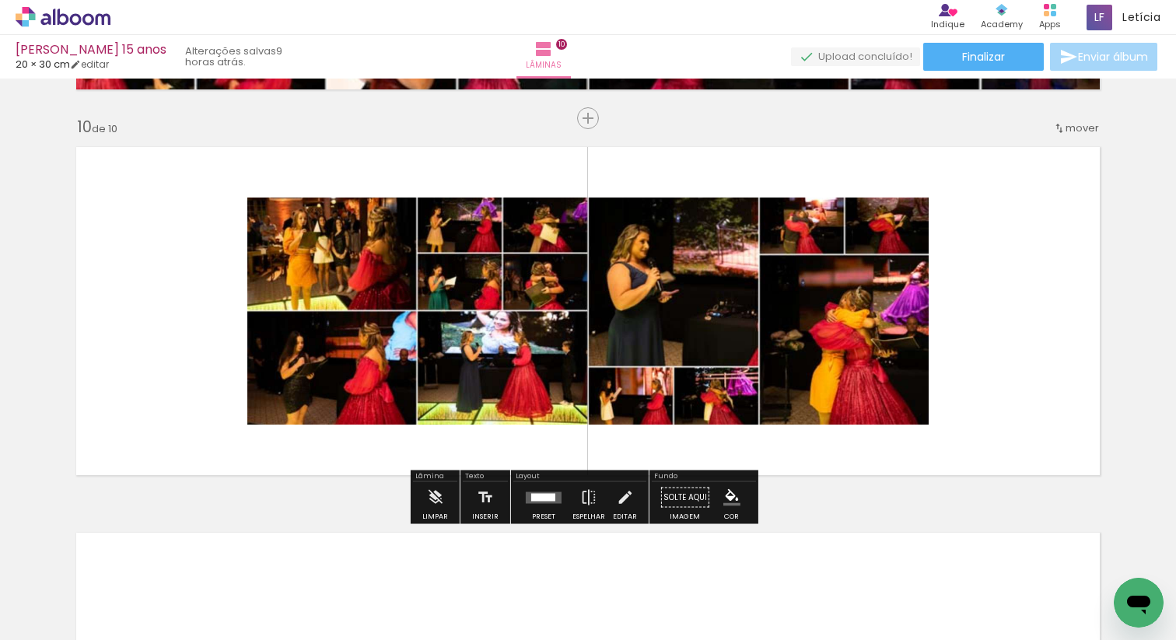
click at [525, 503] on div at bounding box center [543, 497] width 42 height 31
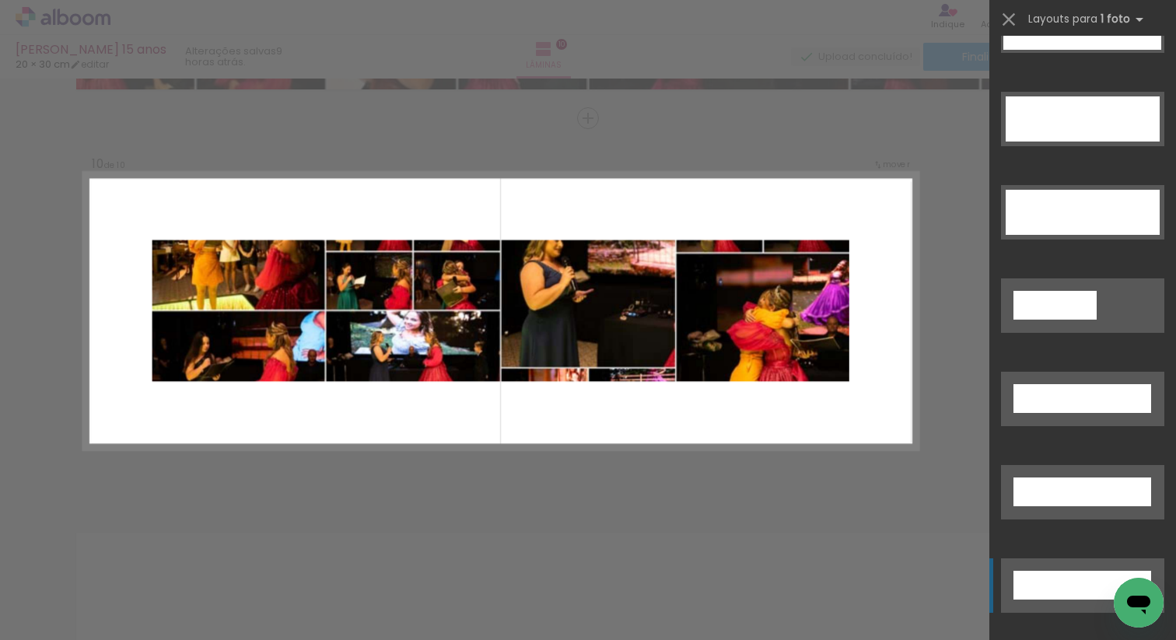
scroll to position [4360, 0]
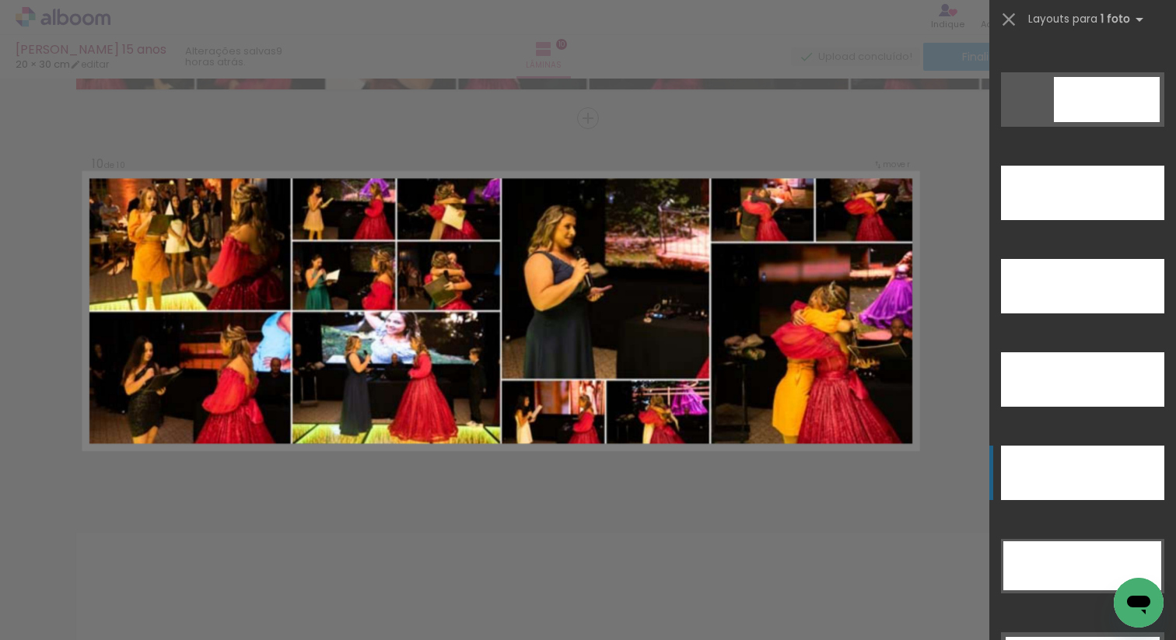
click at [1075, 473] on div at bounding box center [1082, 472] width 163 height 54
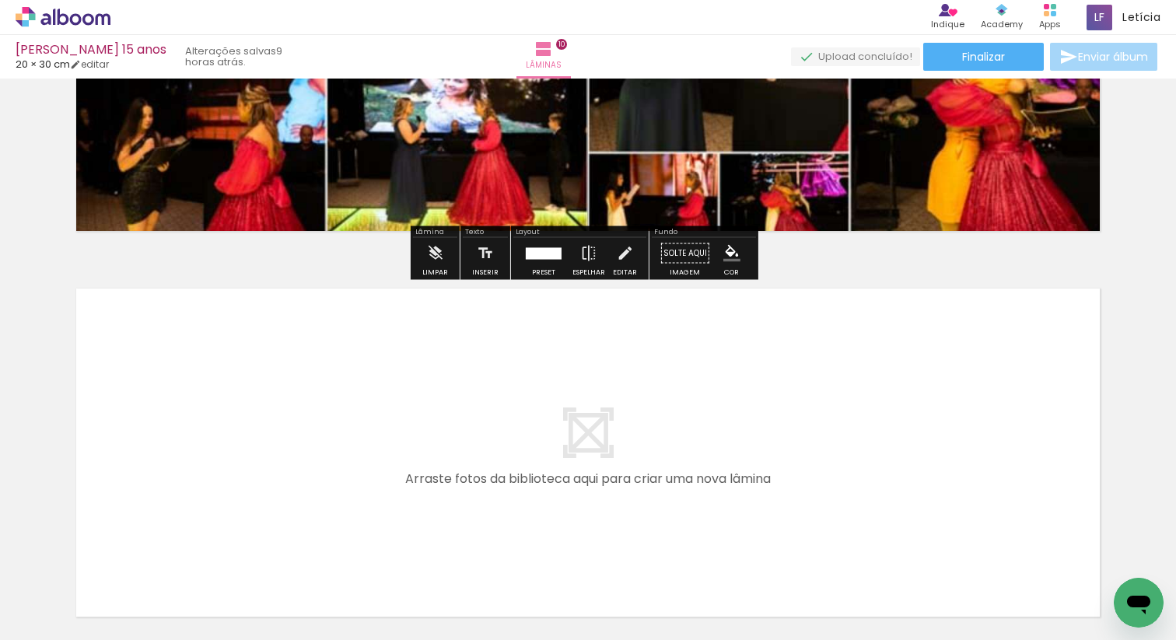
scroll to position [3838, 0]
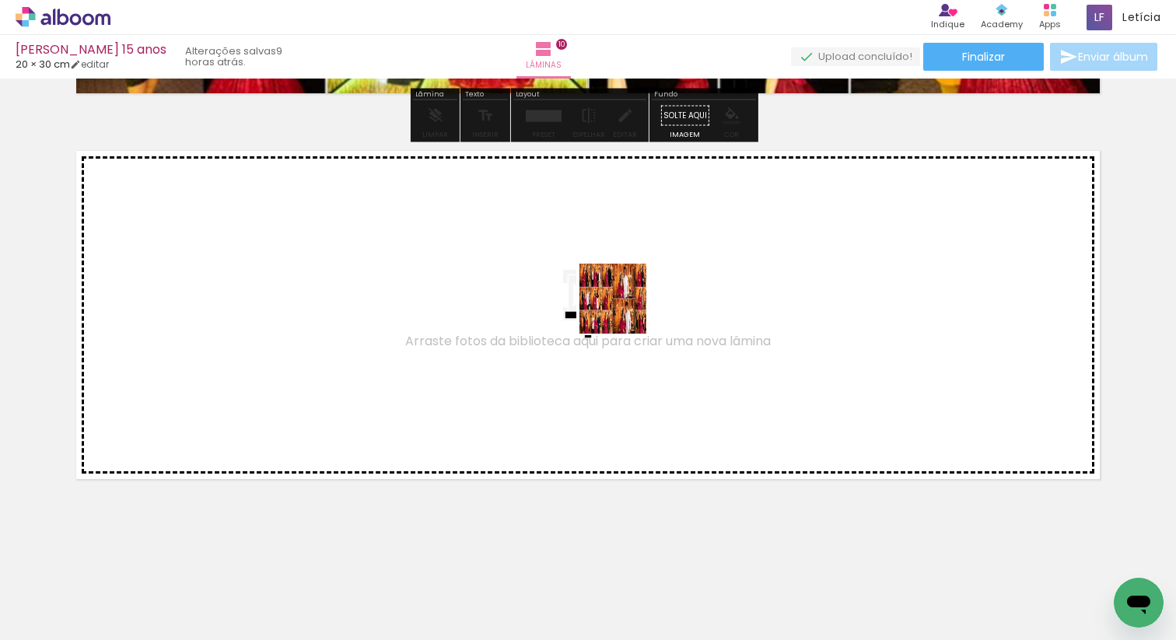
drag, startPoint x: 787, startPoint y: 386, endPoint x: 595, endPoint y: 296, distance: 212.2
click at [595, 296] on quentale-workspace at bounding box center [588, 320] width 1176 height 640
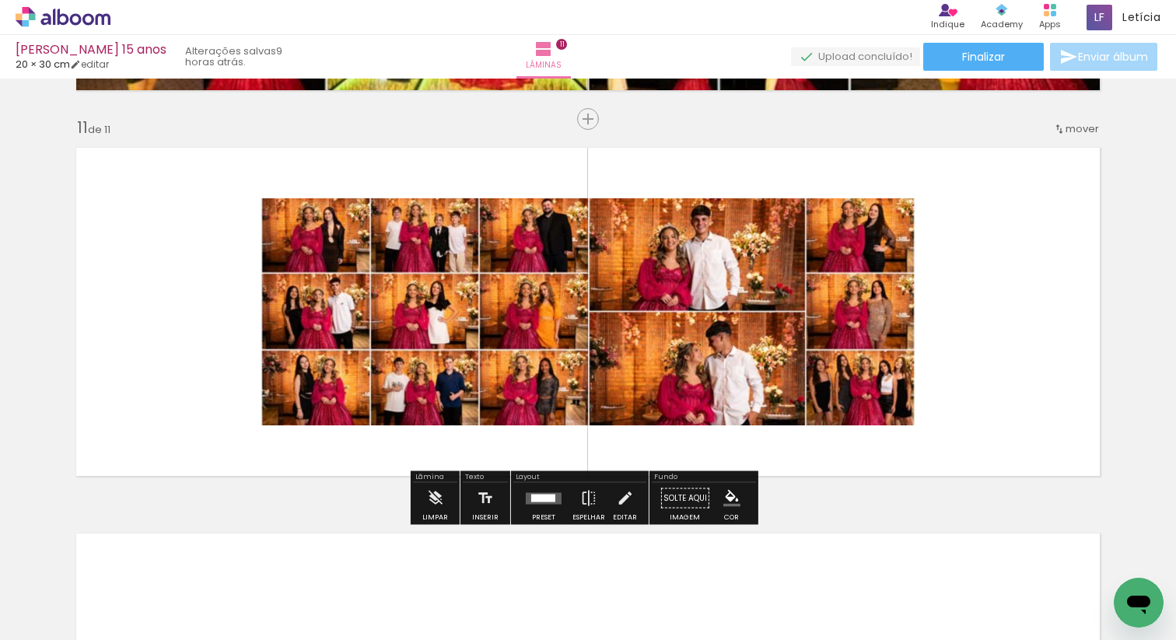
scroll to position [3842, 0]
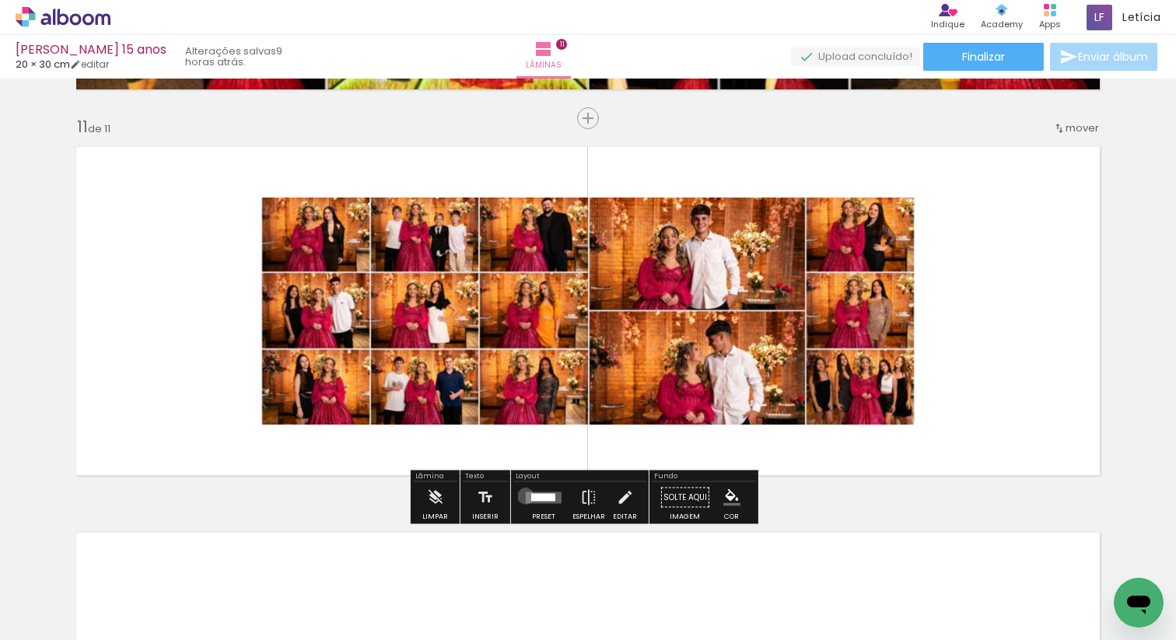
click at [526, 495] on quentale-layouter at bounding box center [544, 497] width 36 height 12
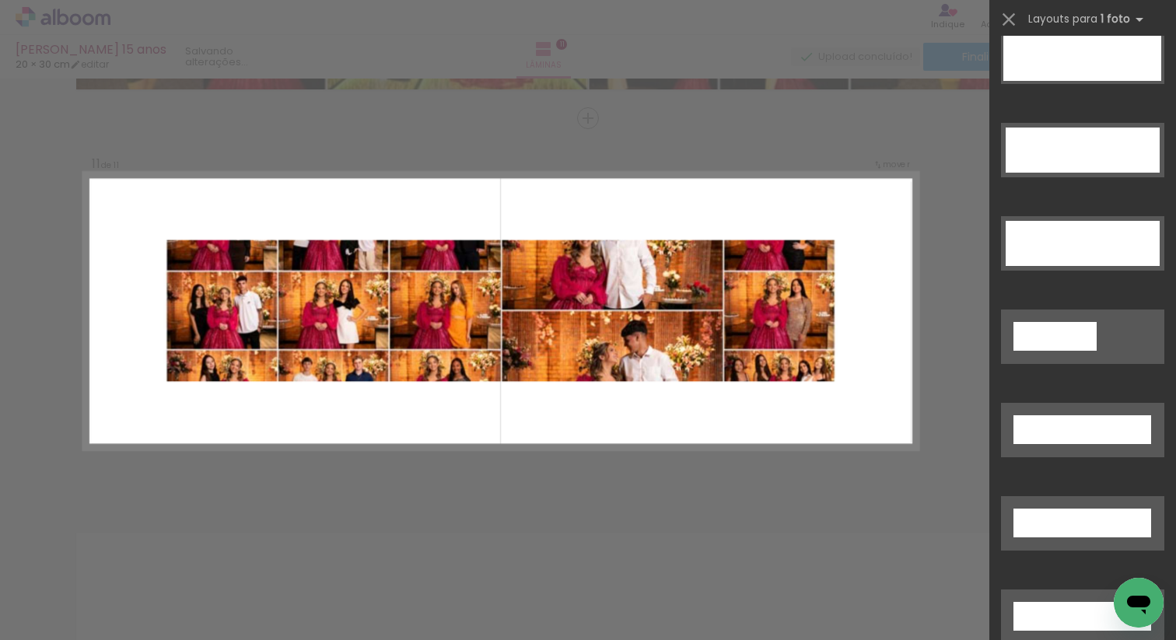
scroll to position [4334, 0]
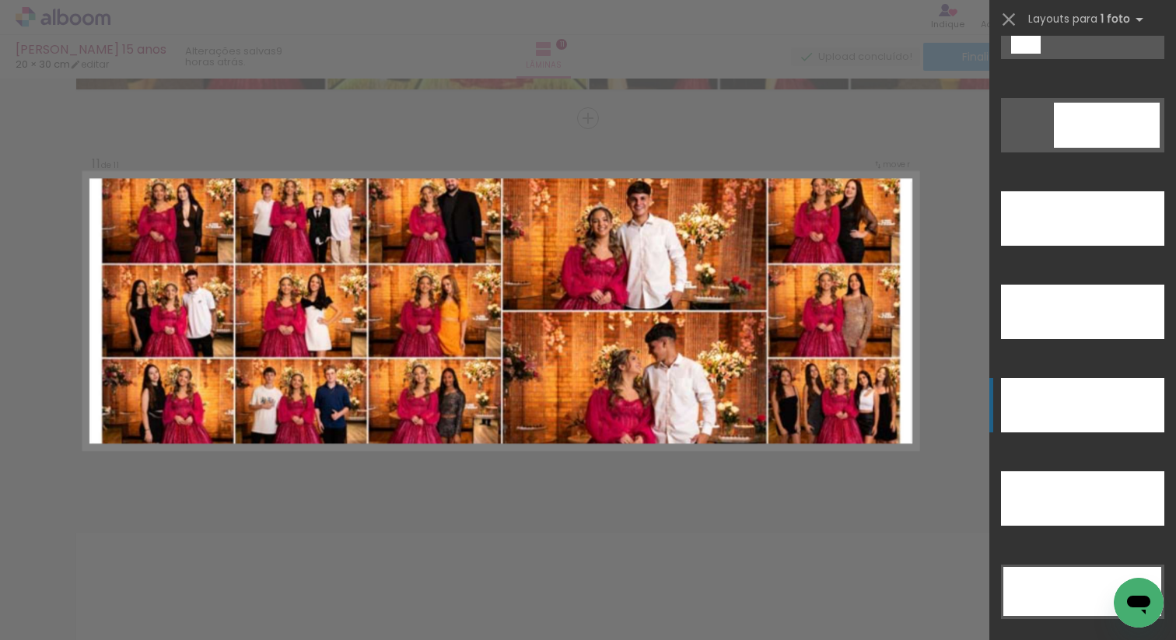
click at [1090, 407] on div at bounding box center [1082, 405] width 163 height 54
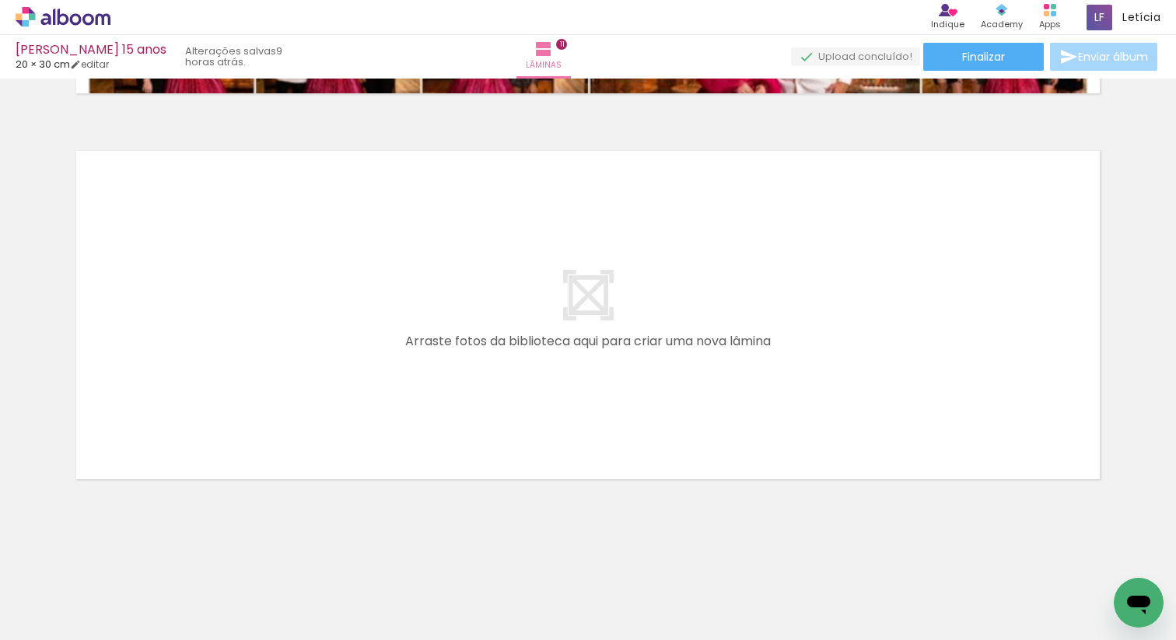
scroll to position [0, 445]
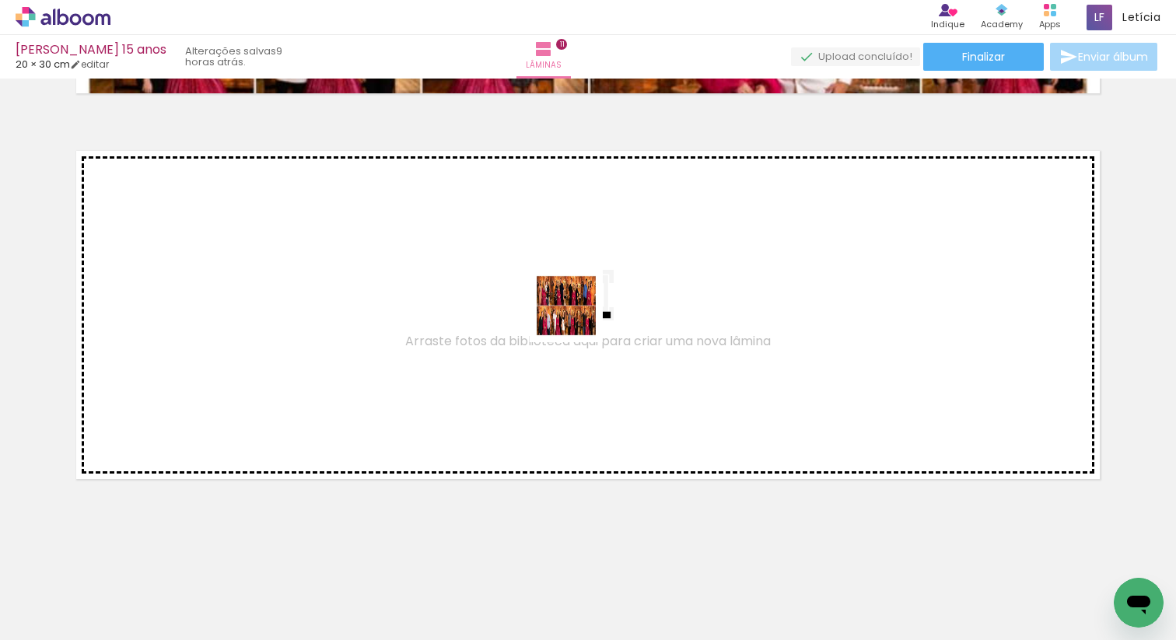
drag, startPoint x: 638, startPoint y: 423, endPoint x: 577, endPoint y: 315, distance: 124.3
click at [577, 315] on quentale-workspace at bounding box center [588, 320] width 1176 height 640
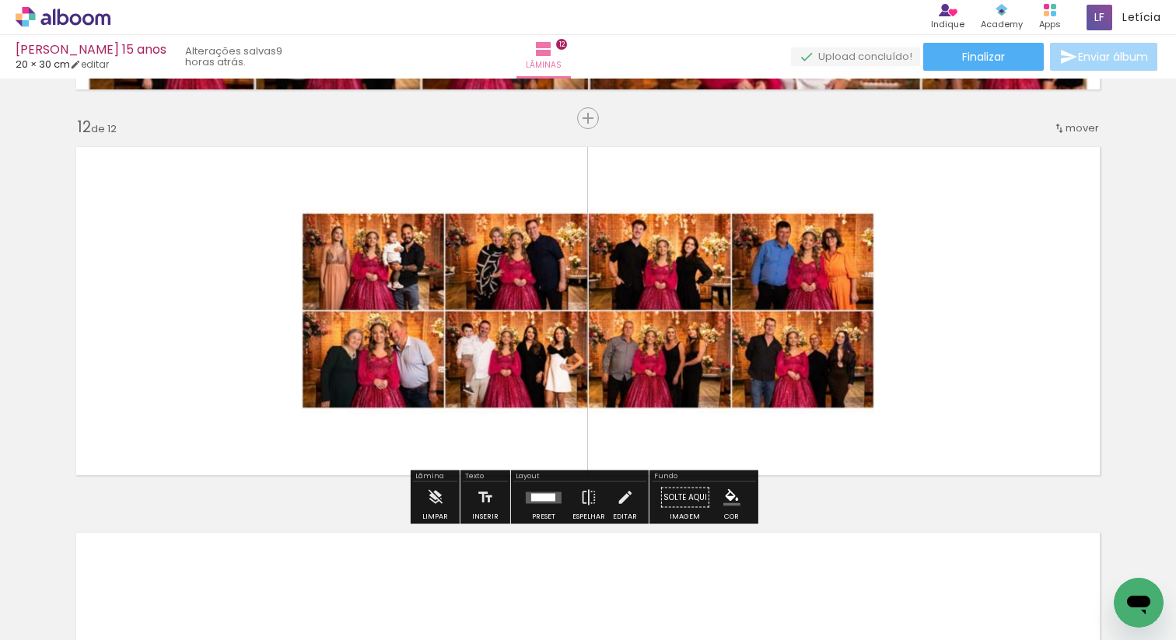
scroll to position [4228, 0]
click at [547, 508] on div at bounding box center [543, 497] width 42 height 31
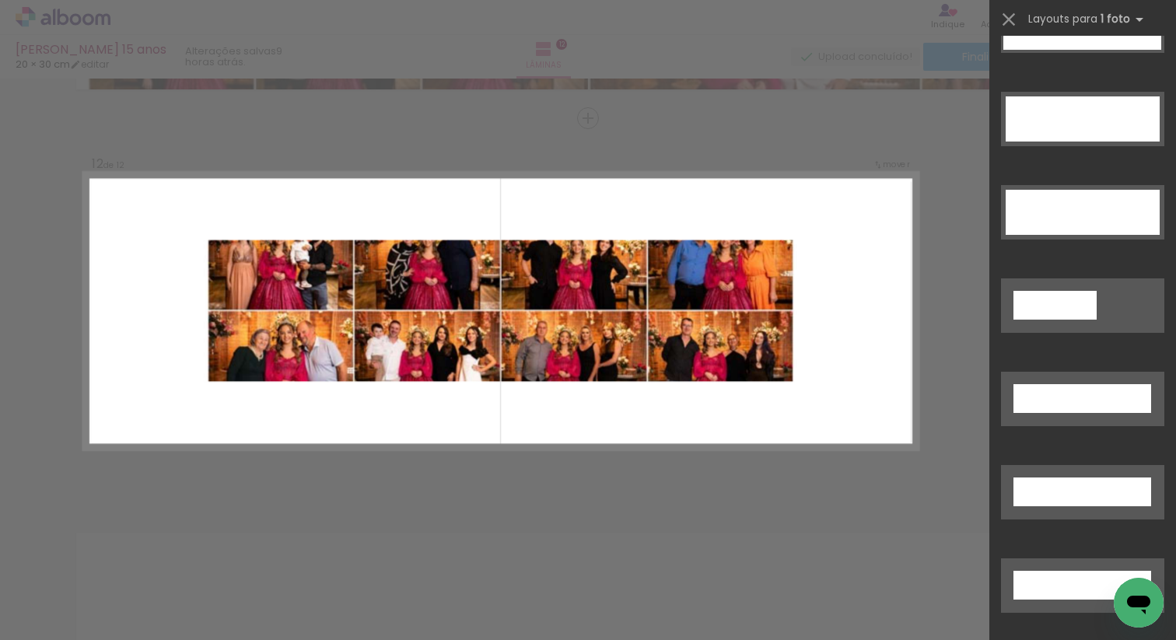
scroll to position [4359, 0]
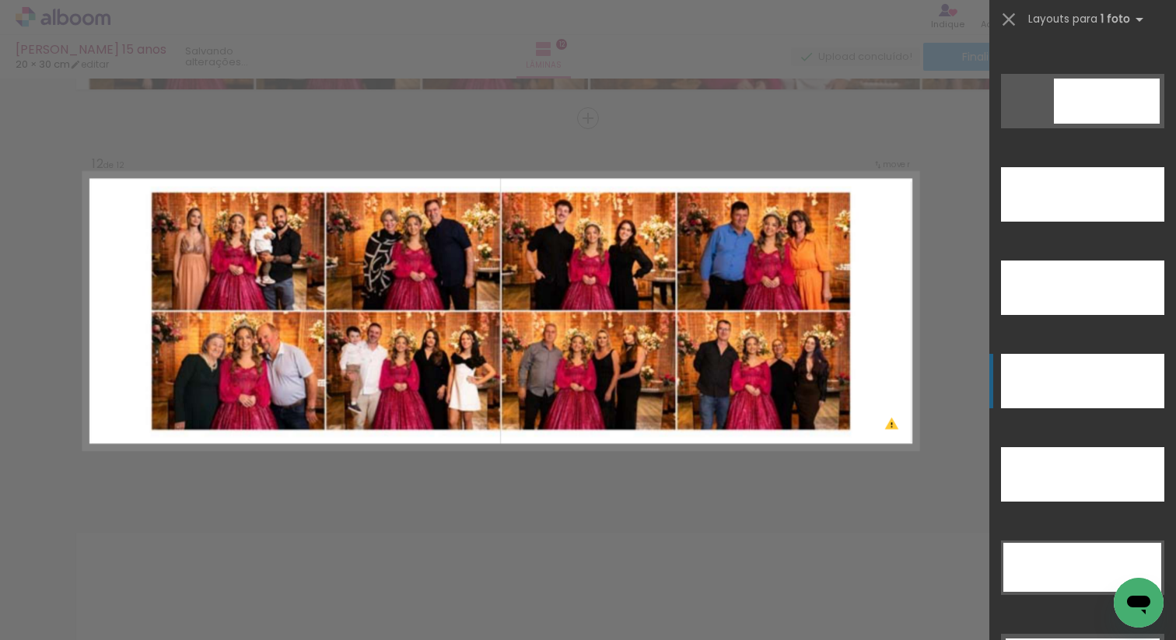
click at [1089, 357] on div at bounding box center [1082, 381] width 163 height 54
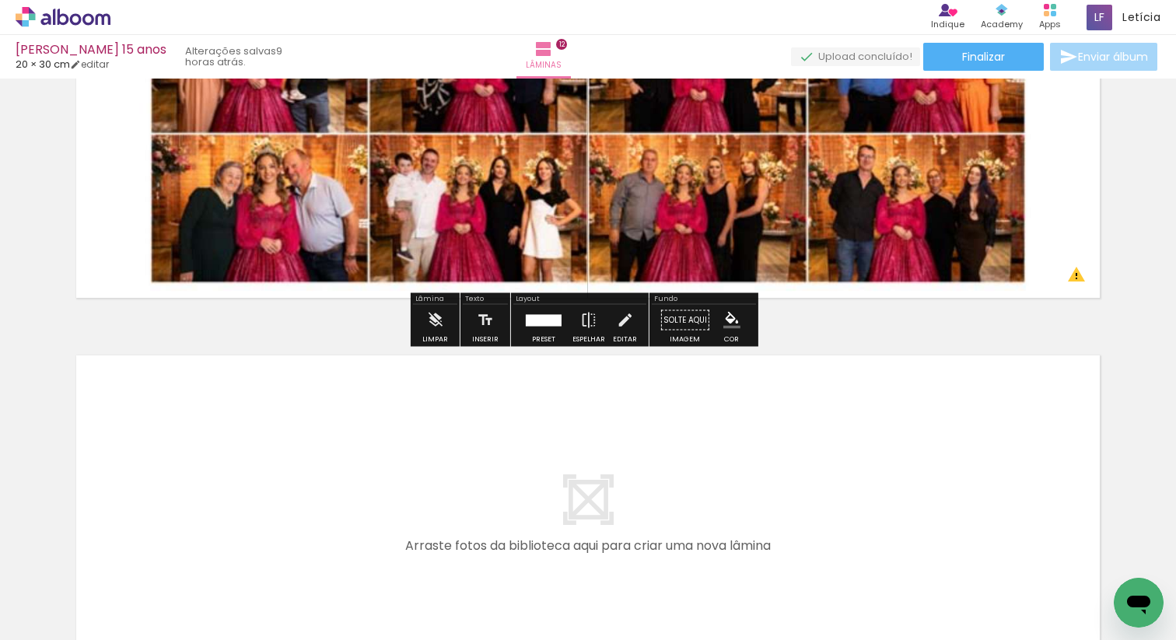
scroll to position [4610, 0]
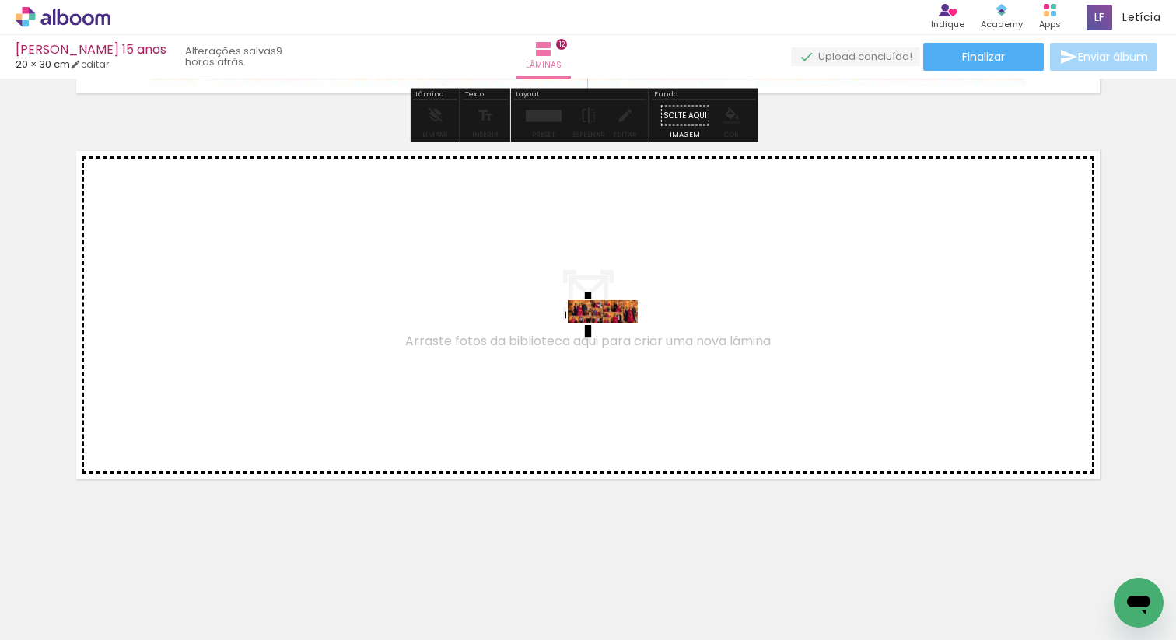
drag, startPoint x: 753, startPoint y: 526, endPoint x: 614, endPoint y: 347, distance: 226.1
click at [614, 347] on quentale-workspace at bounding box center [588, 320] width 1176 height 640
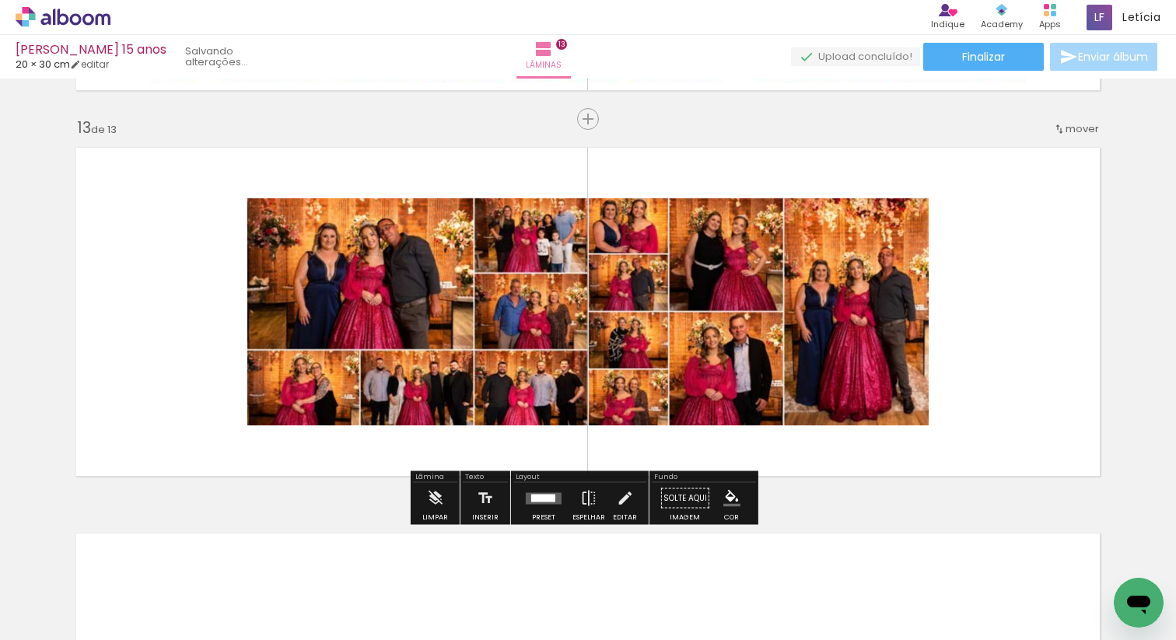
scroll to position [4614, 0]
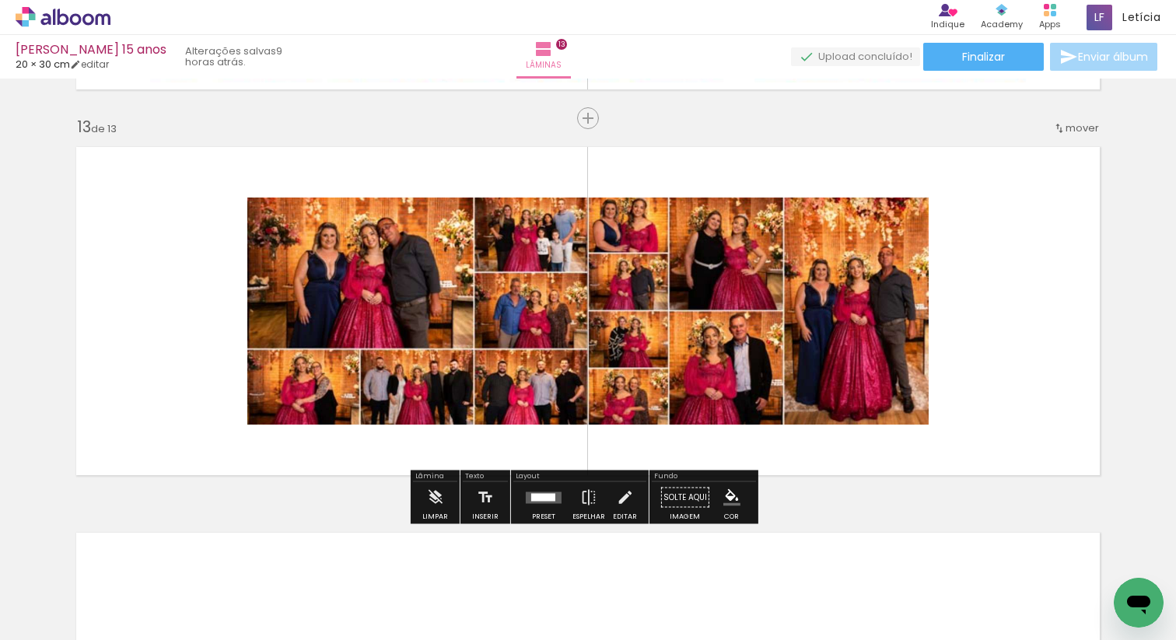
click at [547, 505] on div at bounding box center [543, 497] width 42 height 31
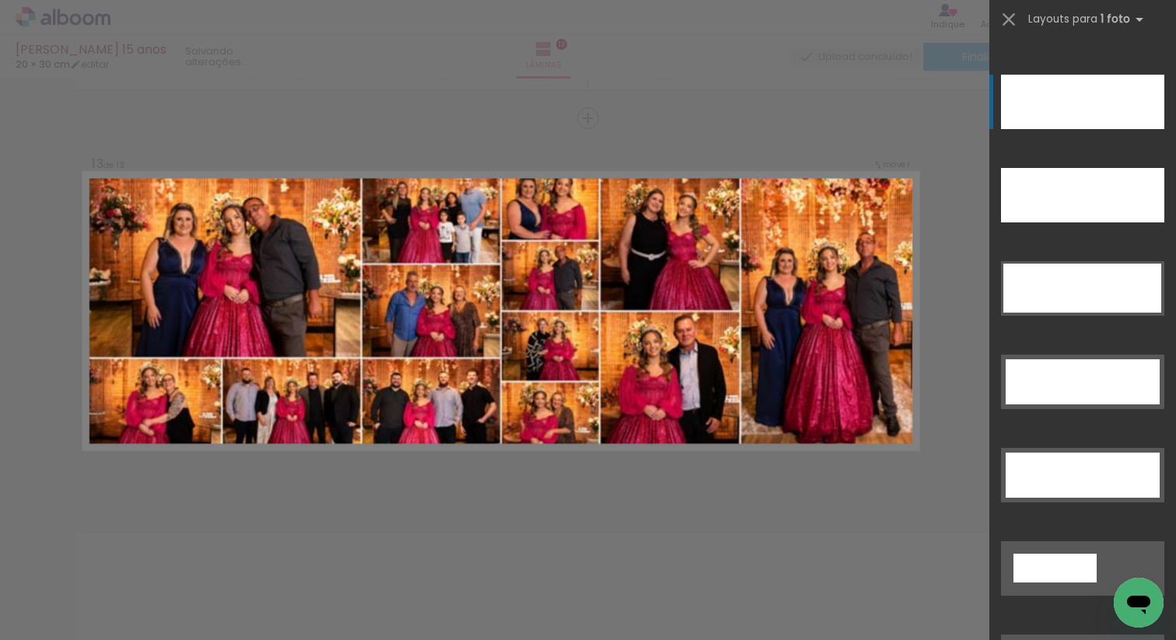
scroll to position [4635, 0]
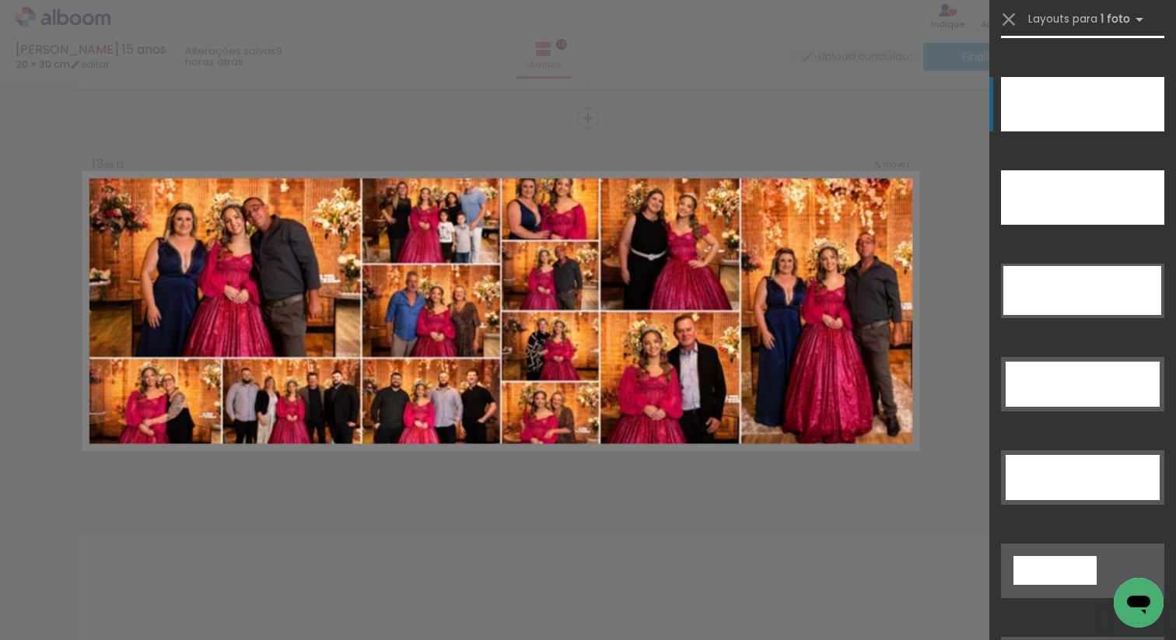
click at [1081, 104] on div at bounding box center [1082, 104] width 163 height 54
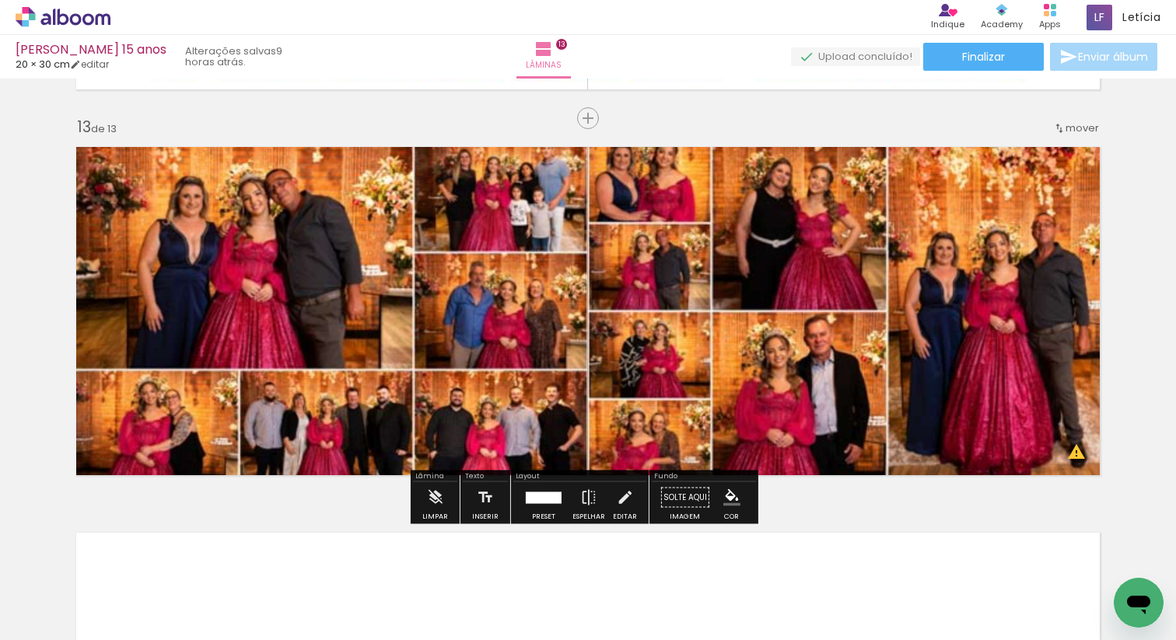
click at [711, 225] on quentale-photo at bounding box center [588, 311] width 1042 height 347
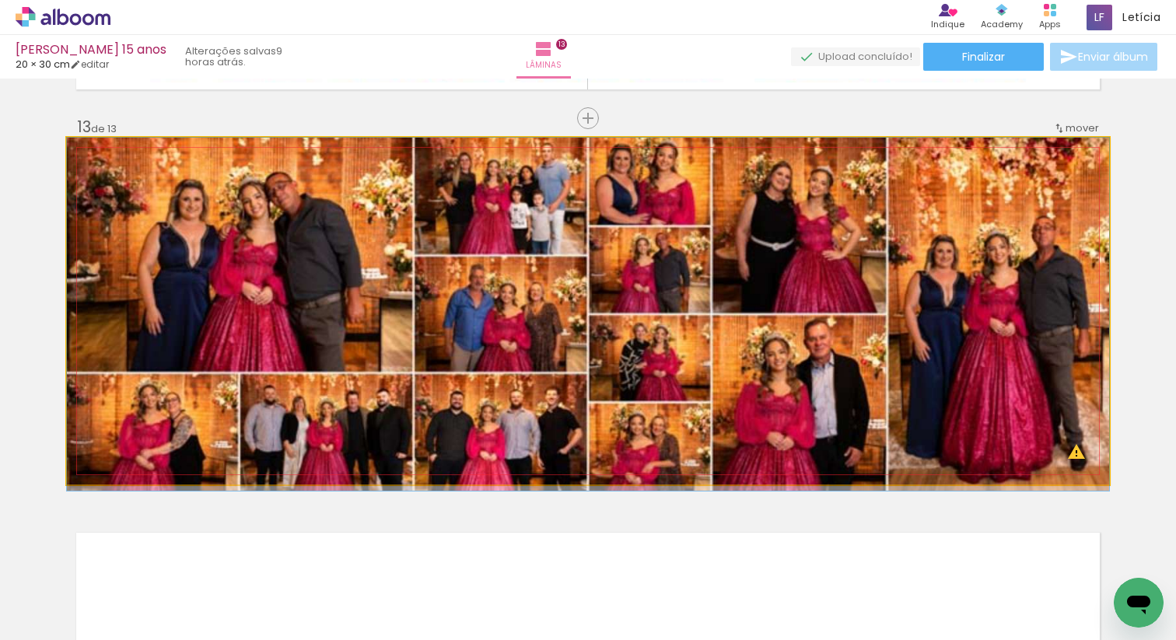
drag, startPoint x: 725, startPoint y: 251, endPoint x: 733, endPoint y: 316, distance: 65.0
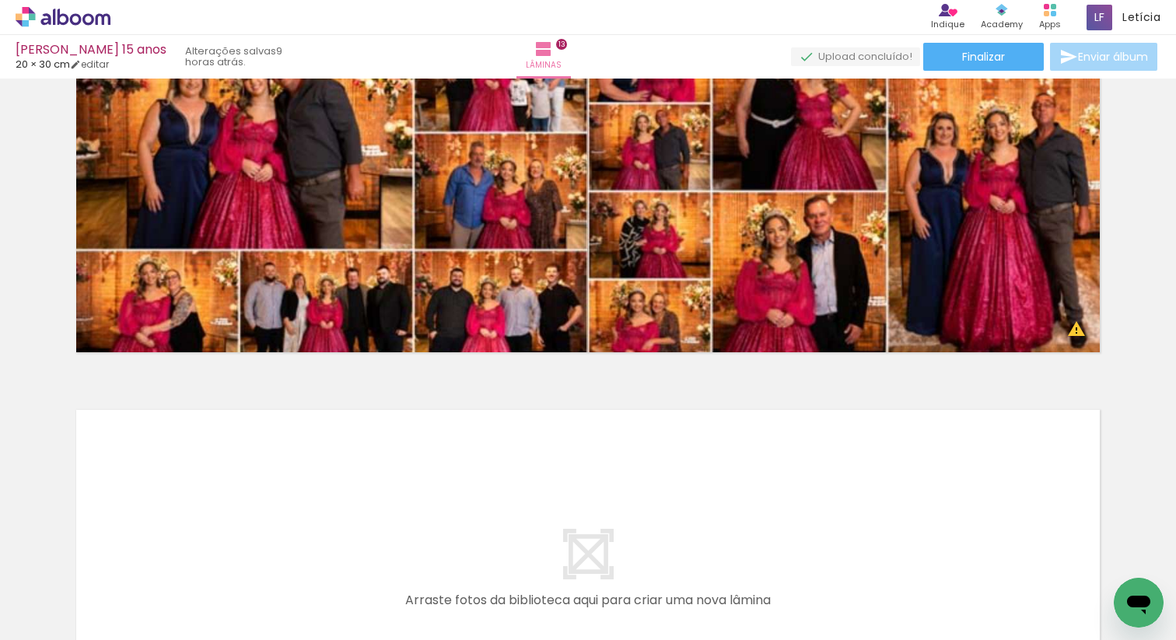
scroll to position [4995, 0]
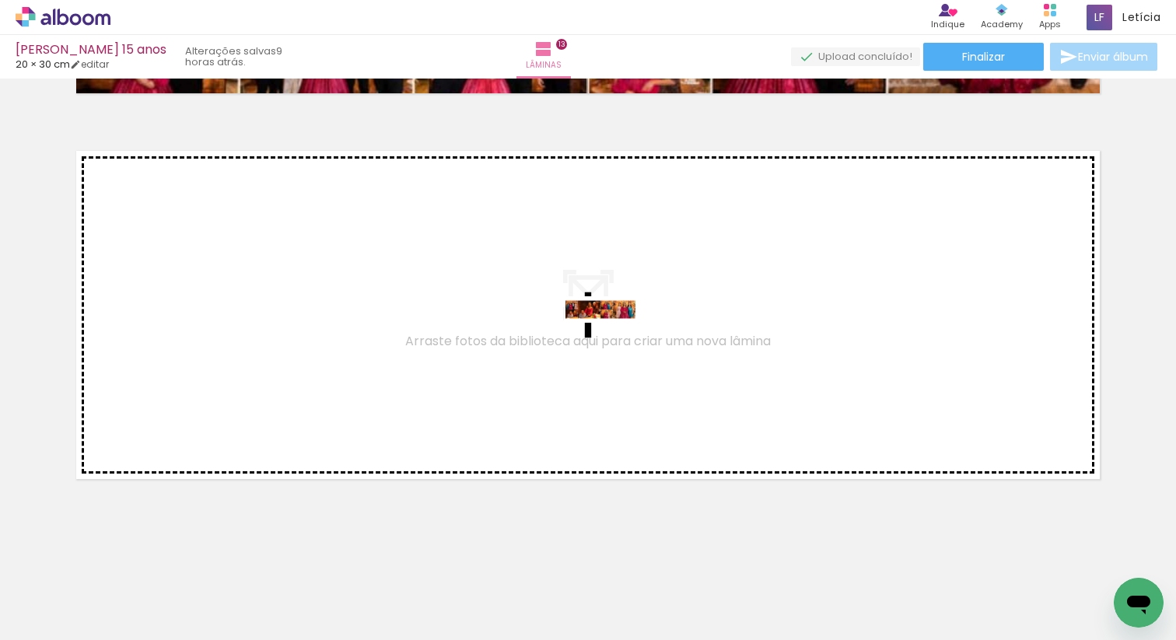
drag, startPoint x: 835, startPoint y: 583, endPoint x: 612, endPoint y: 344, distance: 326.7
click at [612, 344] on quentale-workspace at bounding box center [588, 320] width 1176 height 640
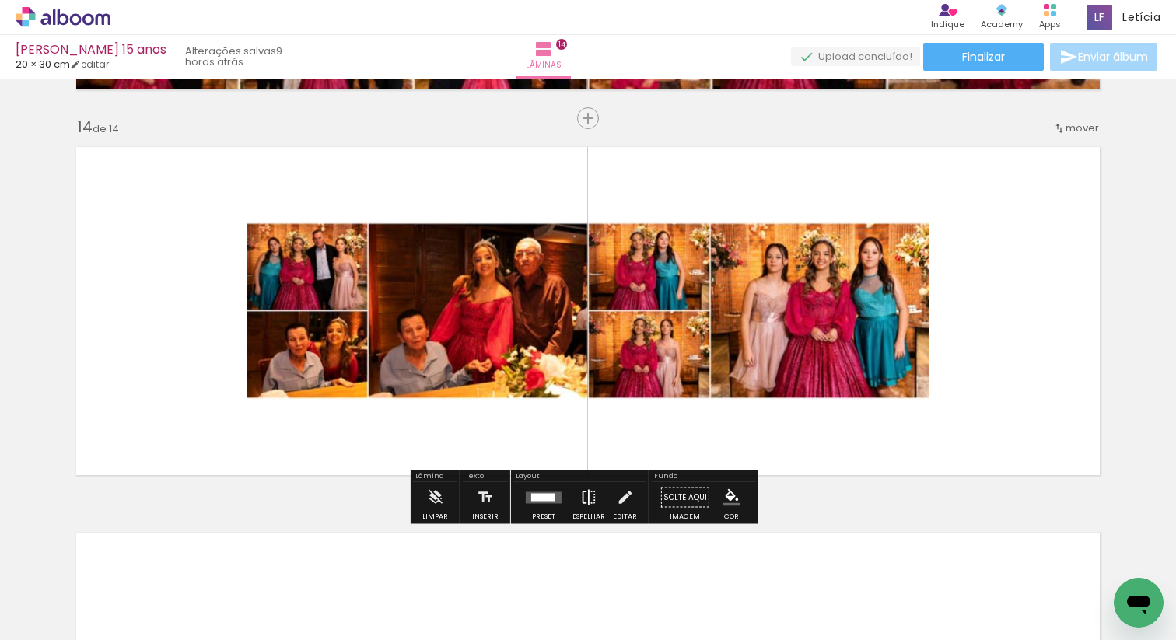
scroll to position [4999, 0]
click at [533, 496] on div at bounding box center [543, 497] width 24 height 8
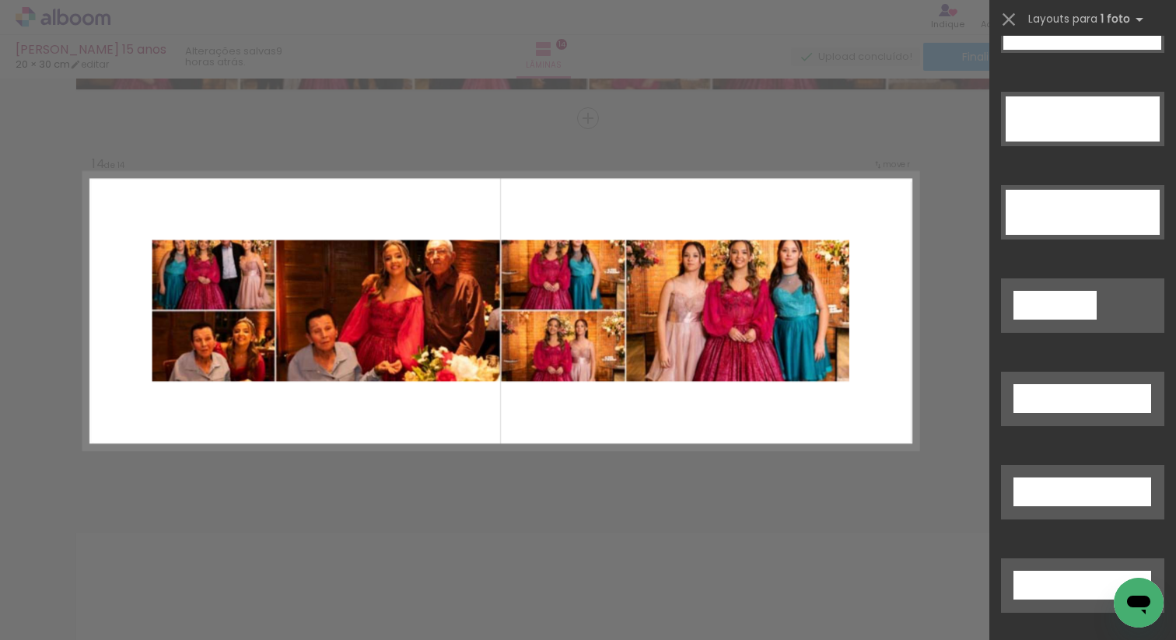
scroll to position [4600, 0]
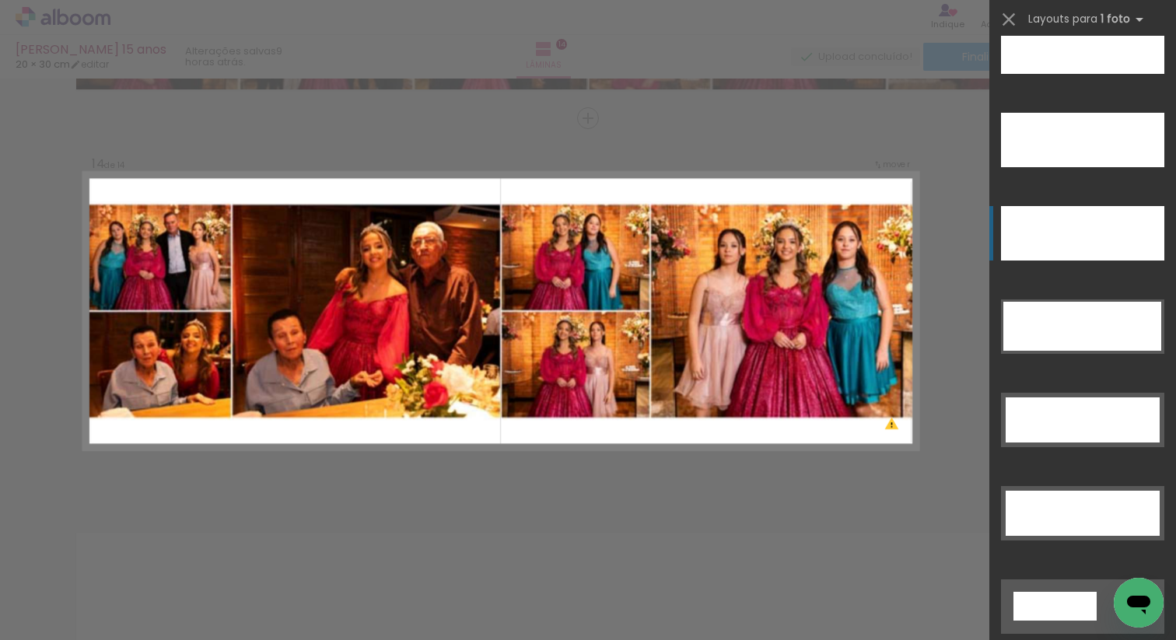
click at [1071, 221] on div at bounding box center [1082, 233] width 163 height 54
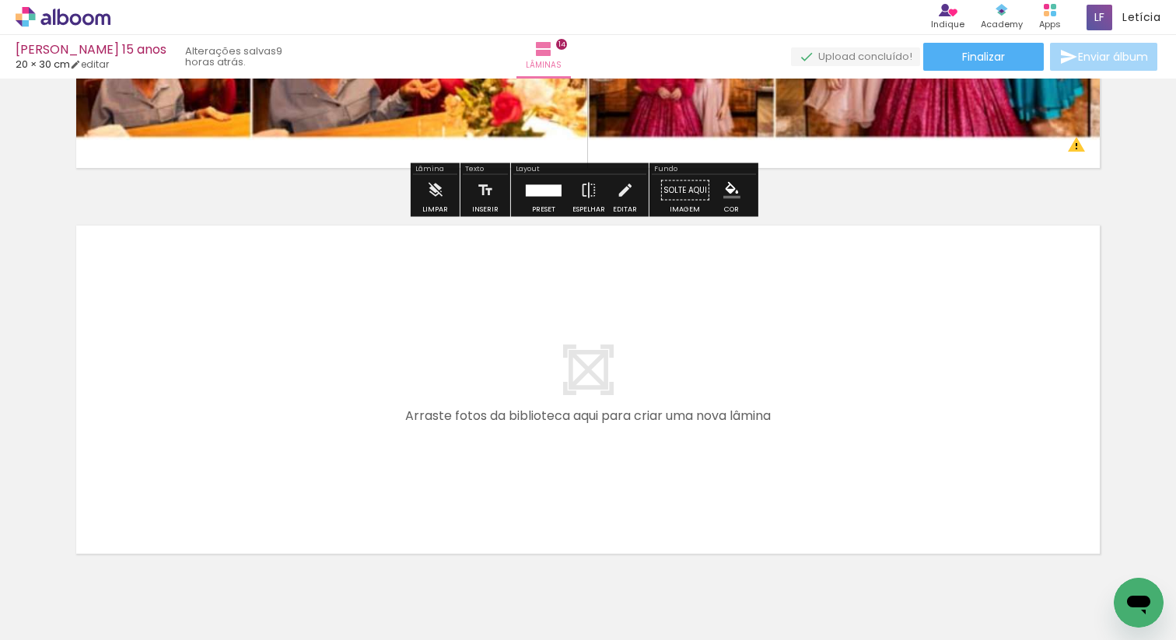
scroll to position [5381, 0]
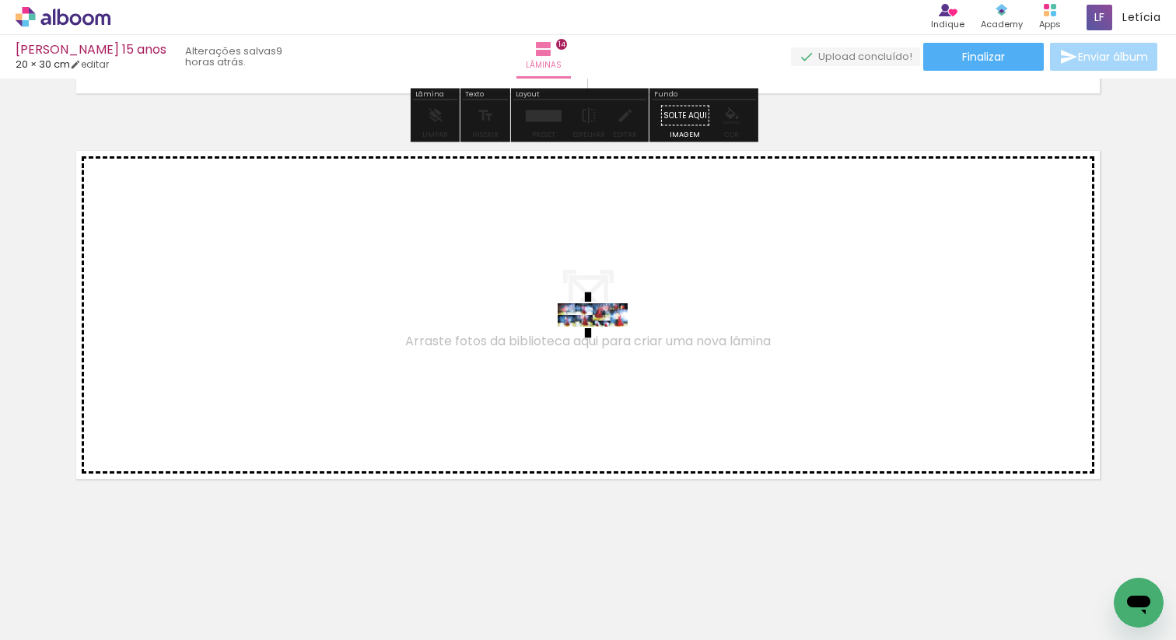
drag, startPoint x: 945, startPoint y: 582, endPoint x: 594, endPoint y: 345, distance: 423.5
click at [594, 345] on quentale-workspace at bounding box center [588, 320] width 1176 height 640
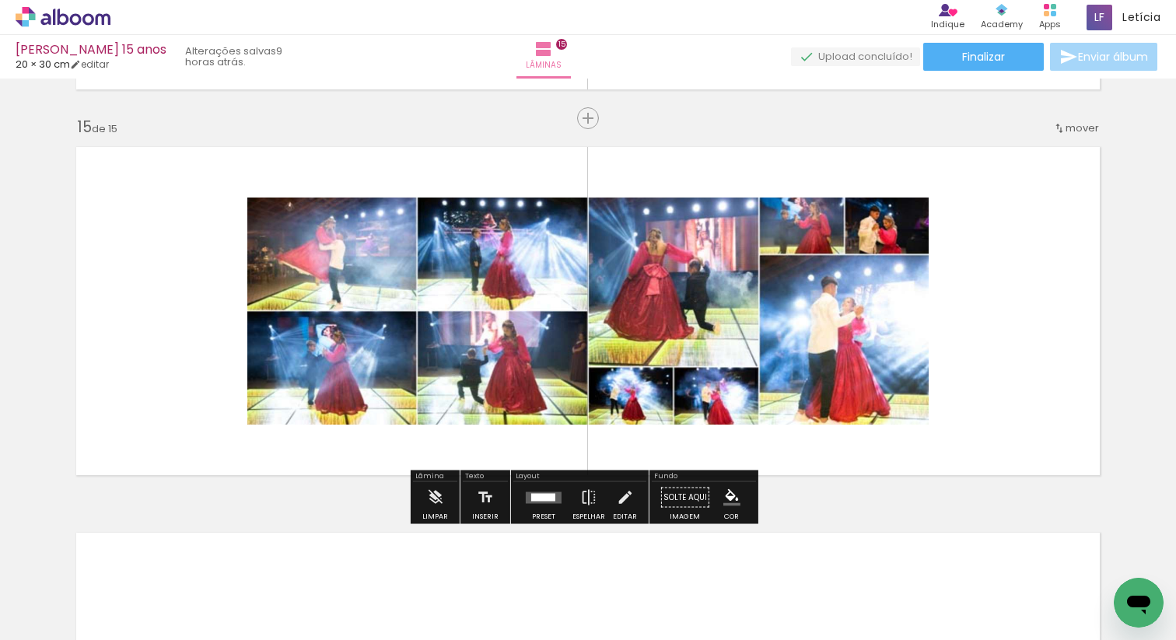
scroll to position [5385, 0]
click at [537, 516] on div "Preset" at bounding box center [543, 516] width 23 height 7
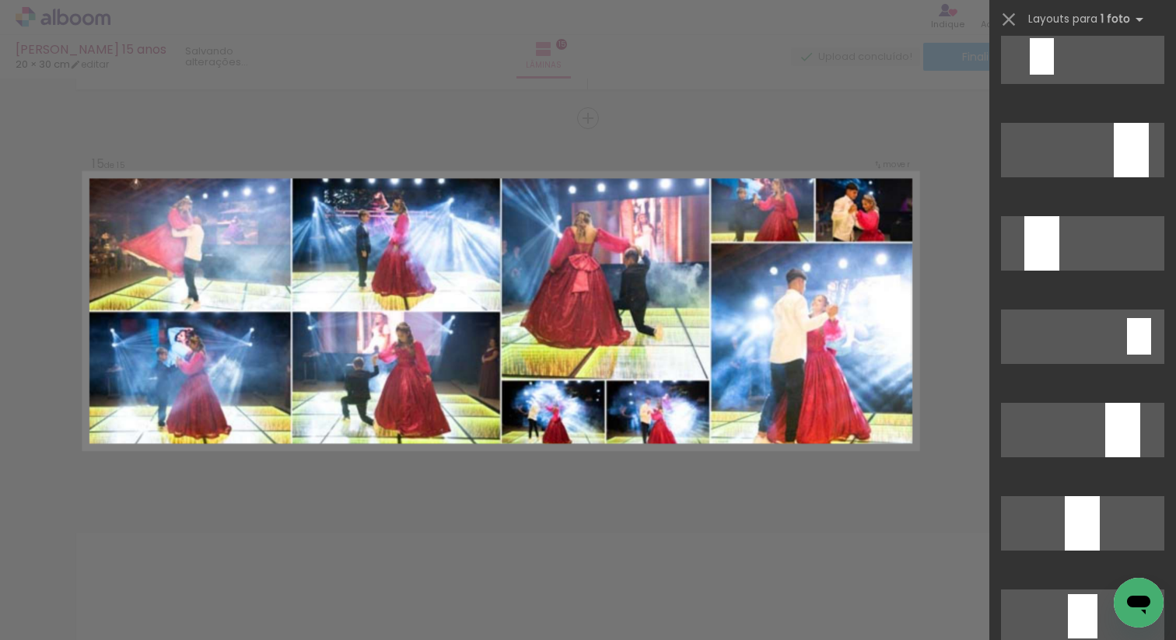
scroll to position [4215, 0]
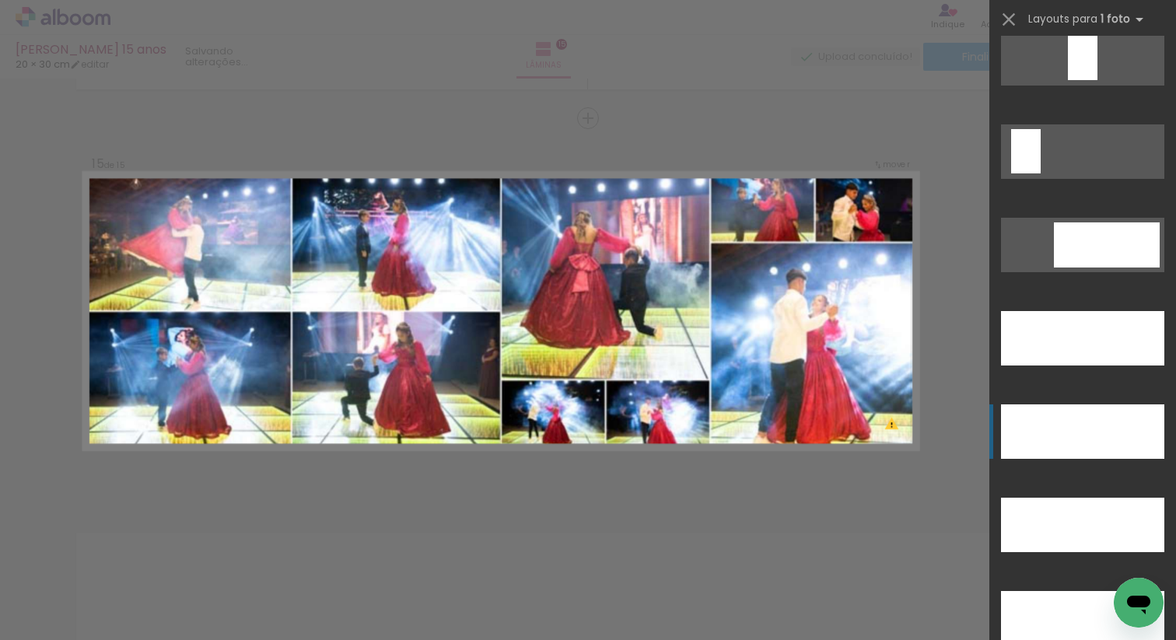
click at [1081, 435] on div at bounding box center [1082, 431] width 163 height 54
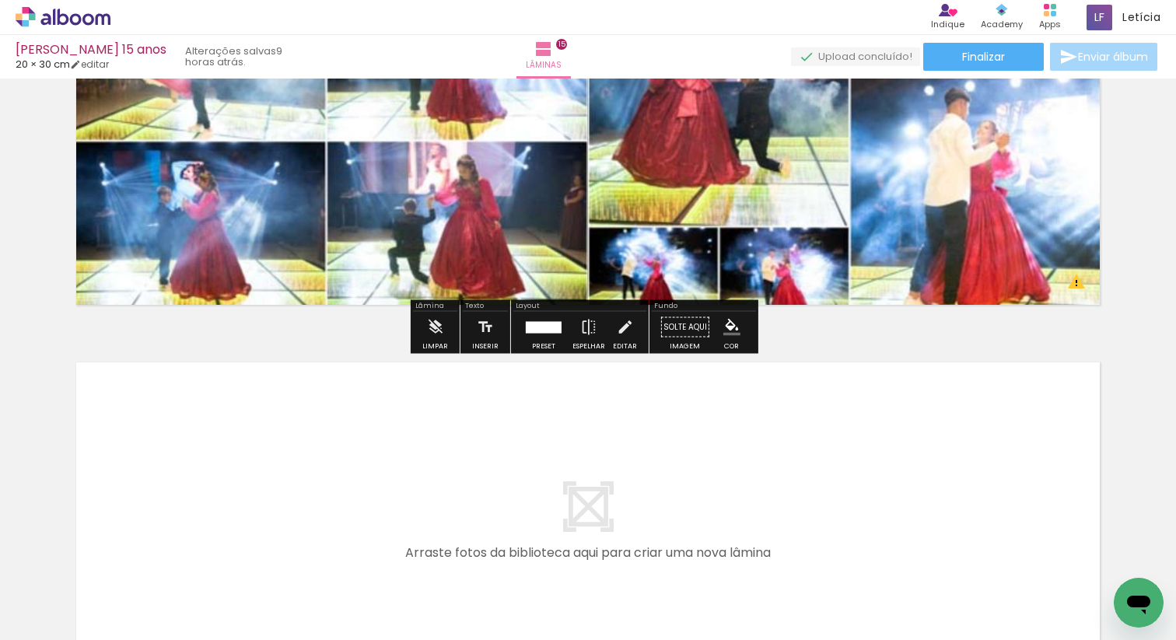
scroll to position [5767, 0]
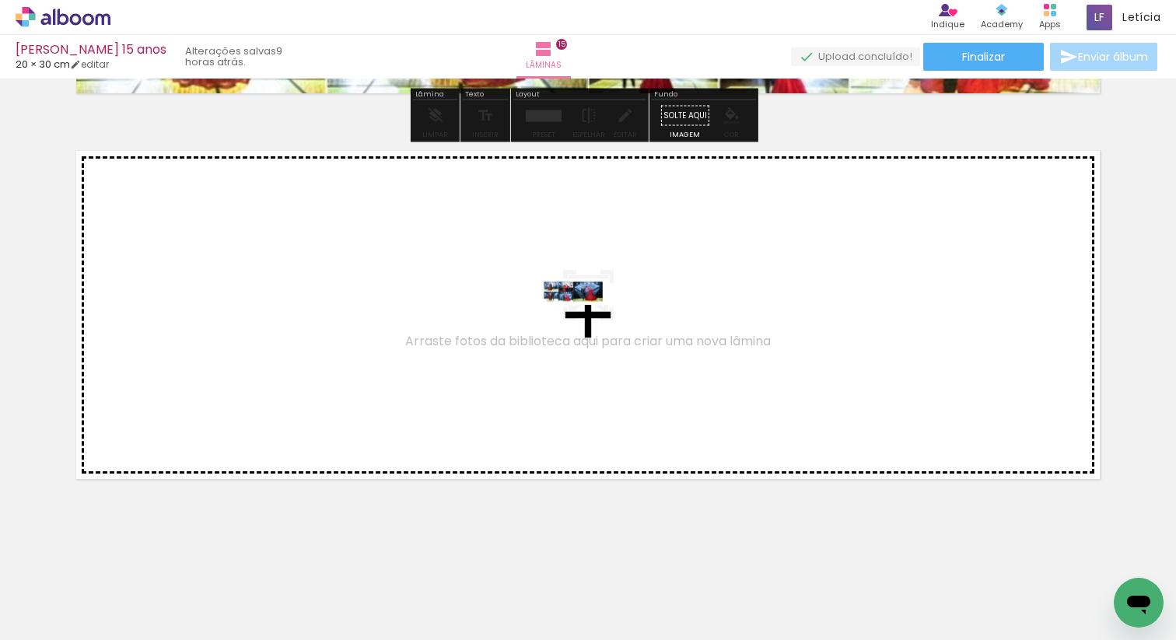
drag, startPoint x: 961, startPoint y: 540, endPoint x: 584, endPoint y: 327, distance: 433.1
click at [584, 327] on quentale-workspace at bounding box center [588, 320] width 1176 height 640
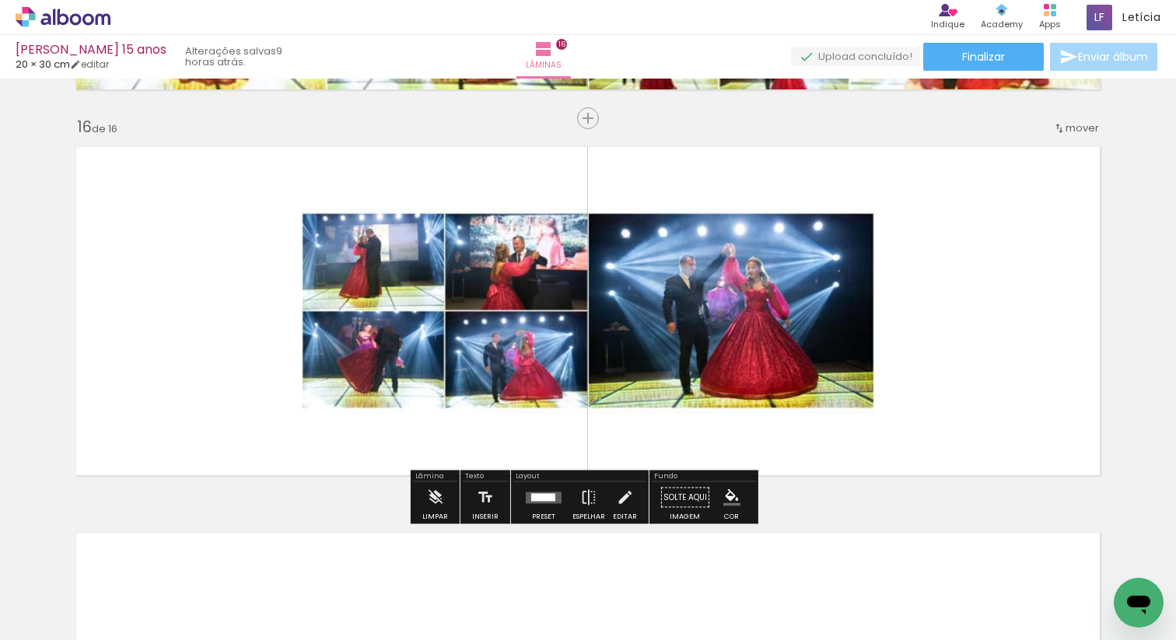
scroll to position [5770, 0]
click at [537, 498] on div at bounding box center [543, 497] width 24 height 8
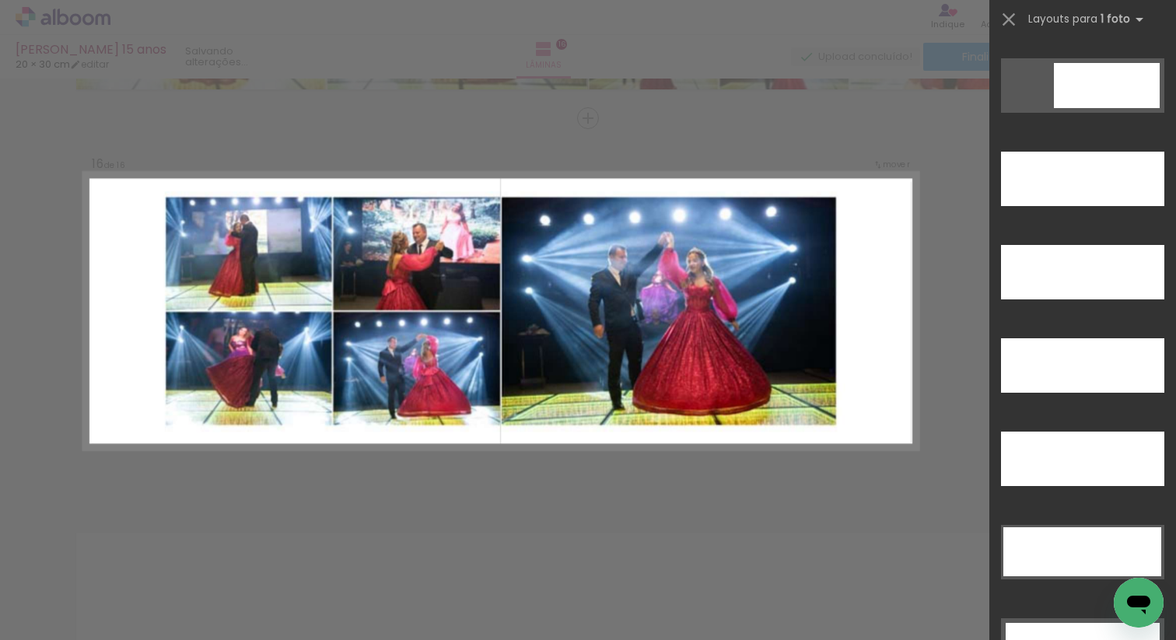
scroll to position [4703, 0]
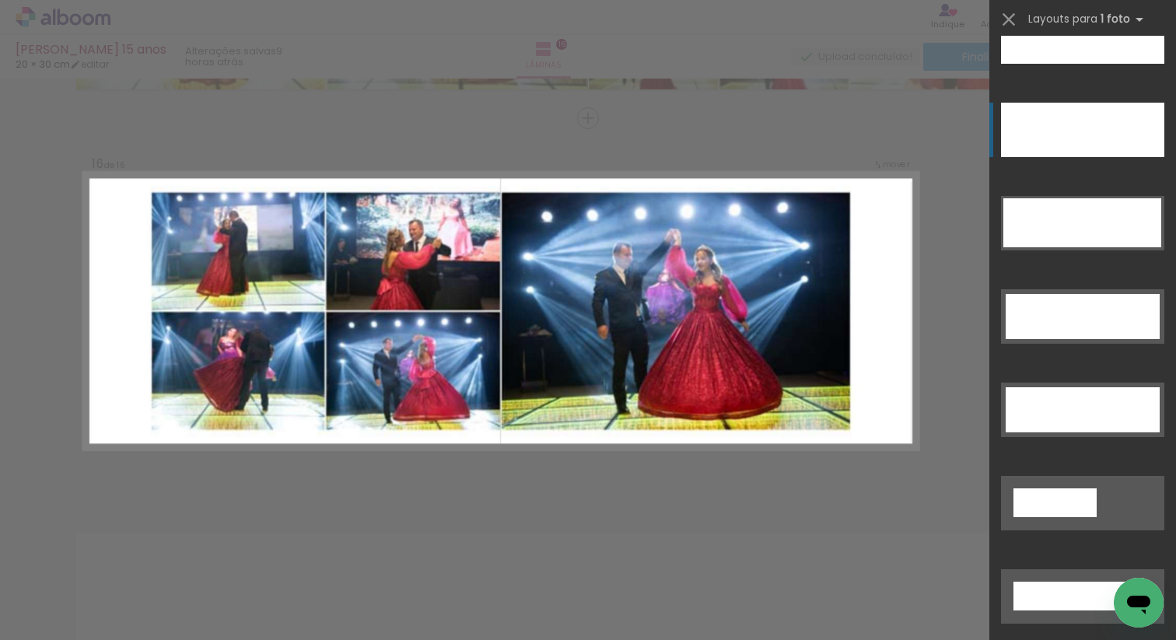
click at [1074, 123] on div at bounding box center [1082, 130] width 163 height 54
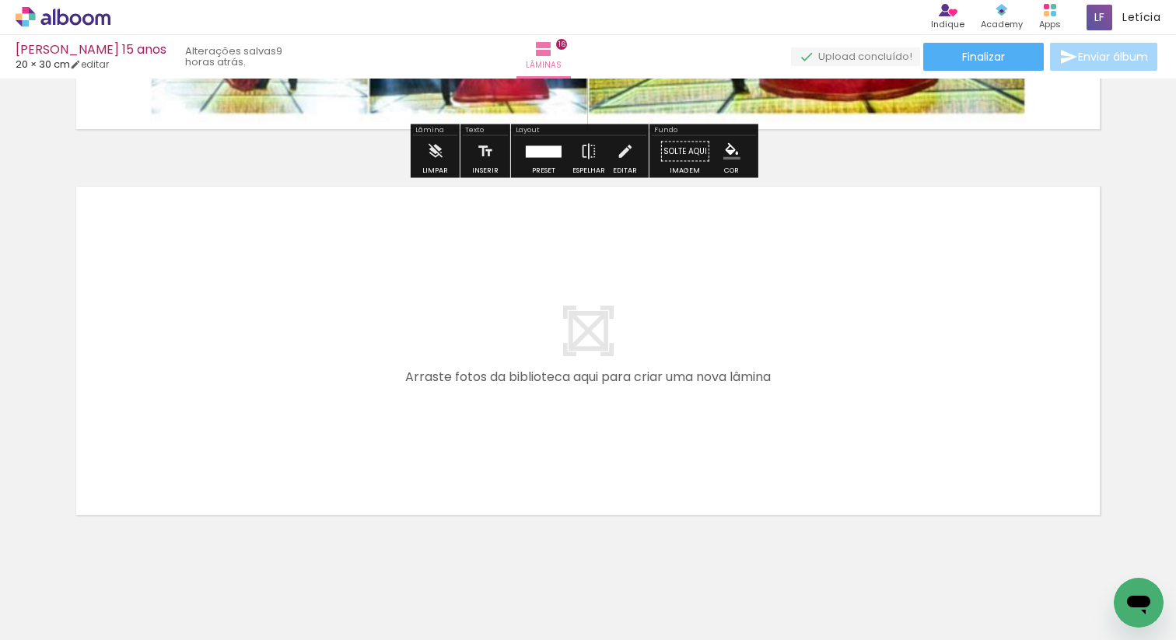
scroll to position [6152, 0]
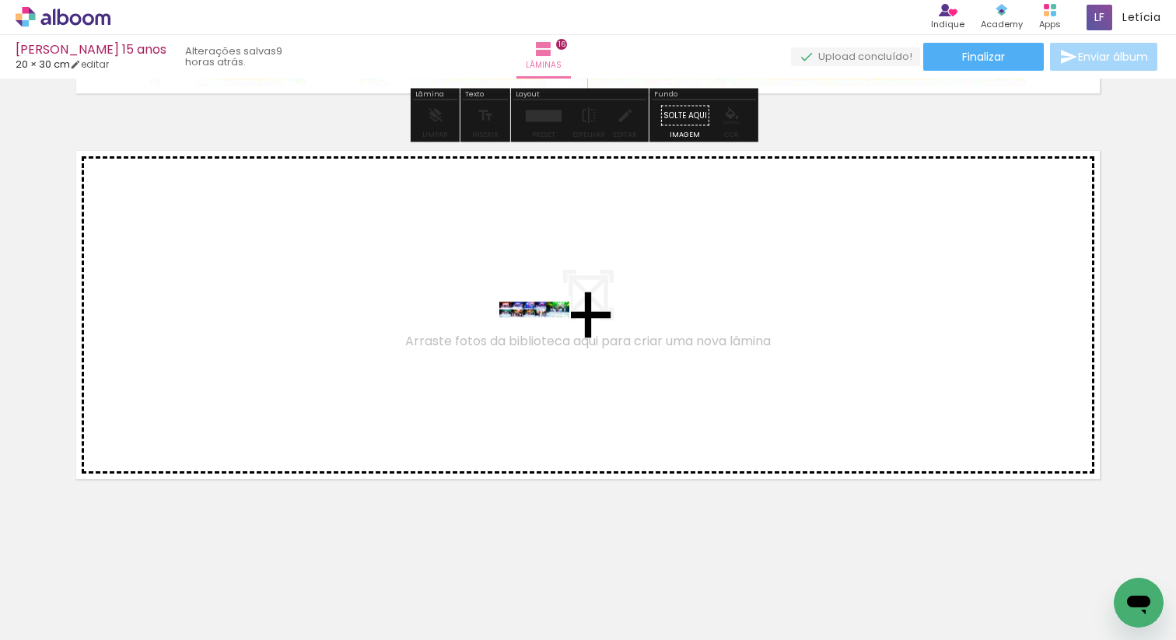
drag, startPoint x: 1078, startPoint y: 581, endPoint x: 546, endPoint y: 344, distance: 582.7
click at [546, 344] on quentale-workspace at bounding box center [588, 320] width 1176 height 640
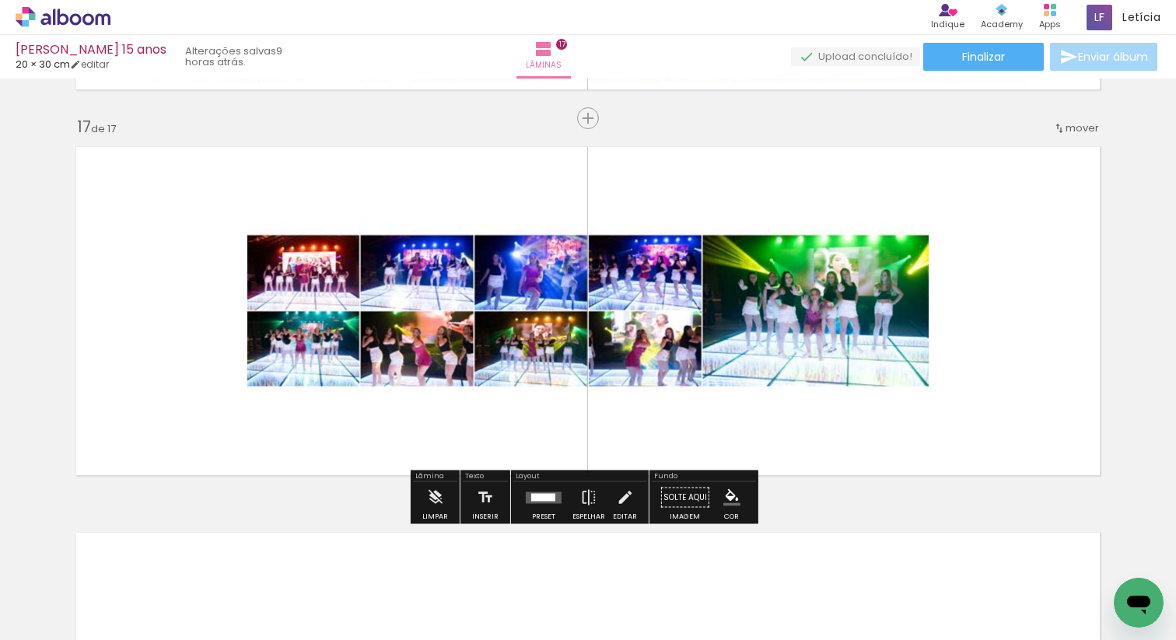
scroll to position [6156, 0]
drag, startPoint x: 538, startPoint y: 512, endPoint x: 557, endPoint y: 508, distance: 19.2
click at [538, 513] on div "Preset" at bounding box center [543, 516] width 23 height 7
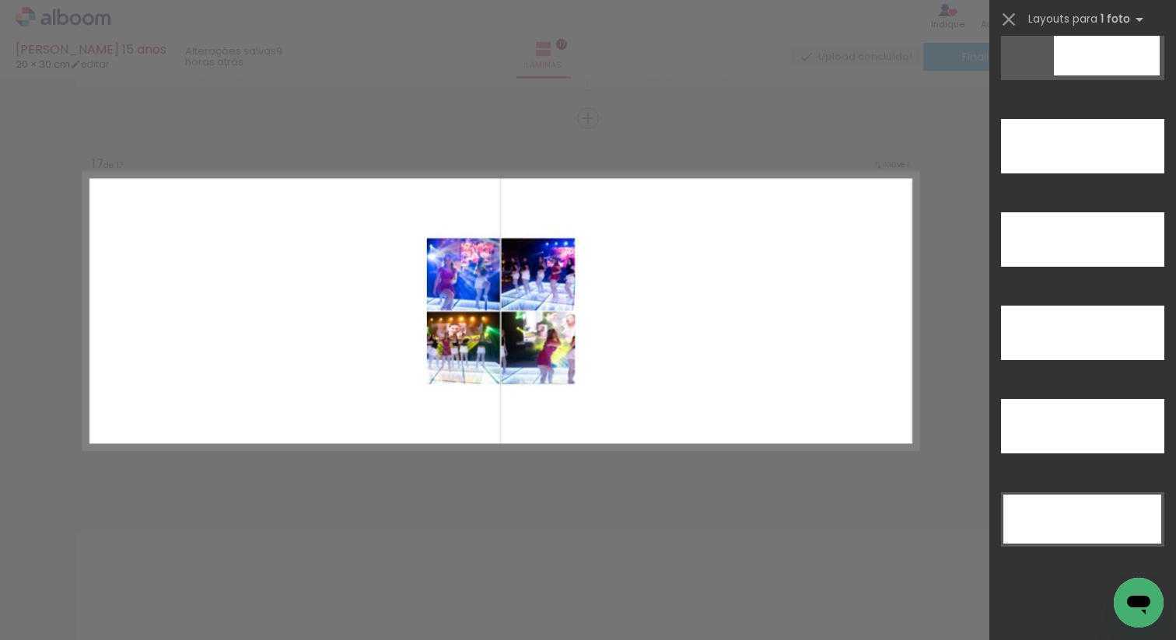
scroll to position [4592, 0]
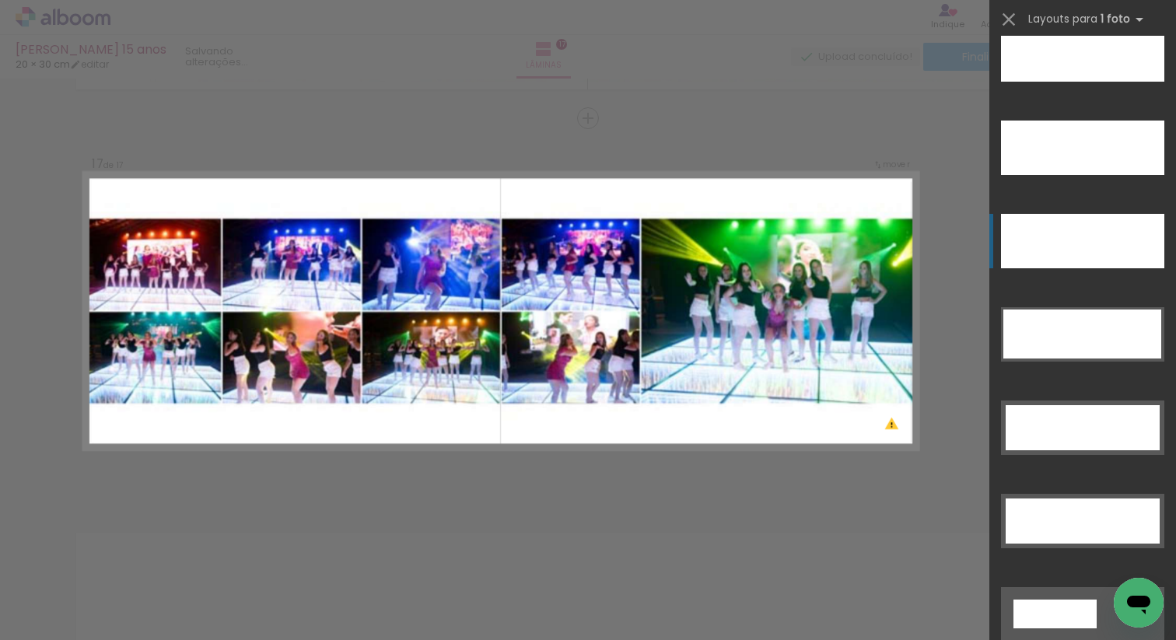
click at [1093, 232] on div at bounding box center [1082, 241] width 163 height 54
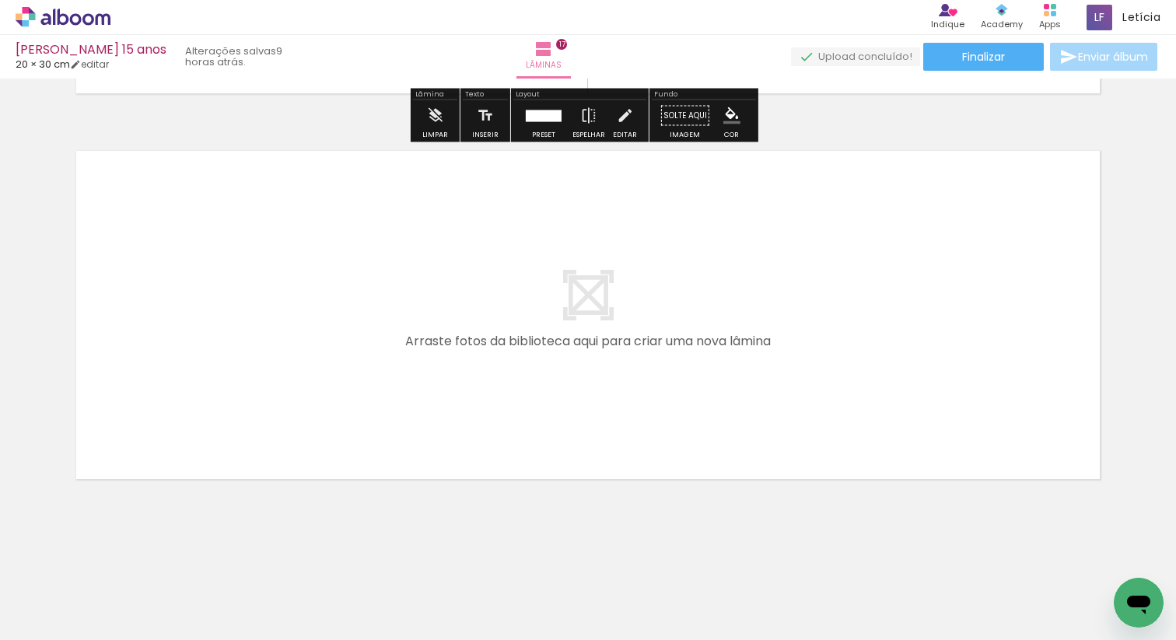
scroll to position [0, 698]
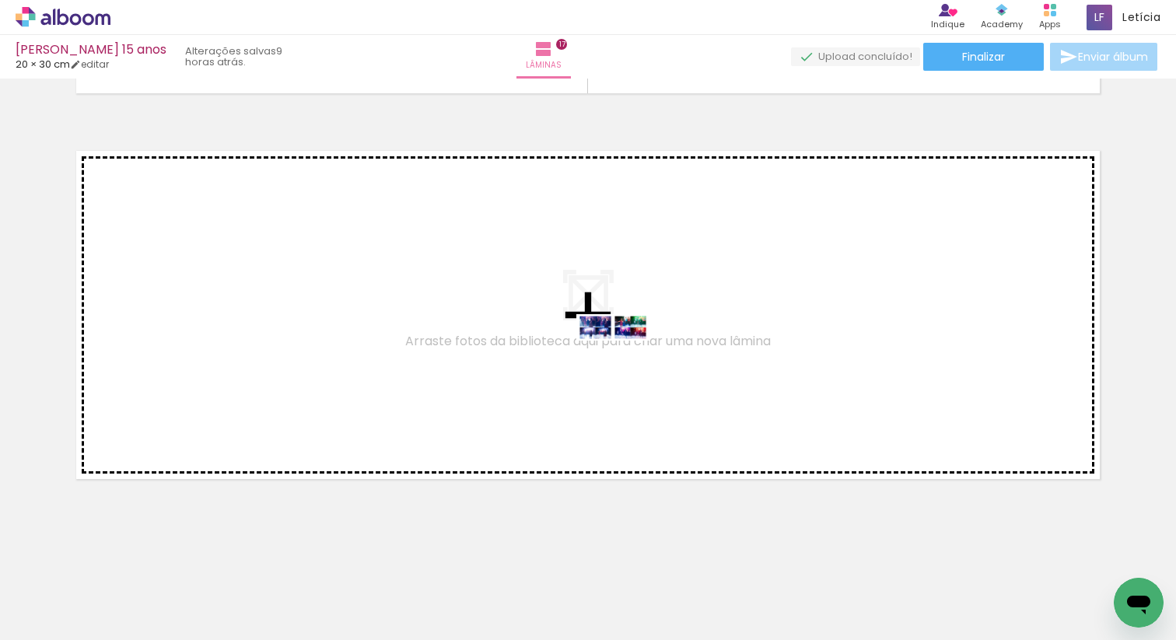
drag, startPoint x: 942, startPoint y: 588, endPoint x: 624, endPoint y: 362, distance: 389.2
click at [624, 362] on quentale-workspace at bounding box center [588, 320] width 1176 height 640
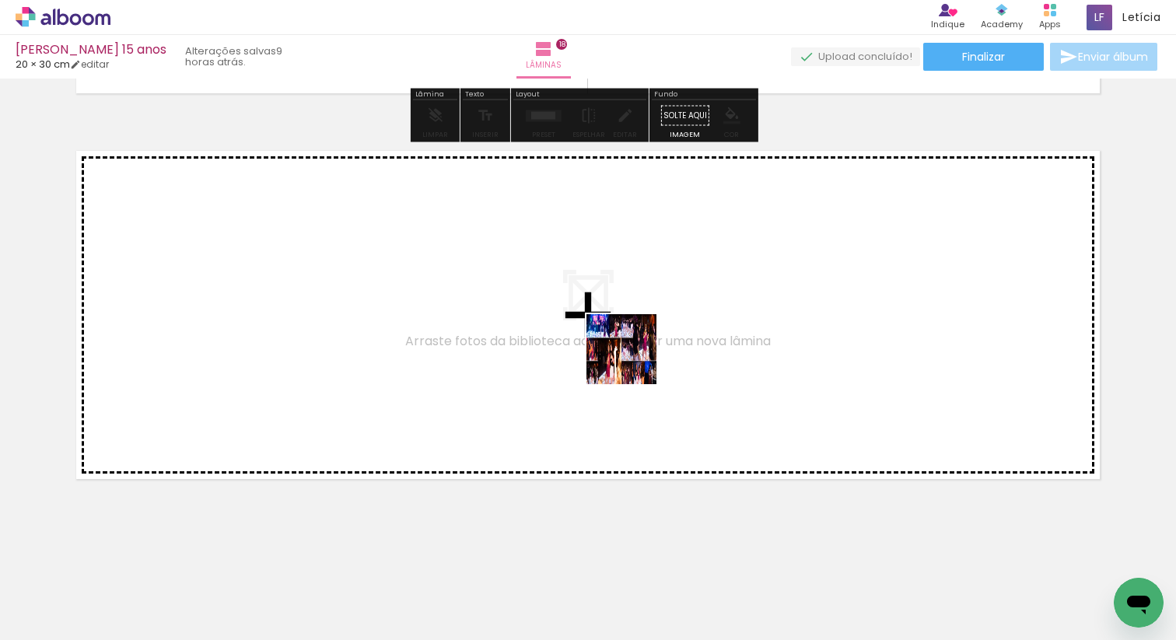
drag, startPoint x: 1002, startPoint y: 588, endPoint x: 568, endPoint y: 339, distance: 500.1
click at [568, 339] on quentale-workspace at bounding box center [588, 320] width 1176 height 640
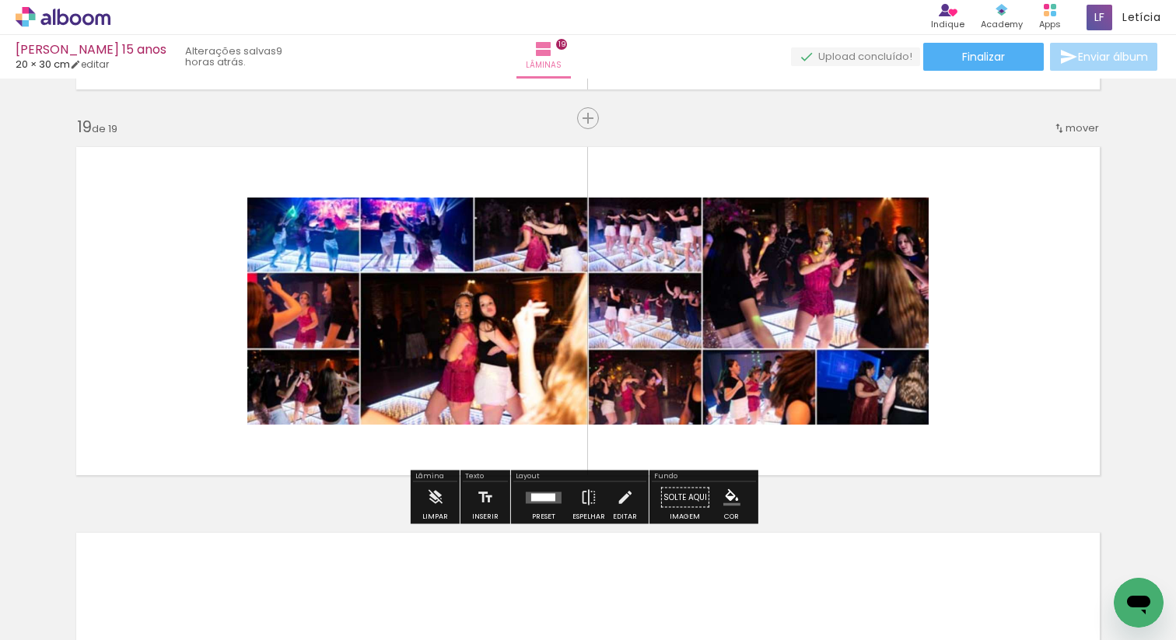
scroll to position [7309, 0]
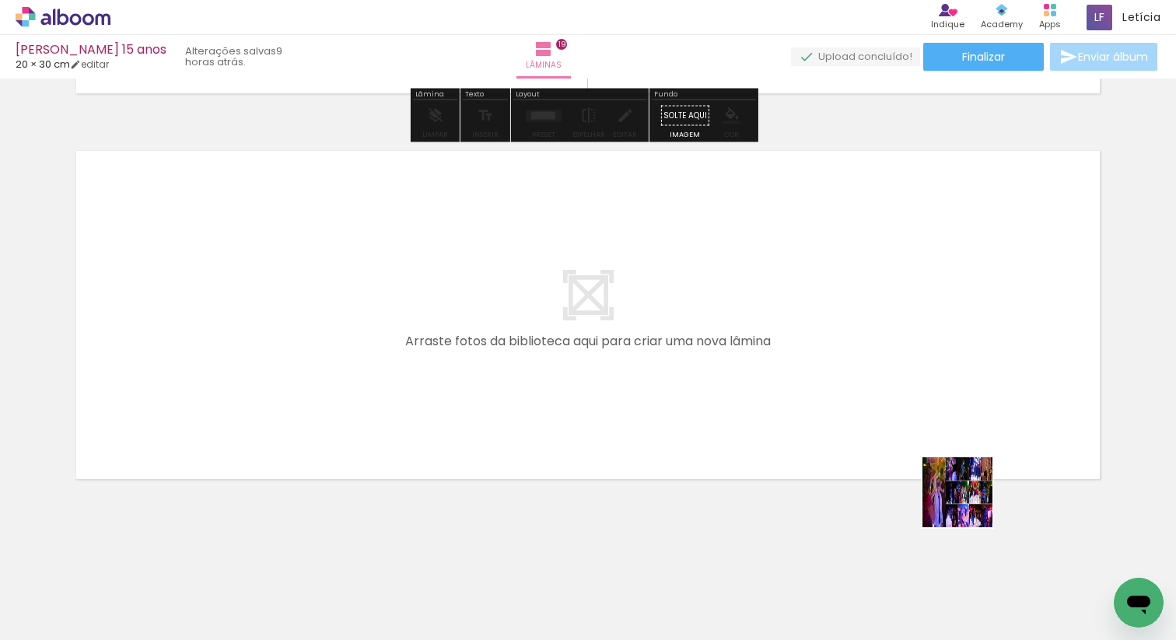
drag, startPoint x: 1083, startPoint y: 592, endPoint x: 657, endPoint y: 356, distance: 487.2
click at [657, 356] on quentale-workspace at bounding box center [588, 320] width 1176 height 640
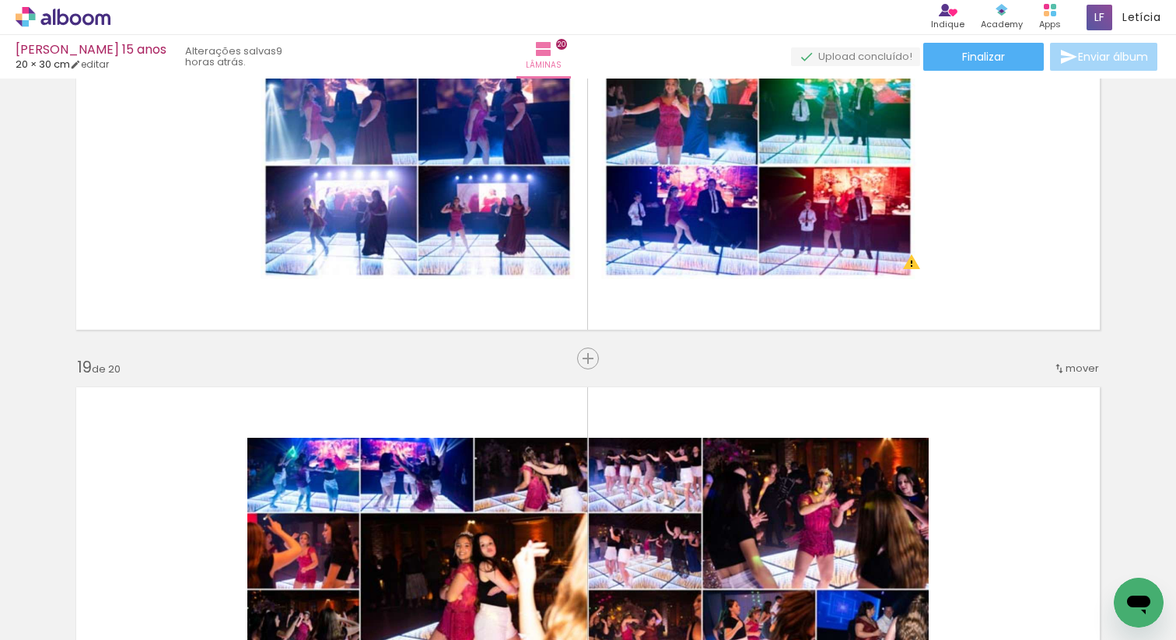
scroll to position [6627, 0]
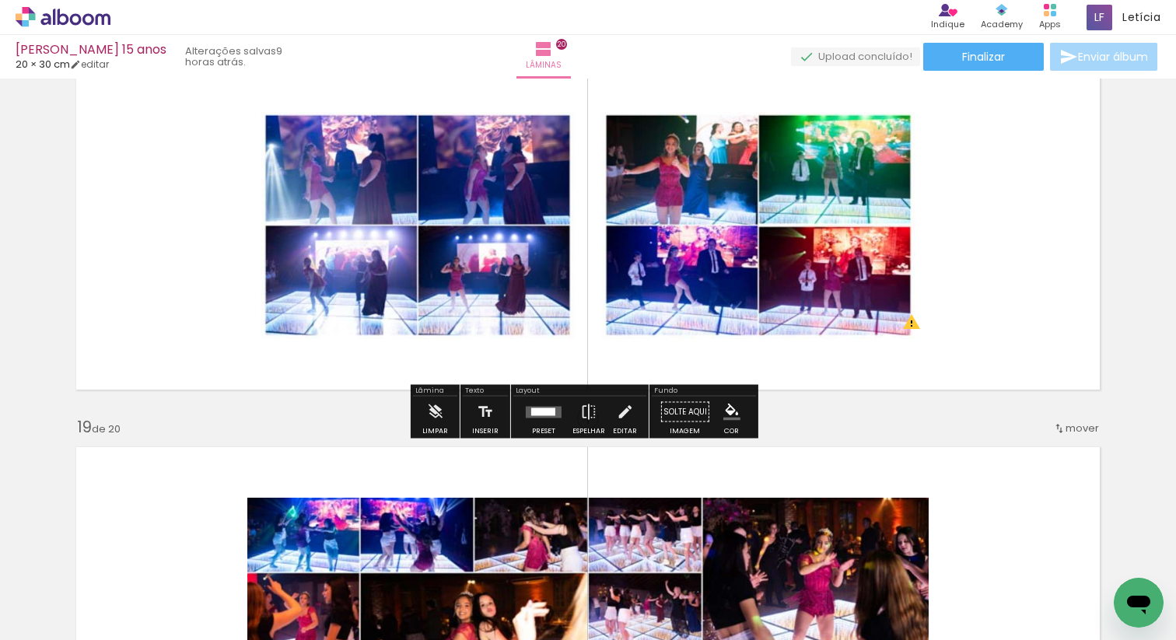
click at [539, 407] on div at bounding box center [543, 411] width 24 height 8
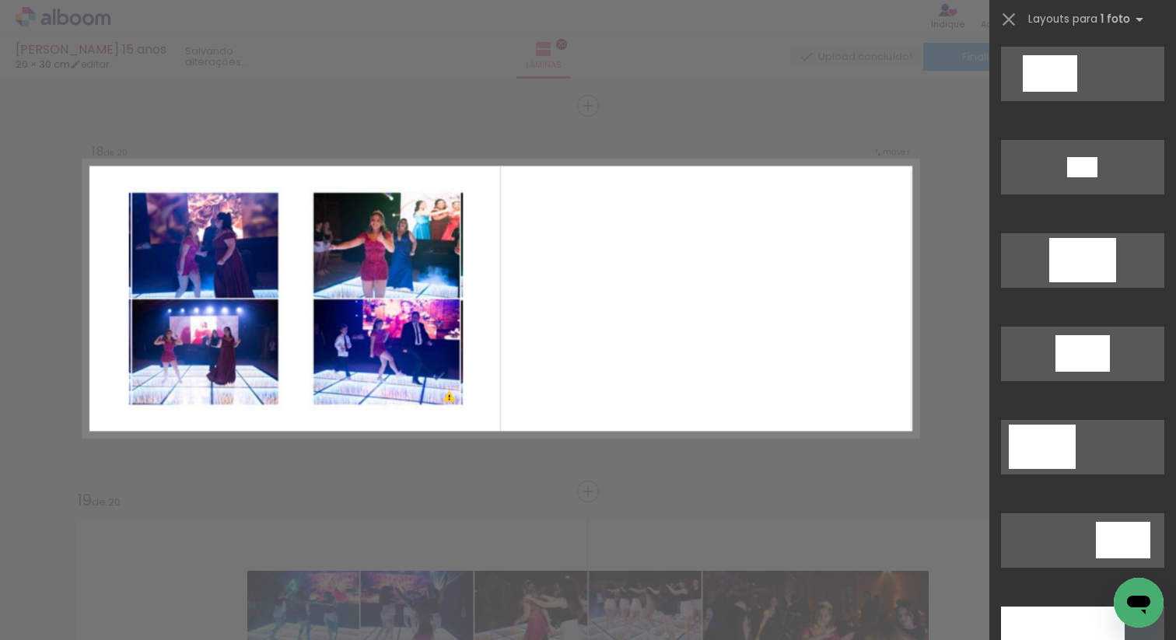
scroll to position [0, 0]
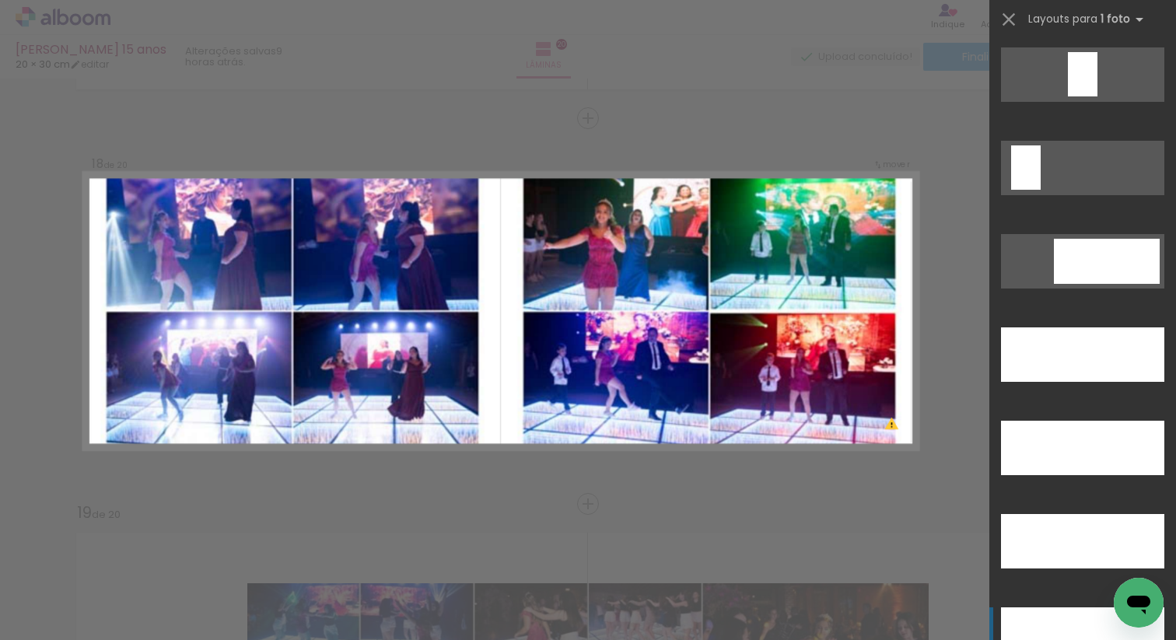
click at [1070, 613] on div at bounding box center [1082, 634] width 163 height 54
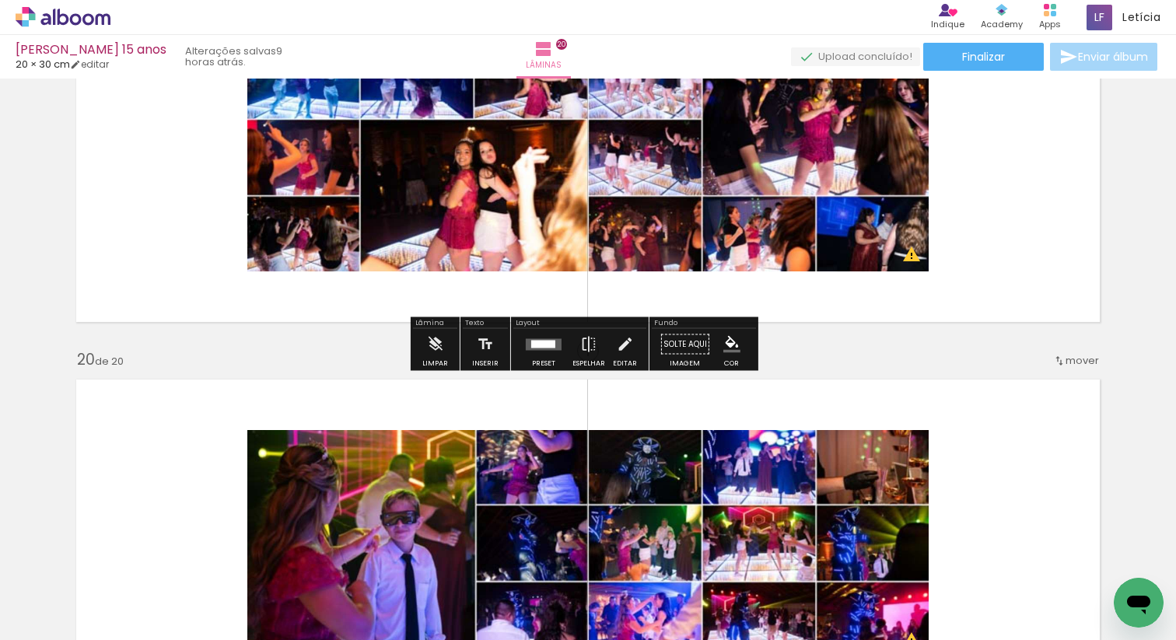
click at [526, 341] on quentale-layouter at bounding box center [544, 344] width 36 height 12
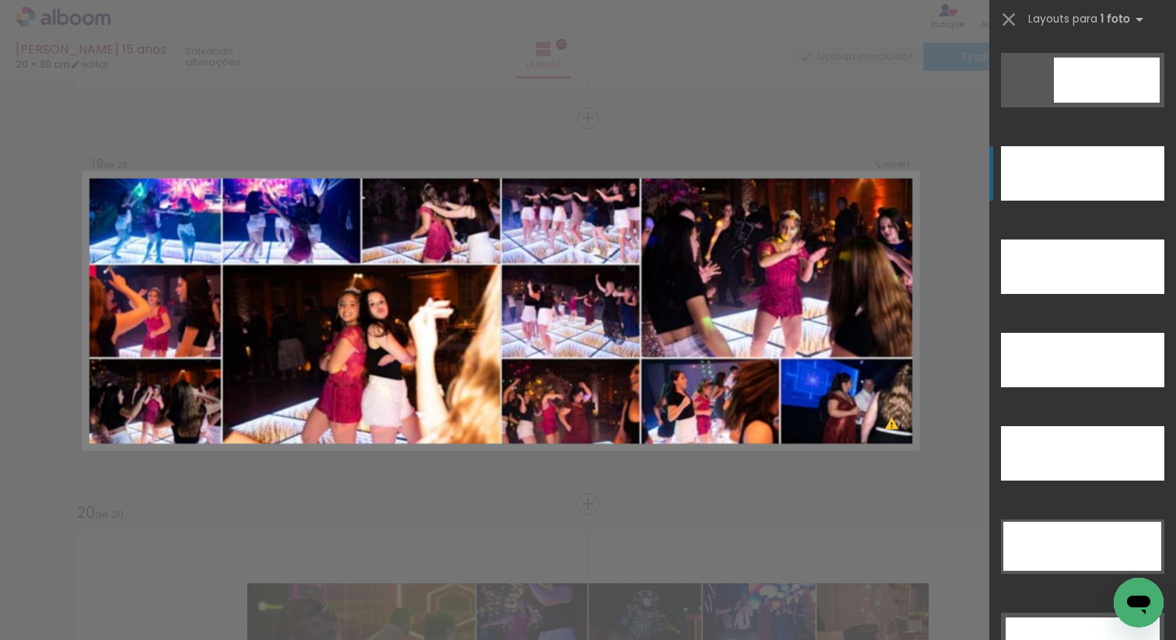
click at [1062, 182] on div at bounding box center [1082, 173] width 163 height 54
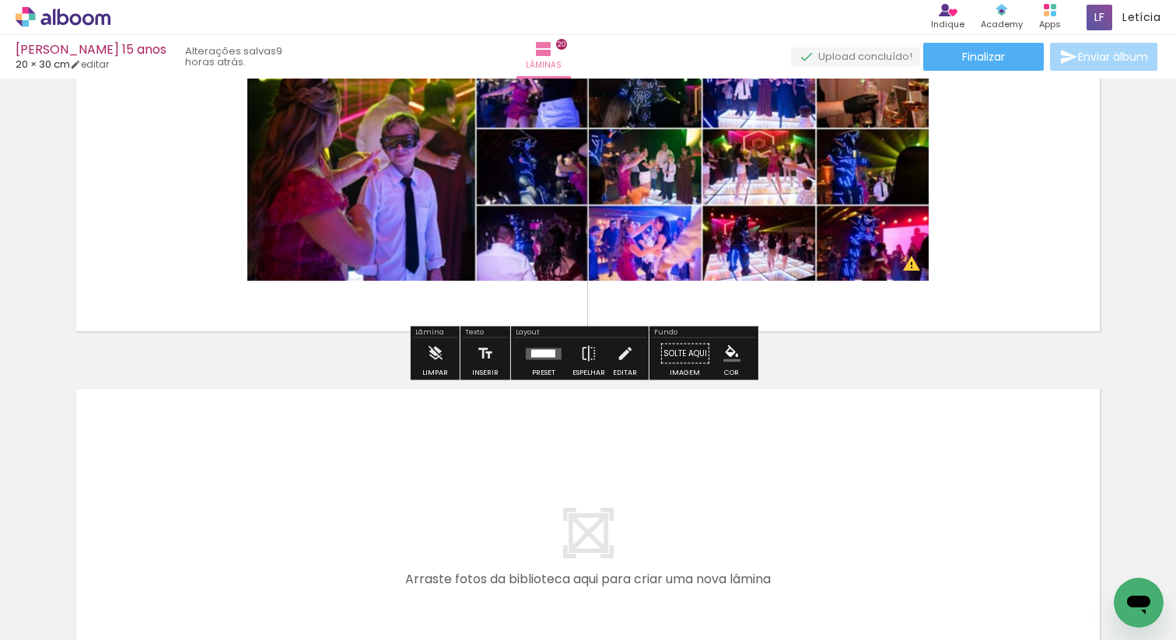
click at [536, 358] on quentale-layouter at bounding box center [544, 354] width 36 height 12
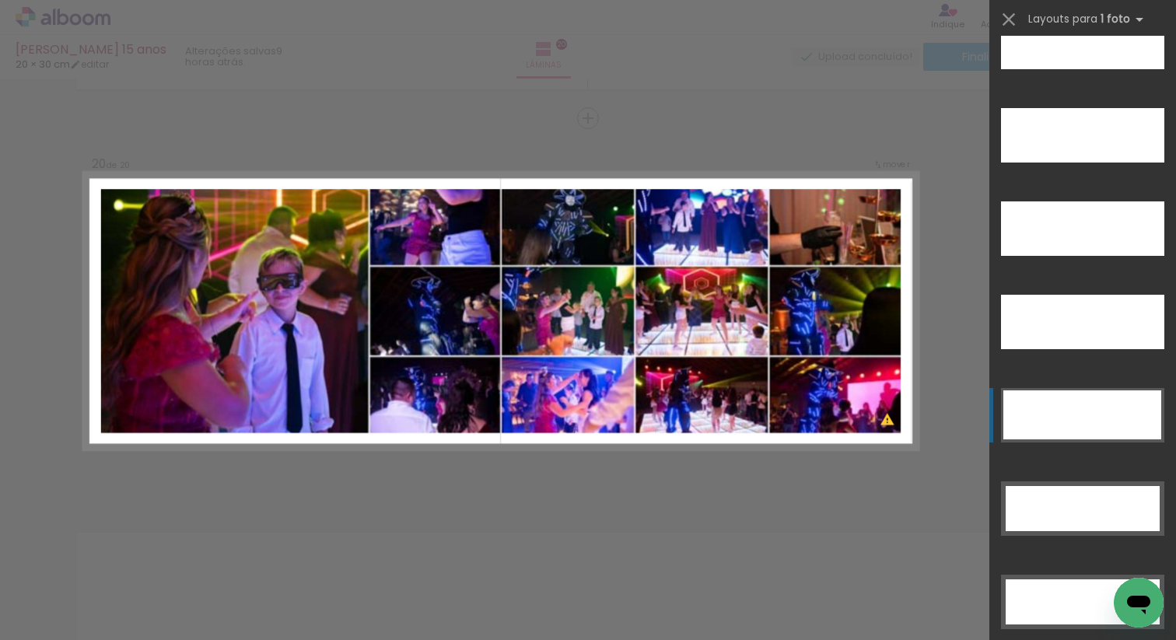
click at [1088, 421] on div at bounding box center [1082, 414] width 158 height 49
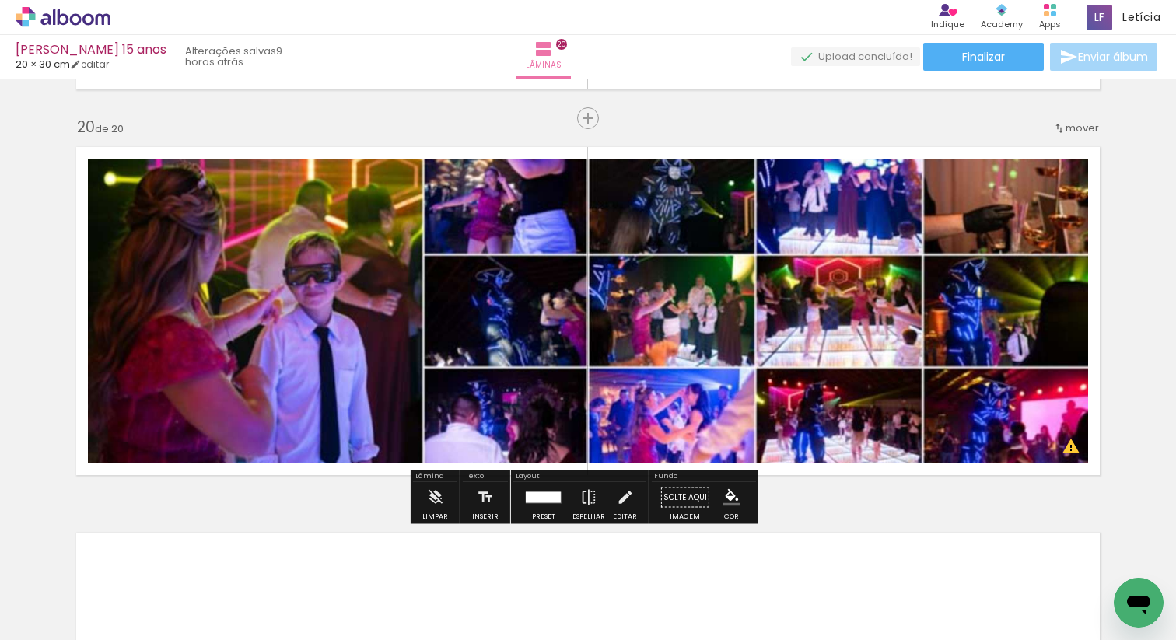
click at [1092, 422] on quentale-layouter at bounding box center [588, 311] width 1042 height 347
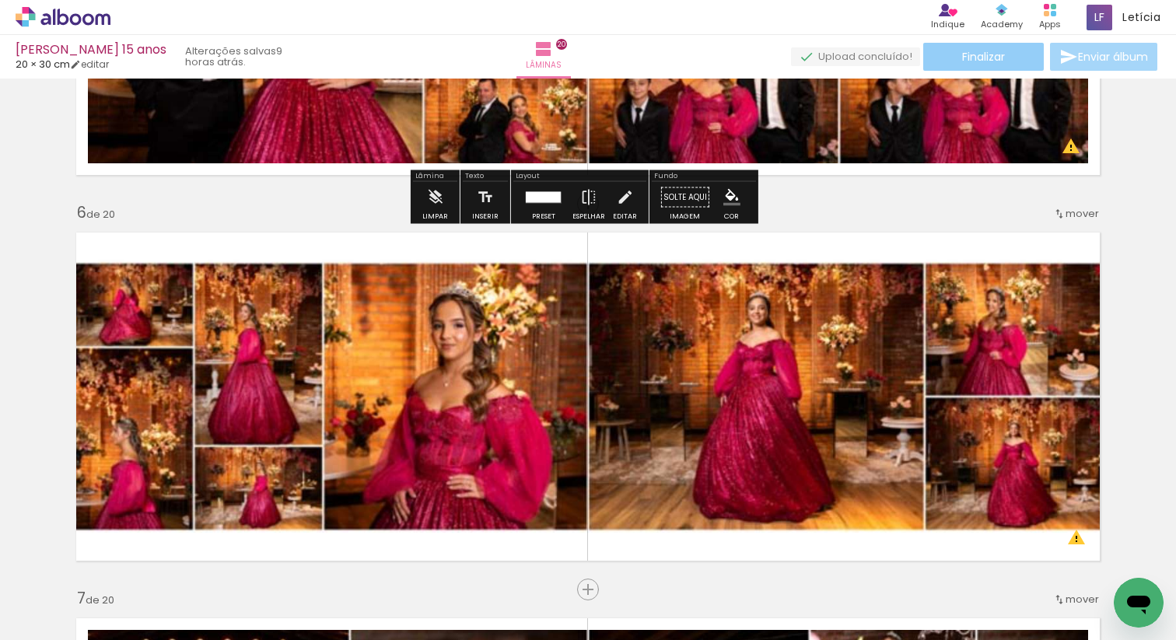
click at [1001, 59] on paper-button "Finalizar" at bounding box center [983, 57] width 121 height 28
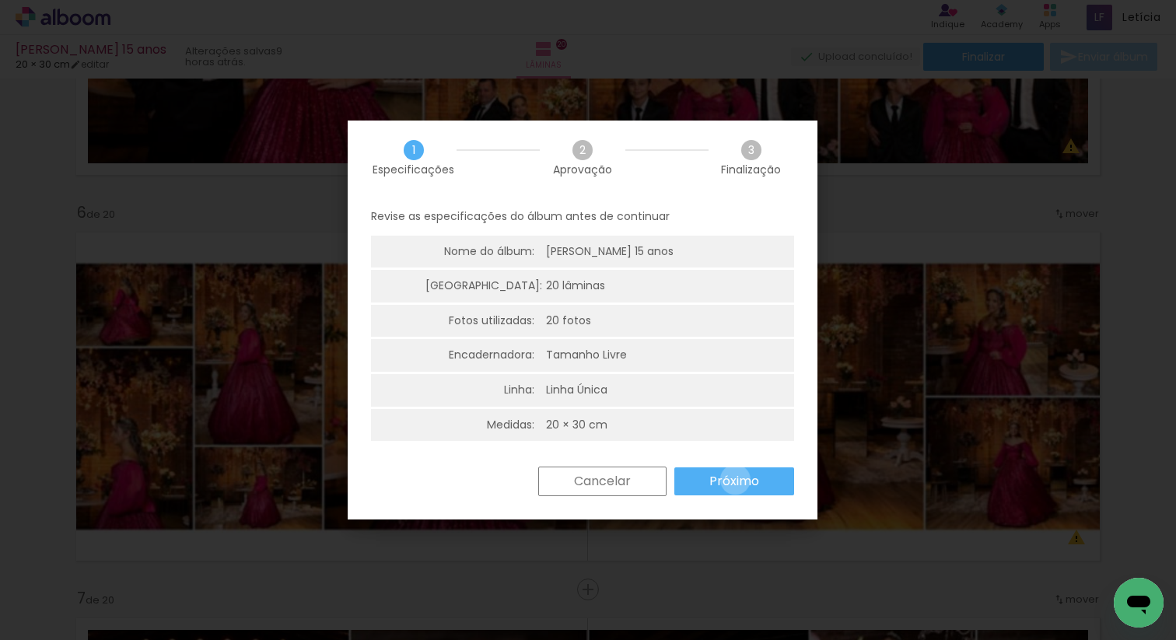
click at [0, 0] on slot "Próximo" at bounding box center [0, 0] width 0 height 0
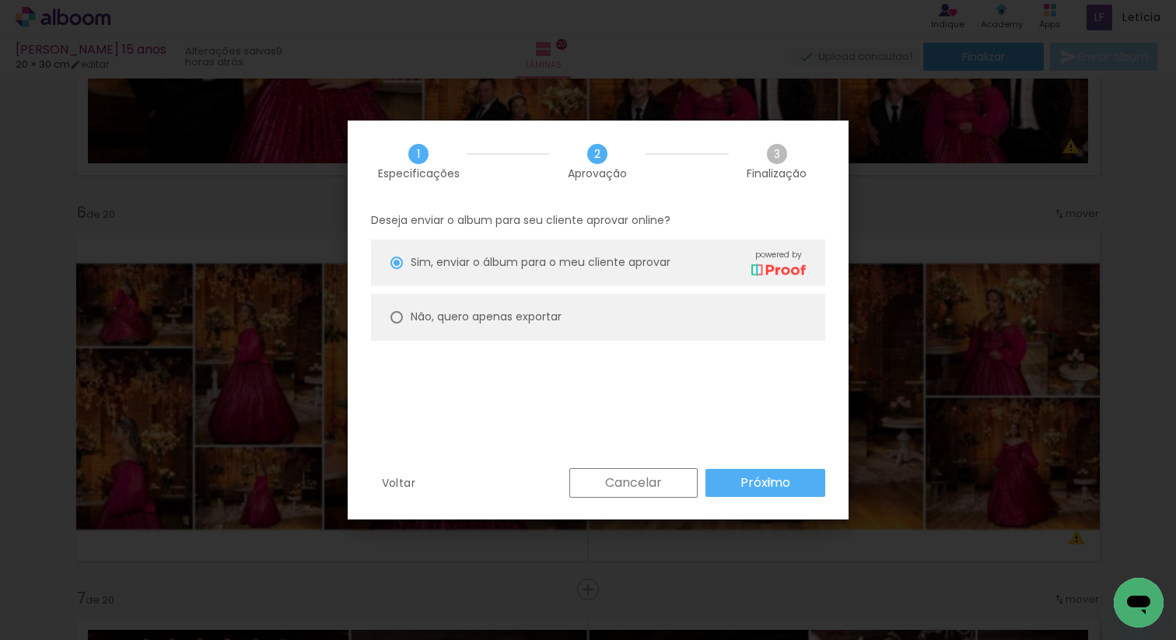
click at [0, 0] on slot "Próximo" at bounding box center [0, 0] width 0 height 0
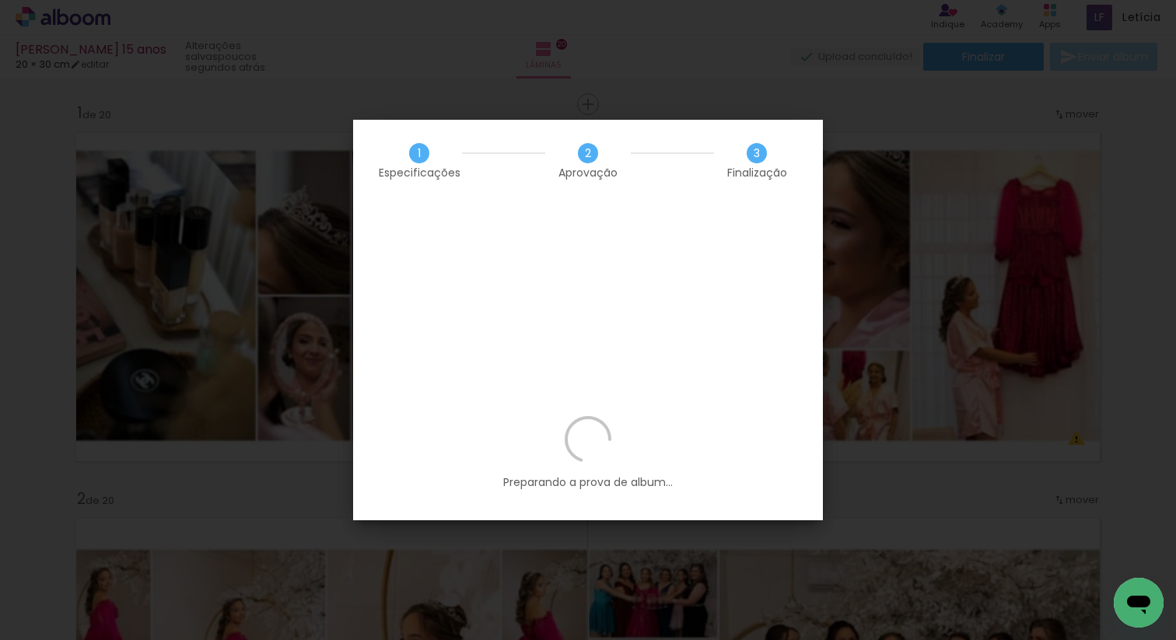
scroll to position [0, 698]
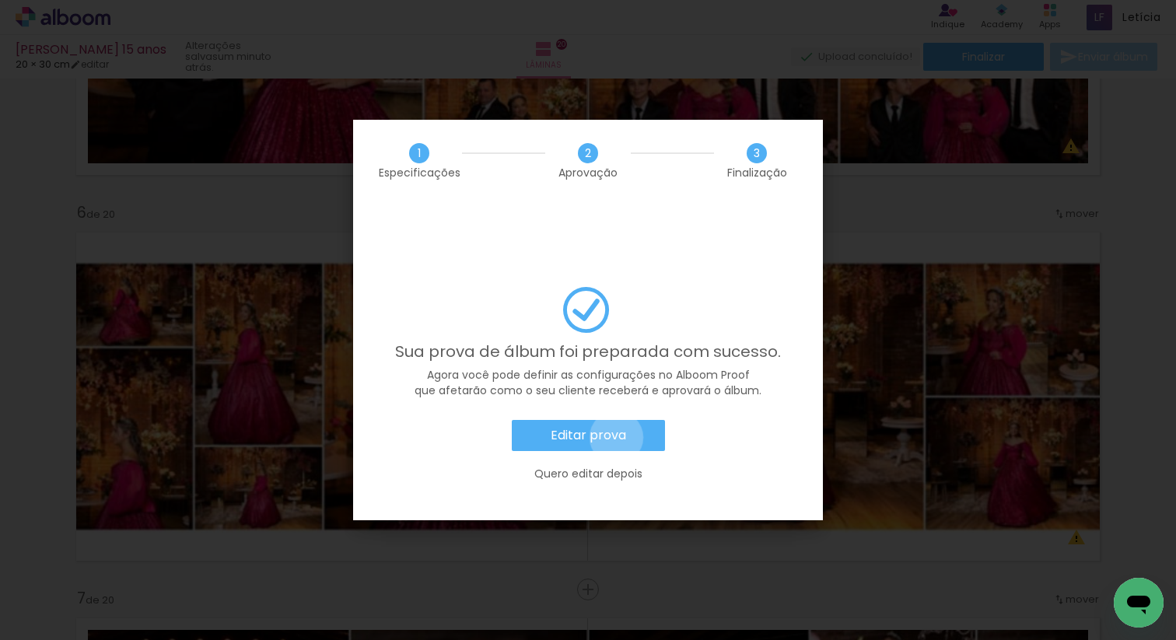
click at [0, 0] on slot "Editar prova" at bounding box center [0, 0] width 0 height 0
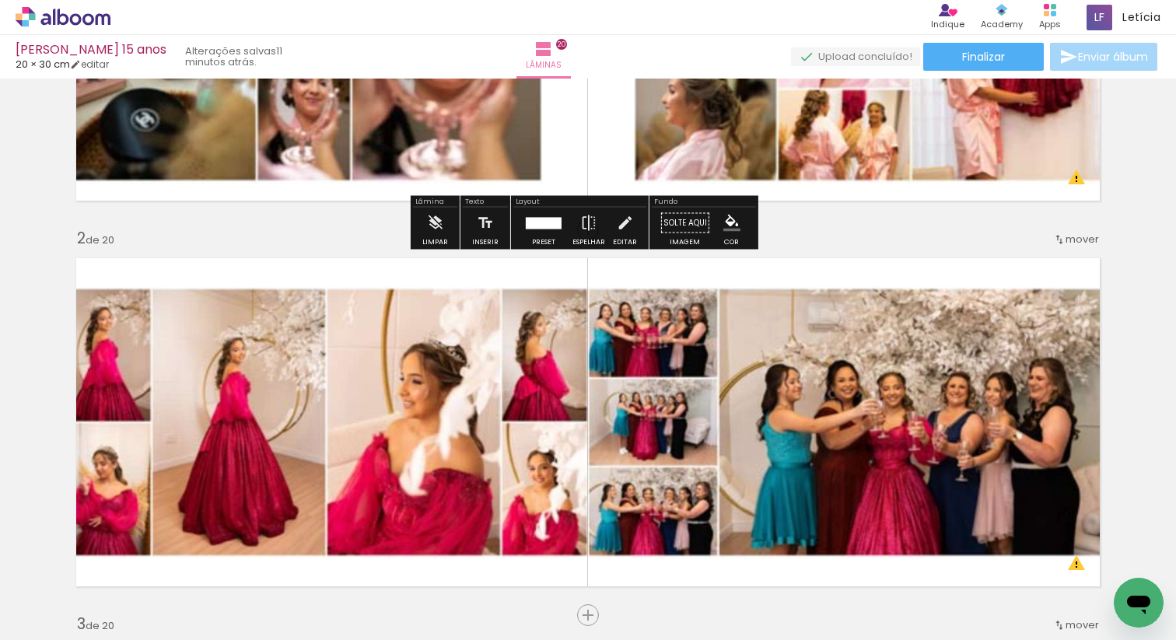
scroll to position [0, 0]
